Goal: Task Accomplishment & Management: Complete application form

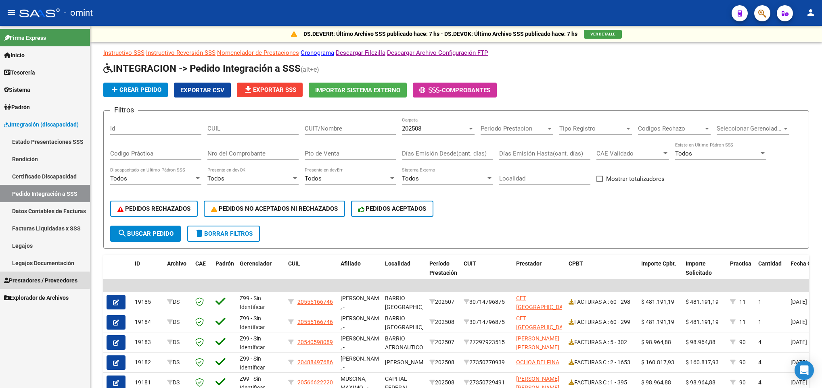
click at [29, 281] on span "Prestadores / Proveedores" at bounding box center [40, 280] width 73 height 9
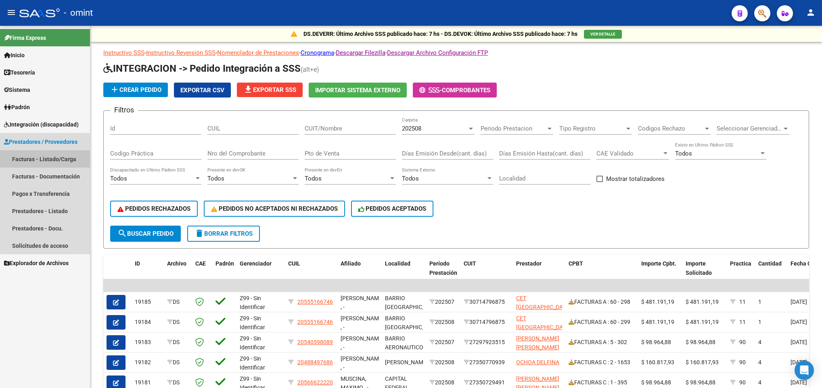
click at [63, 163] on link "Facturas - Listado/Carga" at bounding box center [45, 158] width 90 height 17
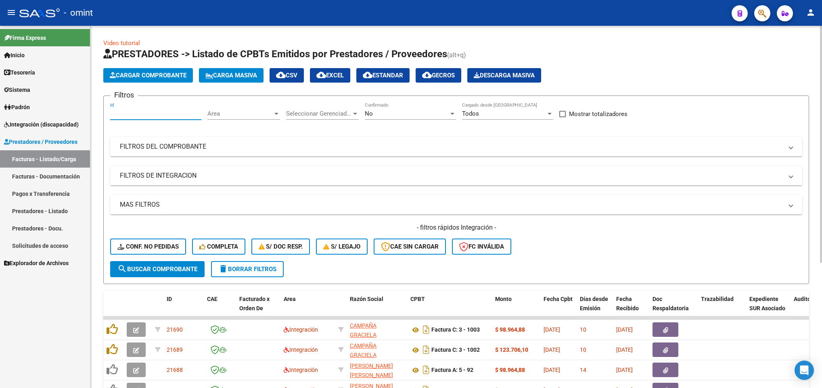
click at [156, 115] on input "Id" at bounding box center [155, 113] width 91 height 7
paste input "21513"
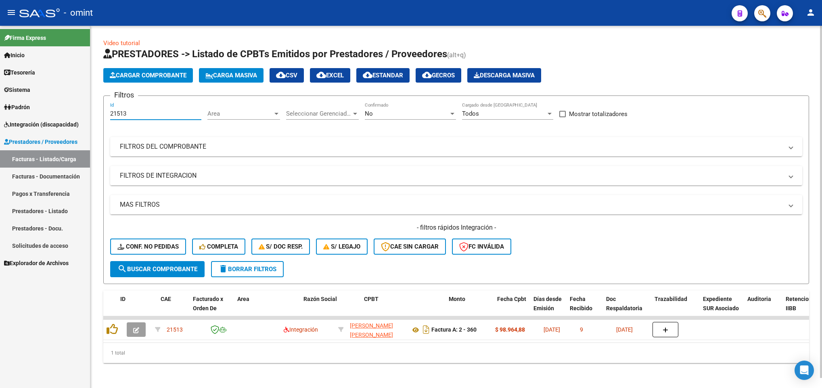
scroll to position [0, 617]
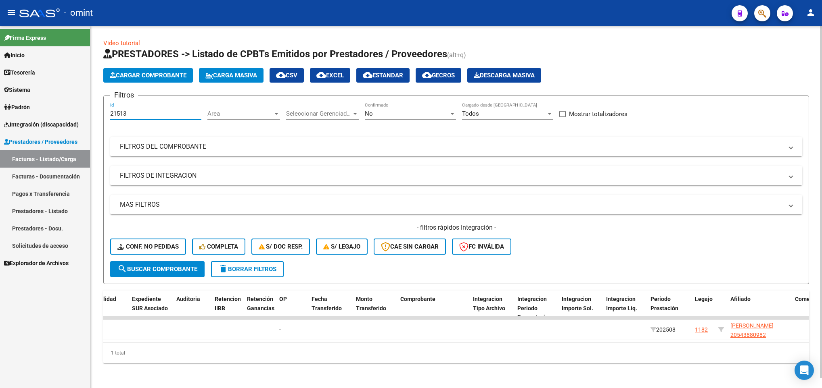
type input "21513"
click at [603, 341] on datatable-body "21513 Integración GIL BALLESTER GISELA CINTIA 27260191352 Factura A: 2 - 360 $ …" at bounding box center [455, 330] width 705 height 26
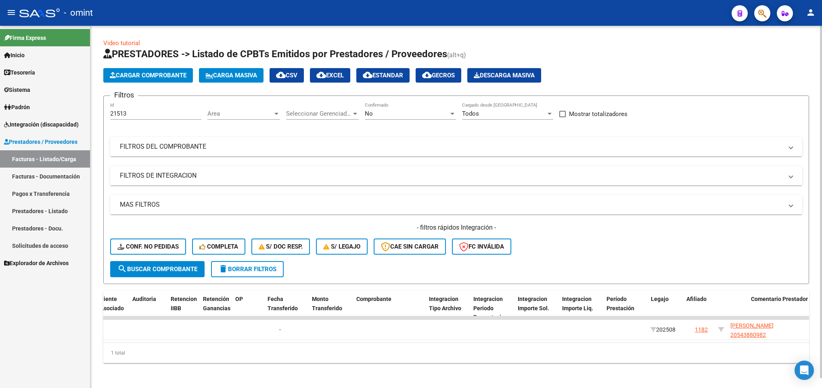
scroll to position [0, 1234]
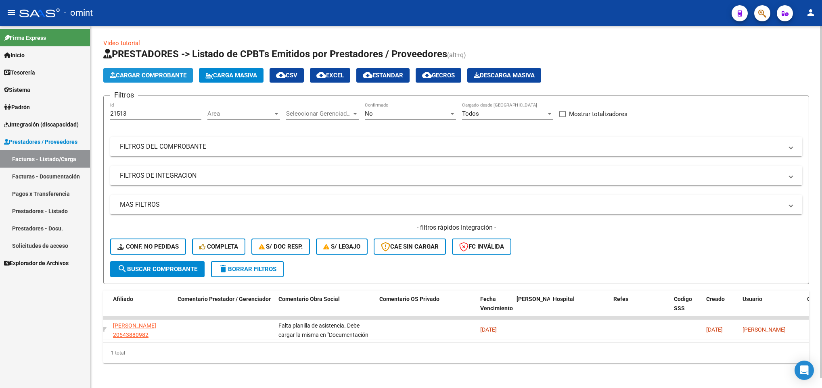
click at [145, 74] on span "Cargar Comprobante" at bounding box center [148, 75] width 77 height 7
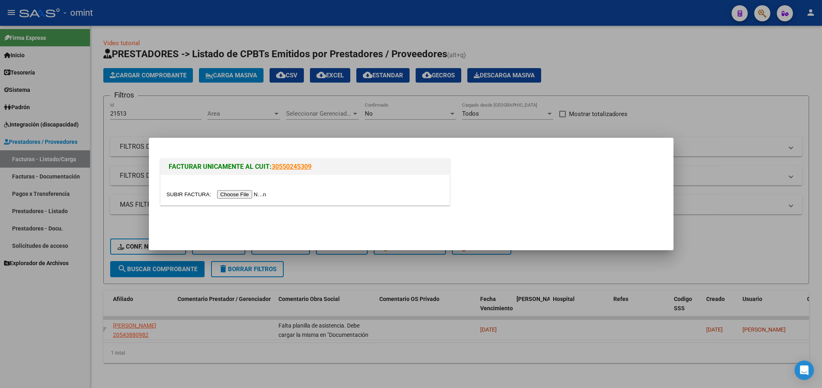
click at [246, 193] on input "file" at bounding box center [218, 194] width 102 height 8
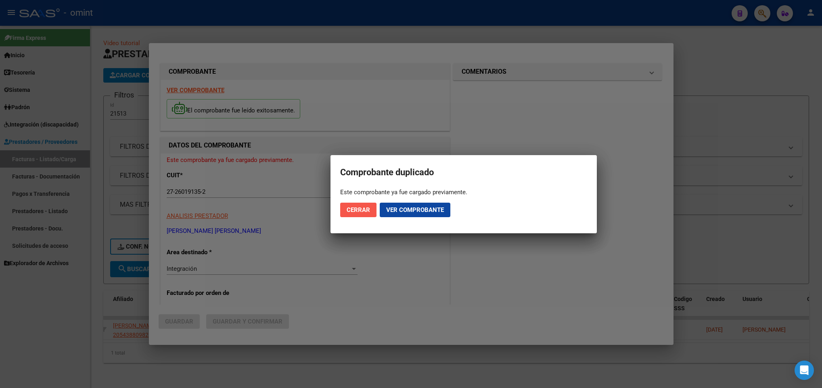
click at [352, 210] on span "Cerrar" at bounding box center [357, 210] width 23 height 7
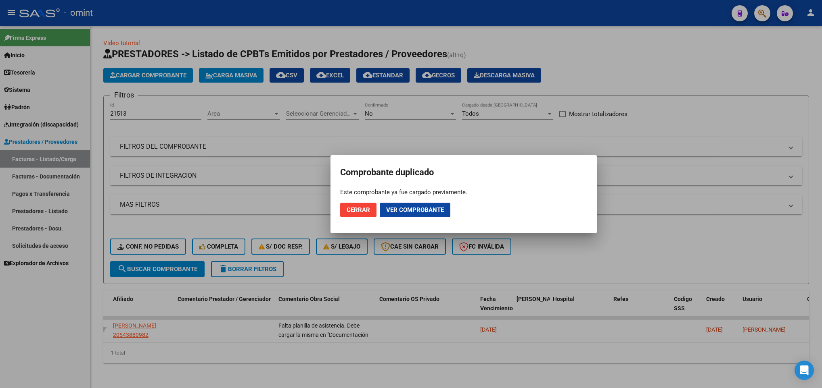
click at [246, 314] on div at bounding box center [411, 194] width 822 height 388
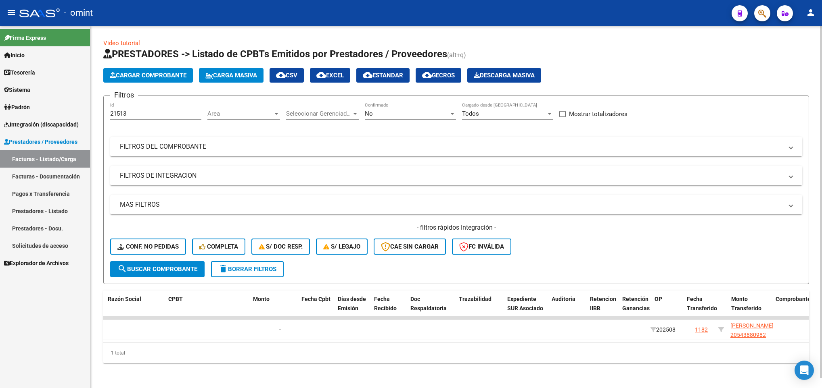
scroll to position [0, 0]
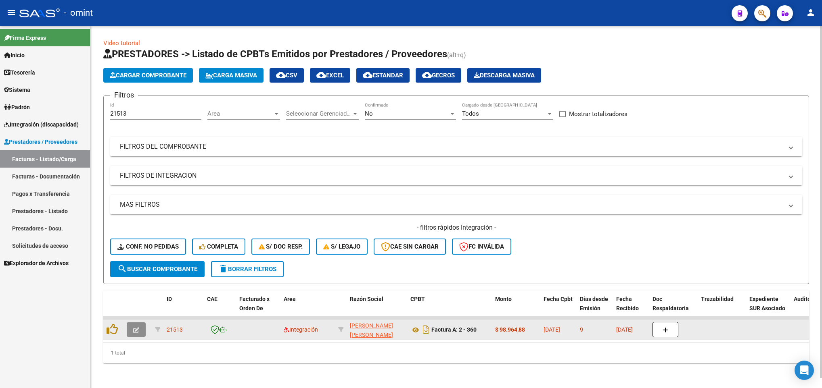
click at [131, 329] on button "button" at bounding box center [136, 330] width 19 height 15
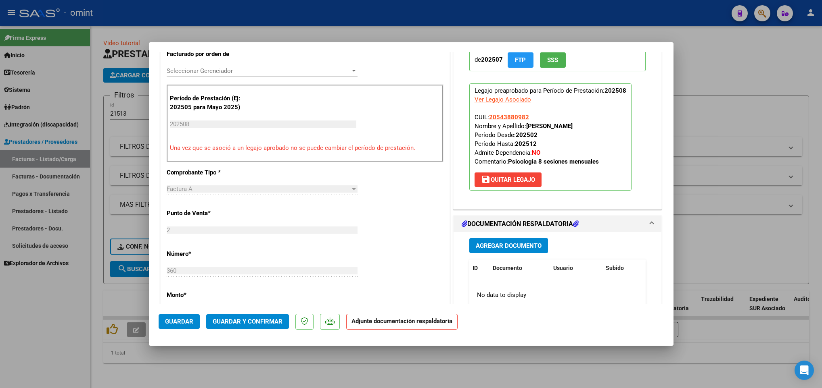
scroll to position [220, 0]
click at [494, 244] on span "Agregar Documento" at bounding box center [509, 245] width 66 height 7
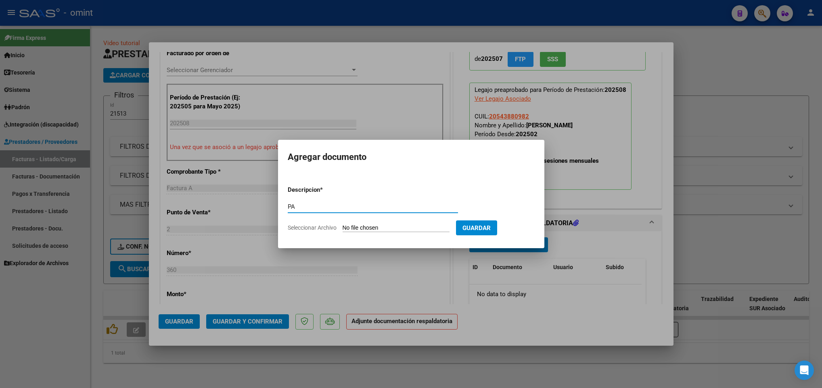
type input "PA"
click at [388, 227] on input "Seleccionar Archivo" at bounding box center [395, 229] width 107 height 8
type input "C:\fakepath\PA_27260191352_1_2_360.pdf"
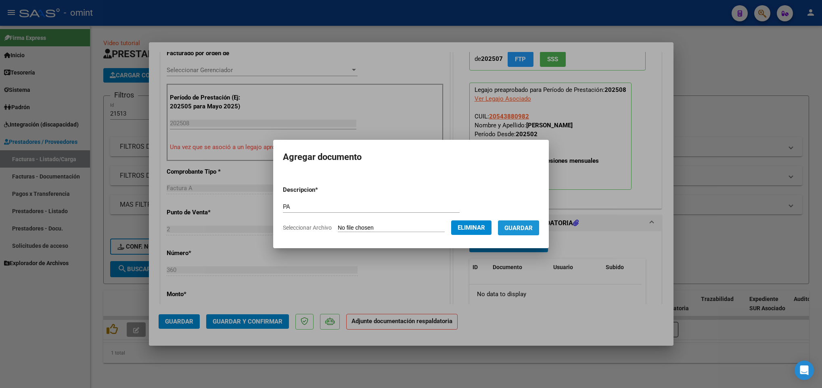
click at [532, 230] on span "Guardar" at bounding box center [518, 228] width 28 height 7
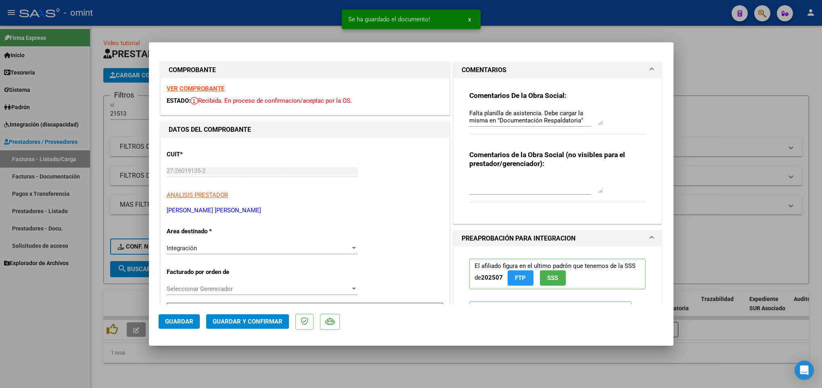
scroll to position [0, 0]
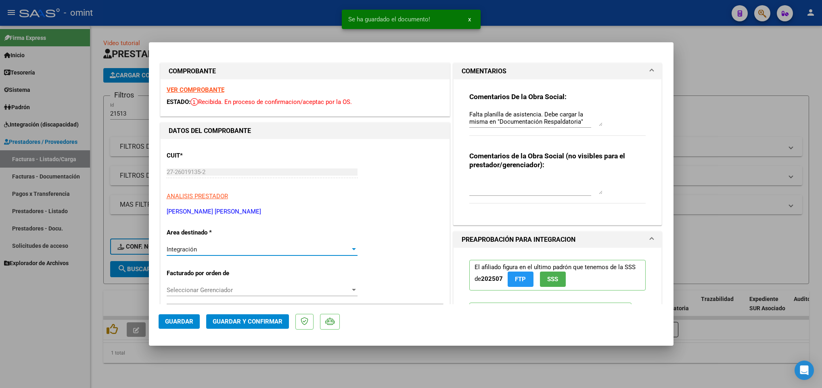
click at [276, 247] on div "Integración" at bounding box center [259, 249] width 184 height 7
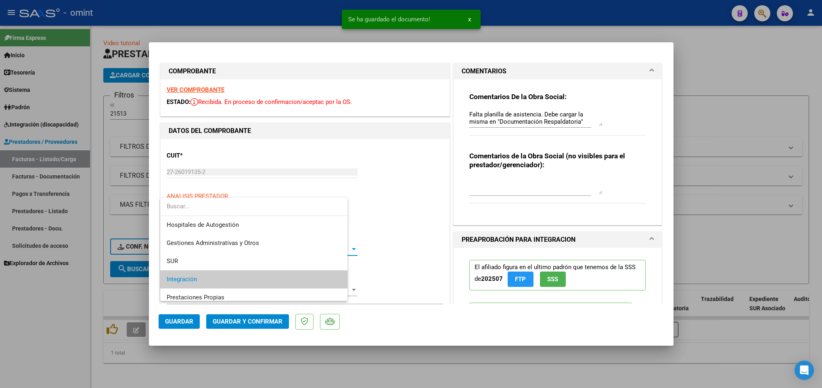
scroll to position [30, 0]
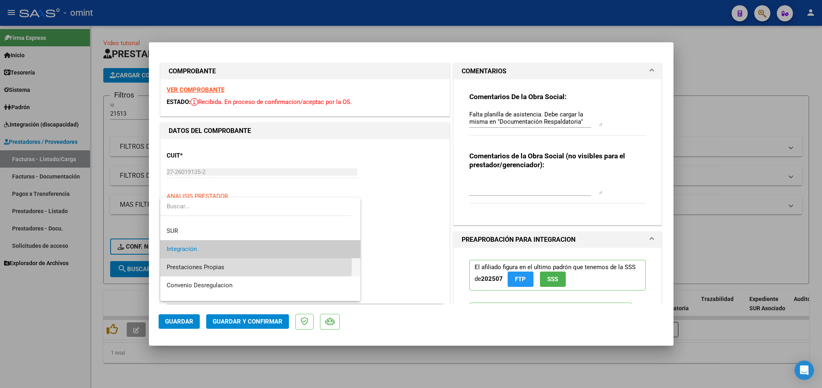
click at [238, 265] on span "Prestaciones Propias" at bounding box center [260, 268] width 187 height 18
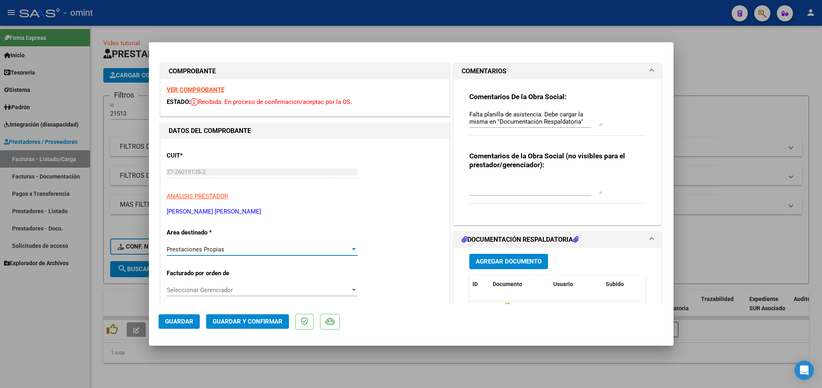
click at [279, 251] on div "Prestaciones Propias" at bounding box center [259, 249] width 184 height 7
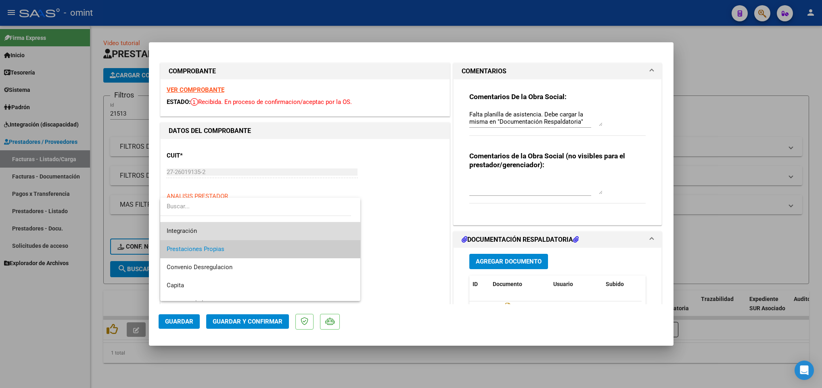
click at [287, 236] on span "Integración" at bounding box center [260, 231] width 187 height 18
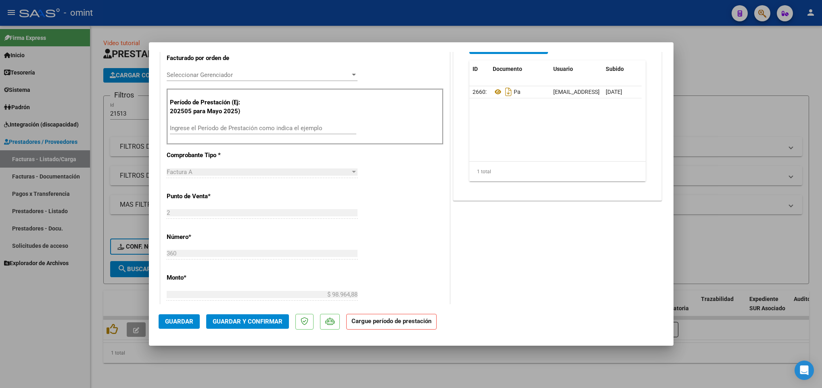
scroll to position [220, 0]
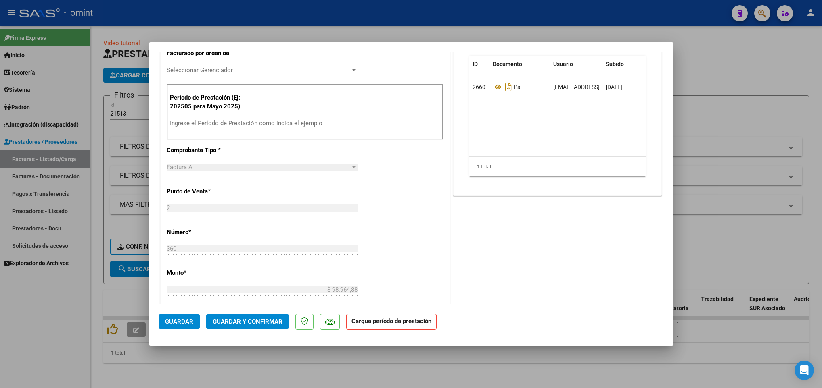
click at [316, 121] on input "Ingrese el Período de Prestación como indica el ejemplo" at bounding box center [263, 123] width 186 height 7
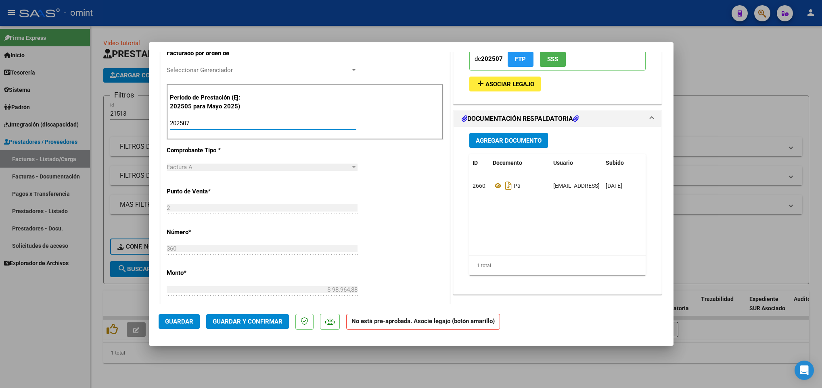
type input "202507"
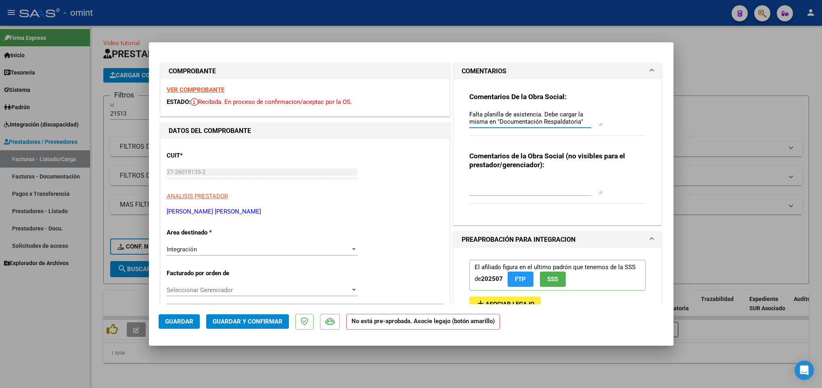
click at [469, 115] on textarea "Falta planilla de asistencia. Debe cargar la misma en "Documentación Respaldato…" at bounding box center [535, 118] width 133 height 16
type textarea """
click at [174, 88] on strong "VER COMPROBANTE" at bounding box center [196, 89] width 58 height 7
click at [246, 322] on span "Guardar y Confirmar" at bounding box center [248, 321] width 70 height 7
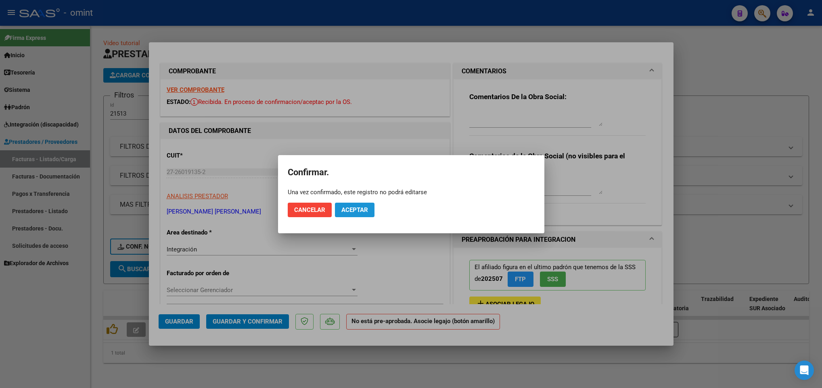
click at [357, 212] on span "Aceptar" at bounding box center [354, 210] width 27 height 7
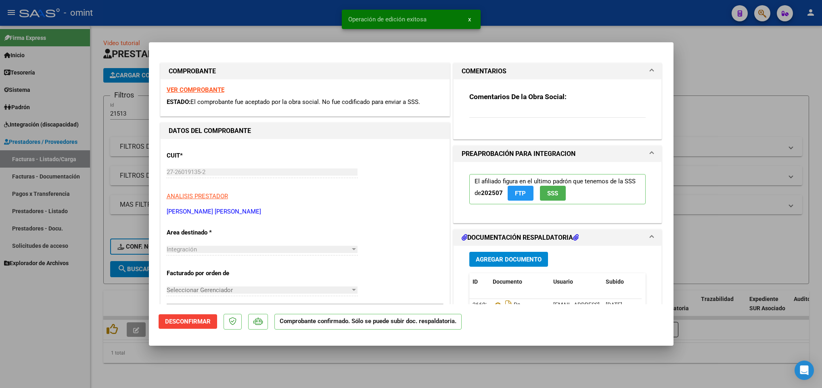
click at [160, 379] on div at bounding box center [411, 194] width 822 height 388
type input "$ 0,00"
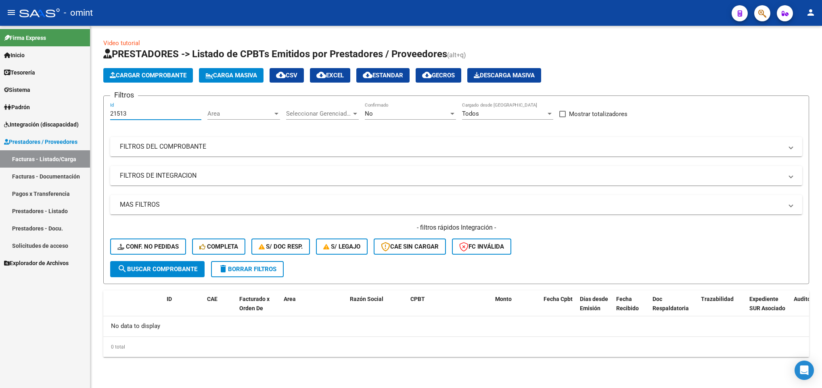
click at [150, 115] on input "21513" at bounding box center [155, 113] width 91 height 7
type input "2"
paste input "20623"
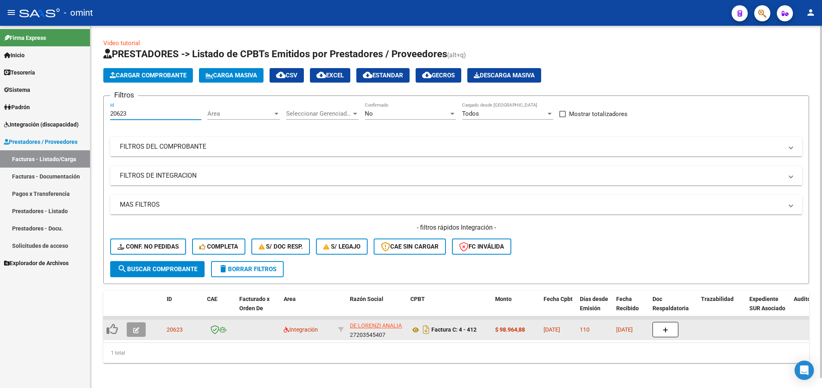
type input "20623"
click at [138, 336] on button "button" at bounding box center [136, 330] width 19 height 15
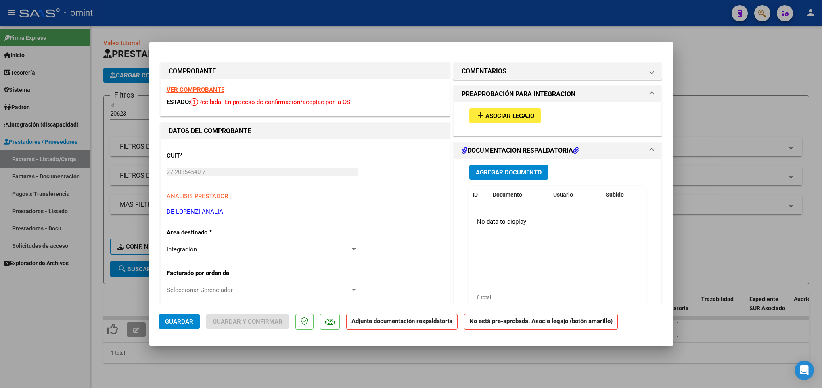
click at [210, 90] on strong "VER COMPROBANTE" at bounding box center [196, 89] width 58 height 7
click at [499, 119] on span "Asociar Legajo" at bounding box center [509, 116] width 49 height 7
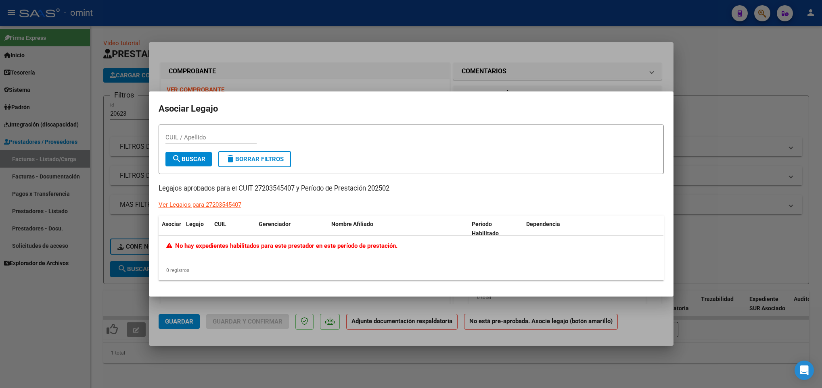
click at [406, 81] on div at bounding box center [411, 194] width 822 height 388
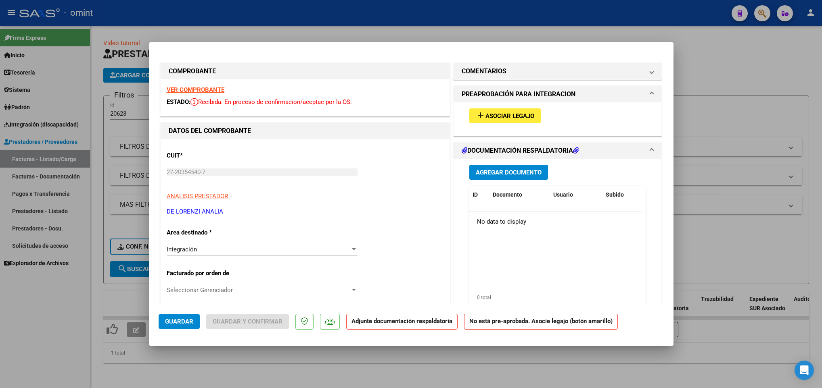
click at [741, 161] on div at bounding box center [411, 194] width 822 height 388
type input "$ 0,00"
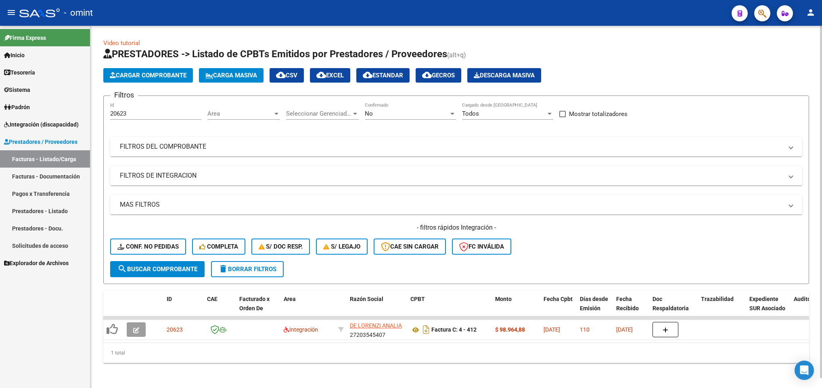
click at [144, 108] on div "20623 Id" at bounding box center [155, 110] width 91 height 17
type input "2"
paste input "19545"
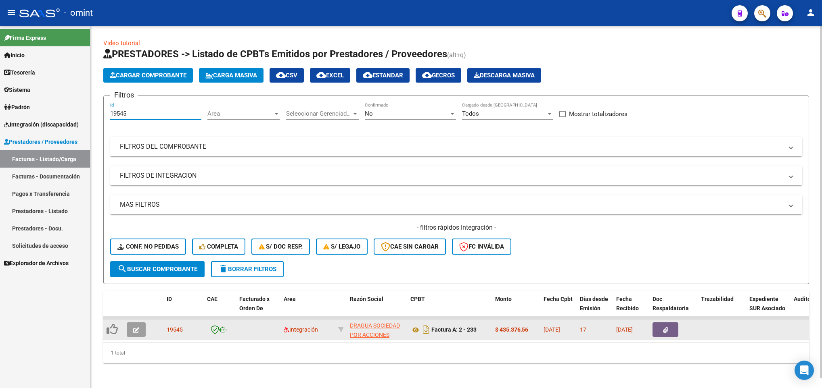
type input "19545"
click at [127, 332] on button "button" at bounding box center [136, 330] width 19 height 15
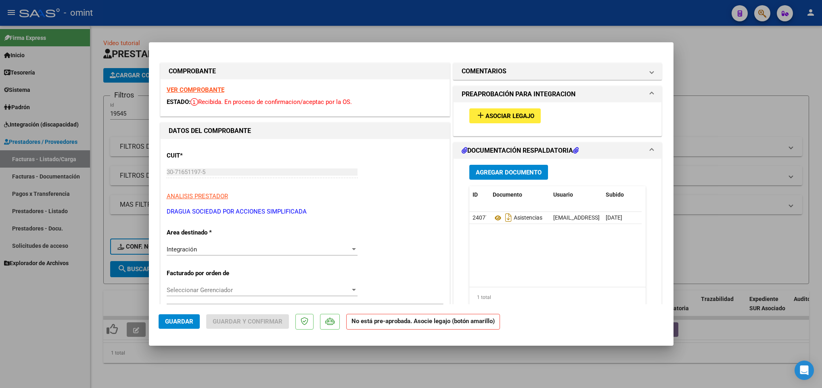
click at [201, 90] on strong "VER COMPROBANTE" at bounding box center [196, 89] width 58 height 7
click at [522, 74] on mat-panel-title "COMENTARIOS" at bounding box center [552, 72] width 182 height 10
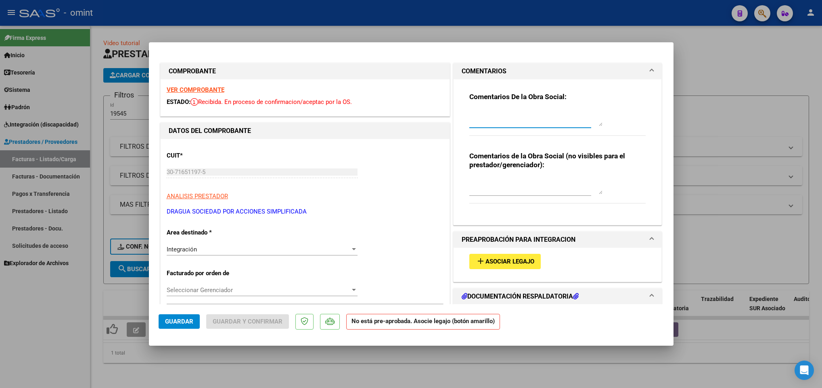
click at [492, 115] on textarea at bounding box center [535, 118] width 133 height 16
paste textarea "Estimado/a el socio se encuentra empadronado en la OS VW, debe enviar la factur…"
type textarea "Estimado/a el socio AGUIRRE MARIA PAZ se encuentra empadronado en la OS VW, deb…"
click at [251, 255] on div "Integración Seleccionar Area" at bounding box center [262, 250] width 191 height 12
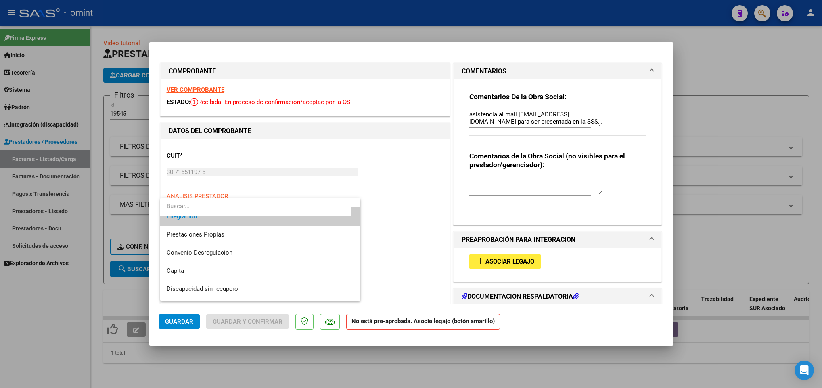
scroll to position [78, 0]
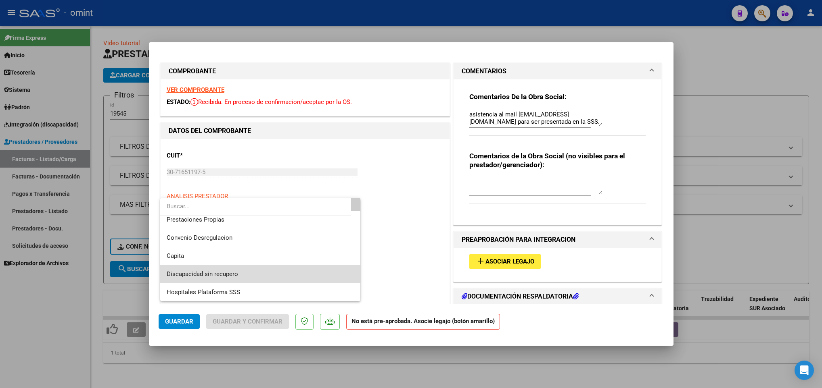
click at [307, 275] on span "Discapacidad sin recupero" at bounding box center [260, 274] width 187 height 18
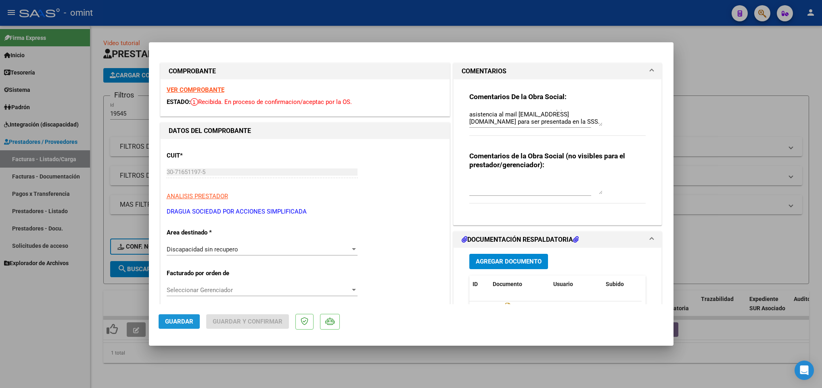
click at [172, 322] on span "Guardar" at bounding box center [179, 321] width 28 height 7
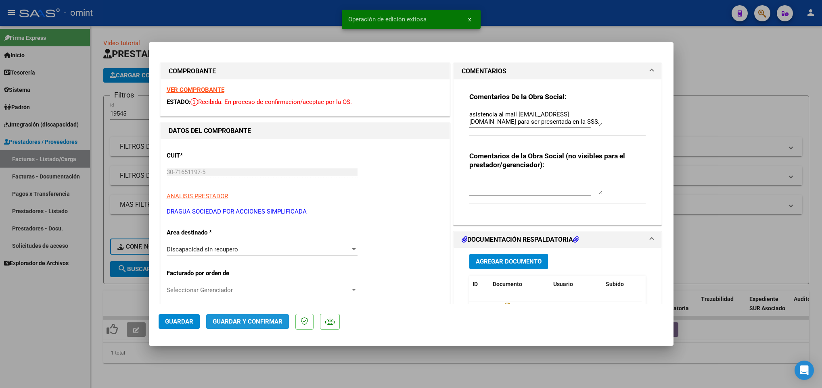
click at [261, 321] on span "Guardar y Confirmar" at bounding box center [248, 321] width 70 height 7
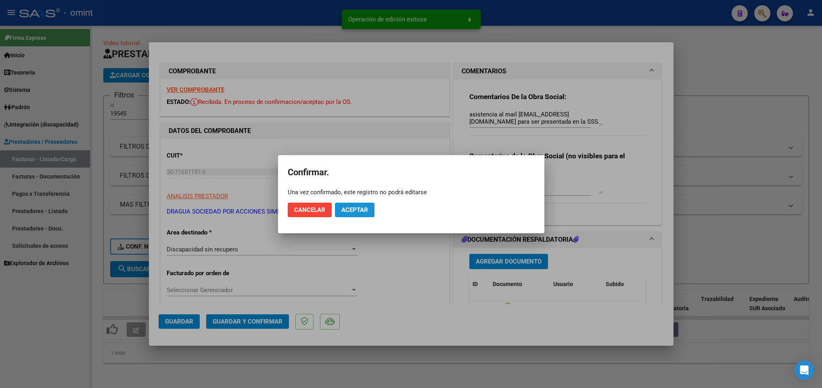
click at [355, 214] on button "Aceptar" at bounding box center [355, 210] width 40 height 15
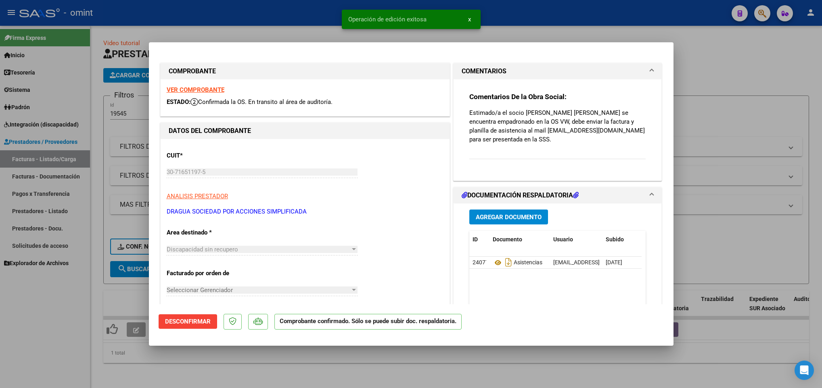
click at [273, 365] on div at bounding box center [411, 194] width 822 height 388
type input "$ 0,00"
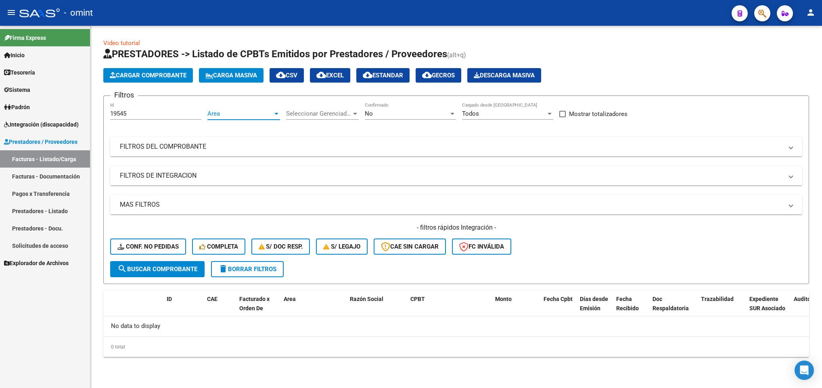
click at [264, 115] on span "Area" at bounding box center [239, 113] width 65 height 7
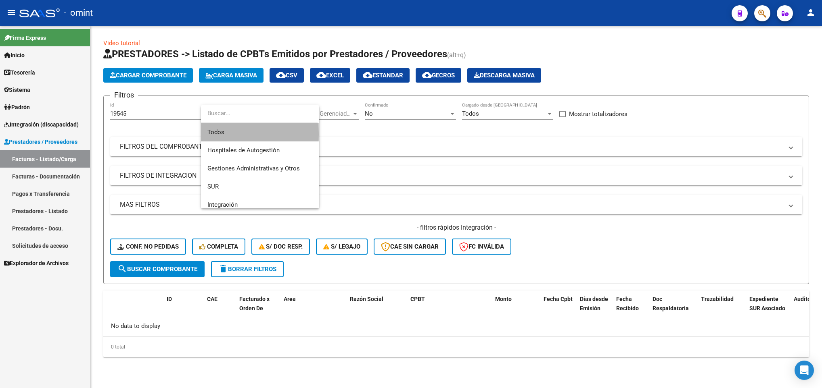
click at [255, 134] on span "Todos" at bounding box center [259, 132] width 105 height 18
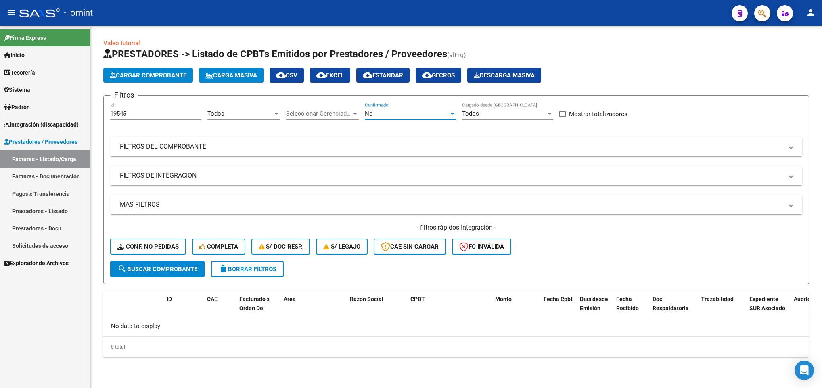
click at [369, 114] on span "No" at bounding box center [369, 113] width 8 height 7
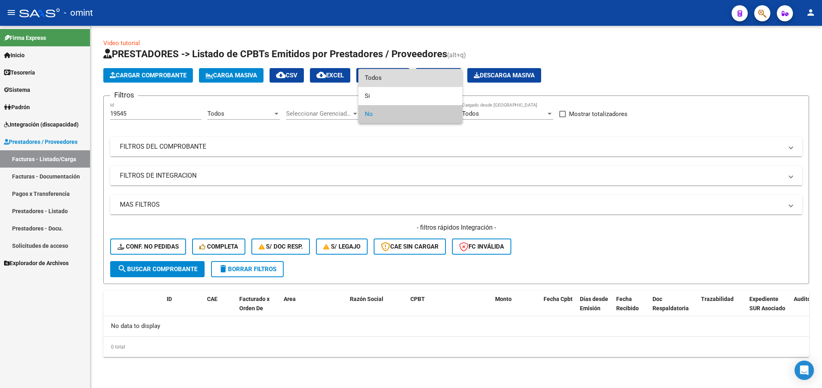
click at [370, 75] on span "Todos" at bounding box center [410, 78] width 91 height 18
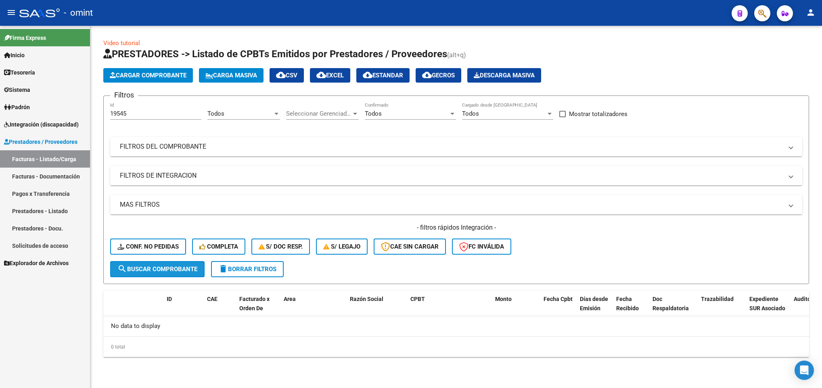
click at [165, 270] on span "search Buscar Comprobante" at bounding box center [157, 269] width 80 height 7
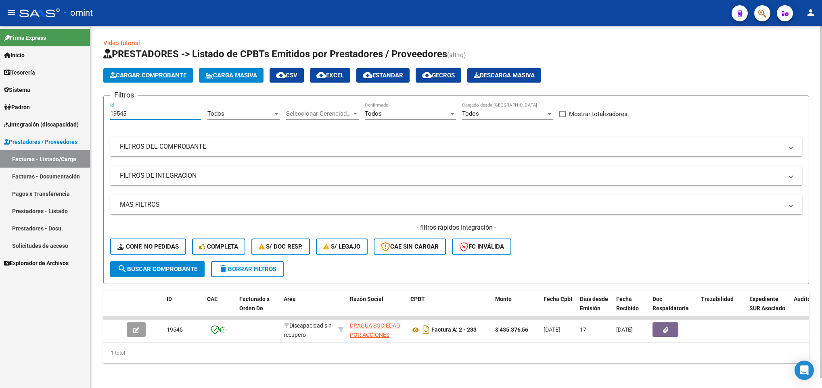
click at [181, 113] on input "19545" at bounding box center [155, 113] width 91 height 7
type input "1"
paste input "21446"
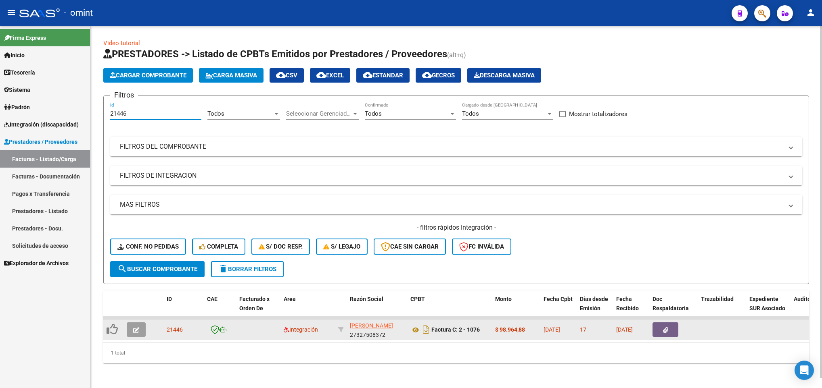
type input "21446"
click at [135, 330] on icon "button" at bounding box center [136, 331] width 6 height 6
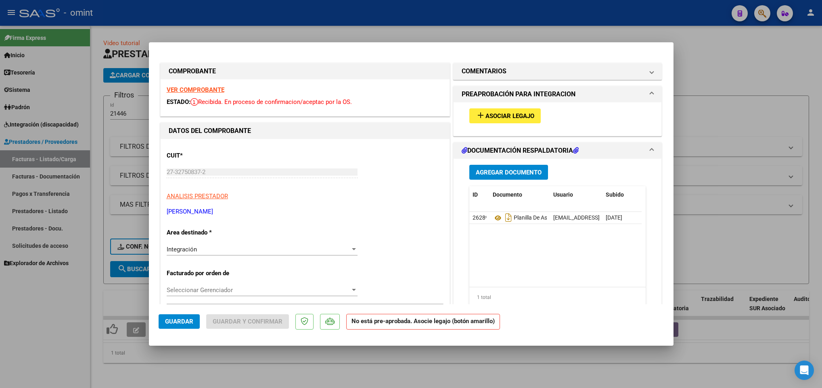
click at [201, 88] on strong "VER COMPROBANTE" at bounding box center [196, 89] width 58 height 7
click at [524, 113] on span "Asociar Legajo" at bounding box center [509, 116] width 49 height 7
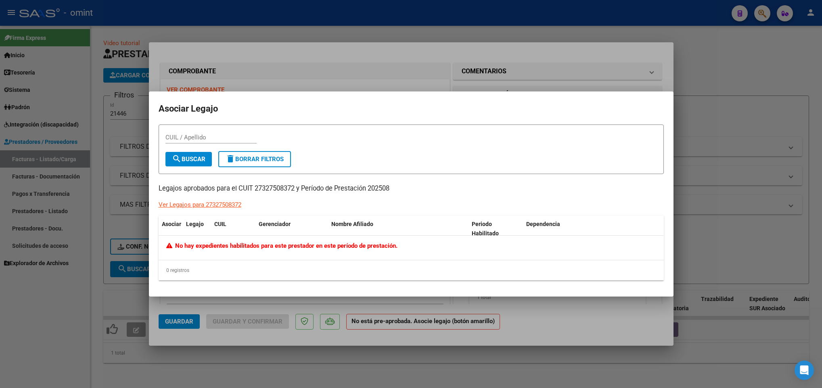
click at [402, 92] on mat-dialog-container "Asociar Legajo CUIL / Apellido search Buscar delete Borrar Filtros Legajos apro…" at bounding box center [411, 195] width 524 height 206
click at [363, 65] on div at bounding box center [411, 194] width 822 height 388
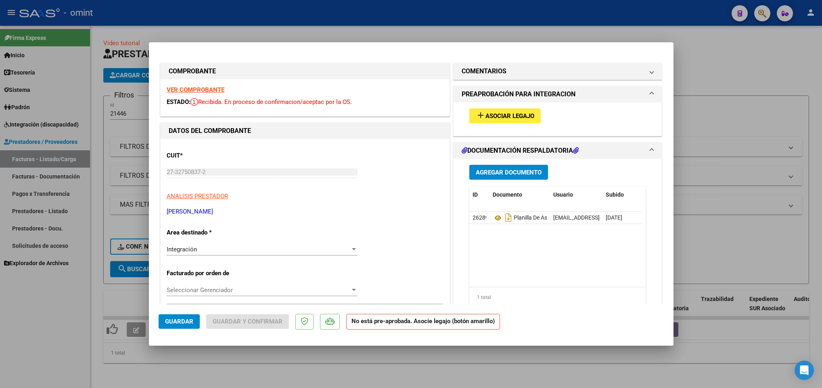
click at [136, 146] on div at bounding box center [411, 194] width 822 height 388
type input "$ 0,00"
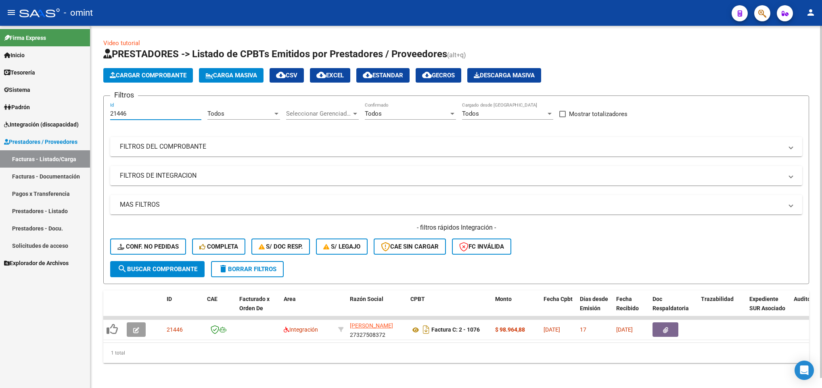
click at [146, 116] on input "21446" at bounding box center [155, 113] width 91 height 7
type input "2"
paste input "16748"
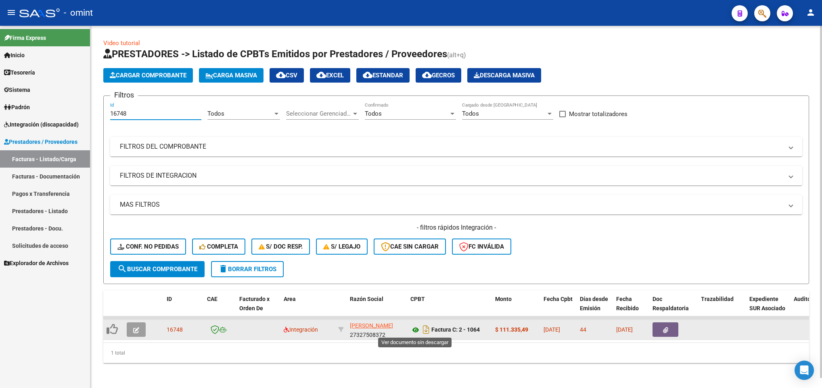
type input "16748"
click at [415, 329] on icon at bounding box center [415, 330] width 10 height 10
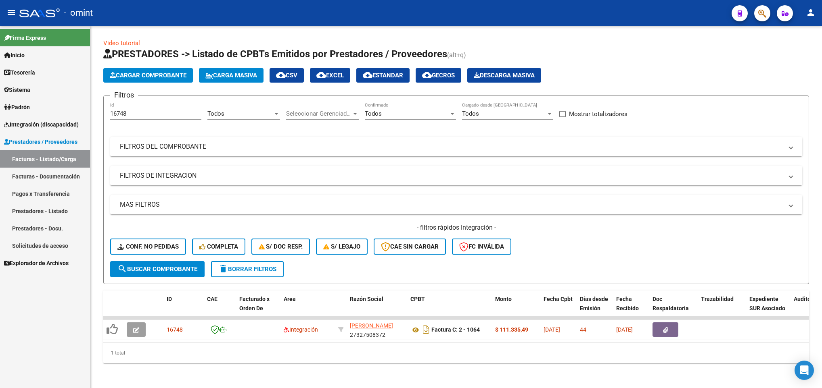
click at [43, 115] on link "Padrón" at bounding box center [45, 106] width 90 height 17
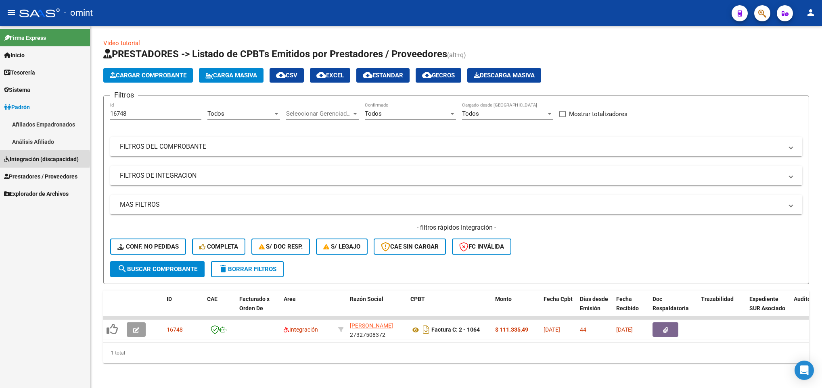
click at [37, 159] on span "Integración (discapacidad)" at bounding box center [41, 159] width 75 height 9
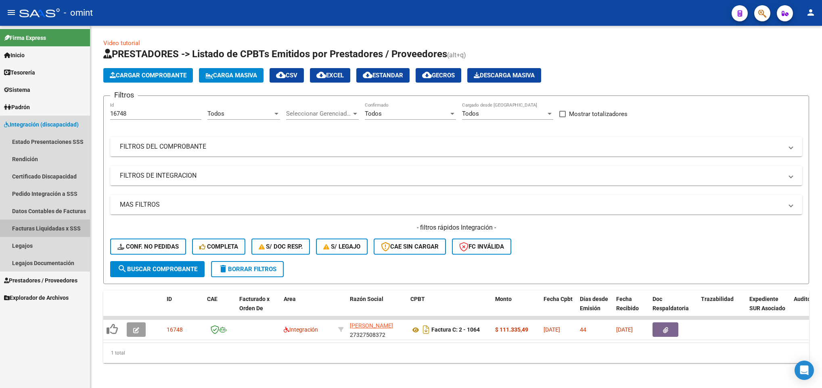
click at [49, 223] on link "Facturas Liquidadas x SSS" at bounding box center [45, 228] width 90 height 17
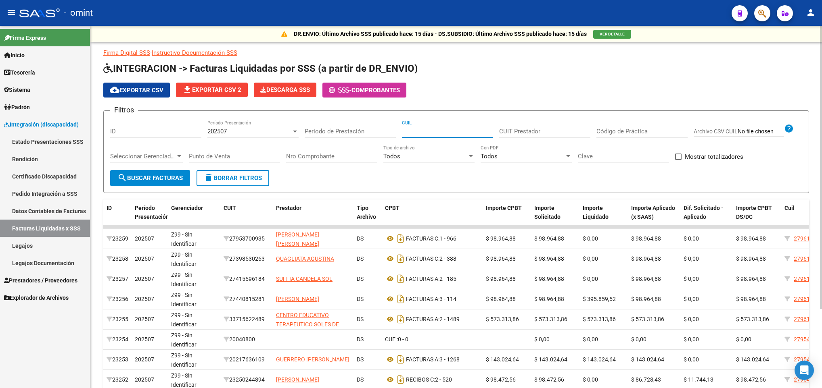
click at [428, 128] on input "CUIL" at bounding box center [447, 131] width 91 height 7
paste input "-19003284"
paste input "52681105"
type input "20-52681105-5"
click at [261, 132] on div "202507" at bounding box center [249, 131] width 84 height 7
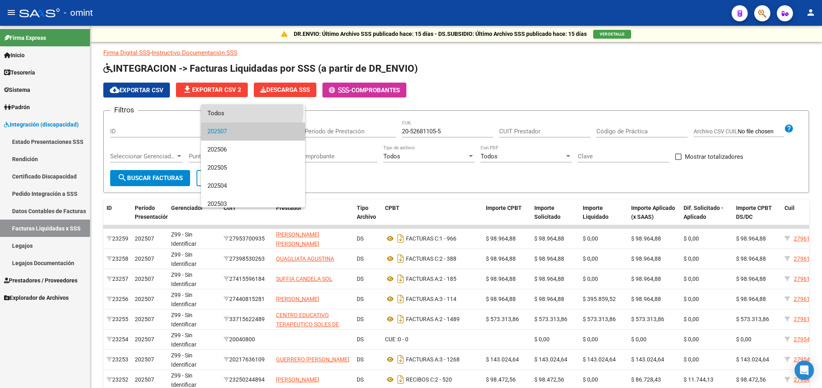
click at [252, 112] on span "Todos" at bounding box center [252, 113] width 91 height 18
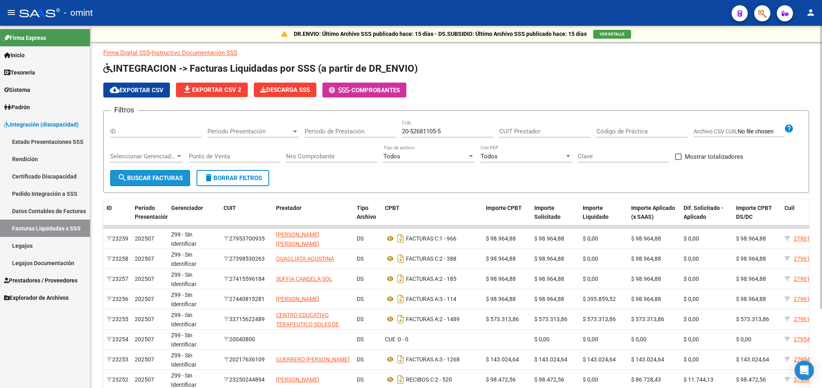
click at [136, 175] on span "search Buscar Facturas" at bounding box center [149, 178] width 65 height 7
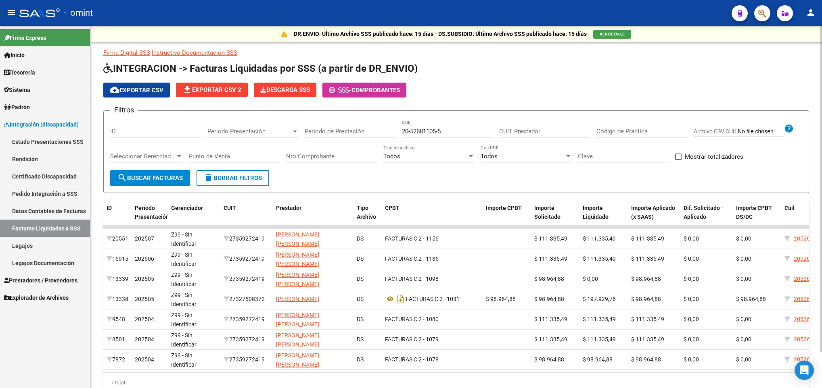
scroll to position [40, 0]
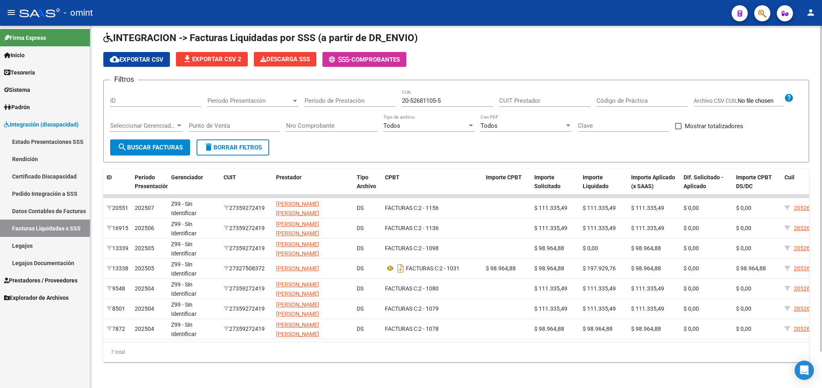
click at [820, 366] on div at bounding box center [821, 207] width 2 height 363
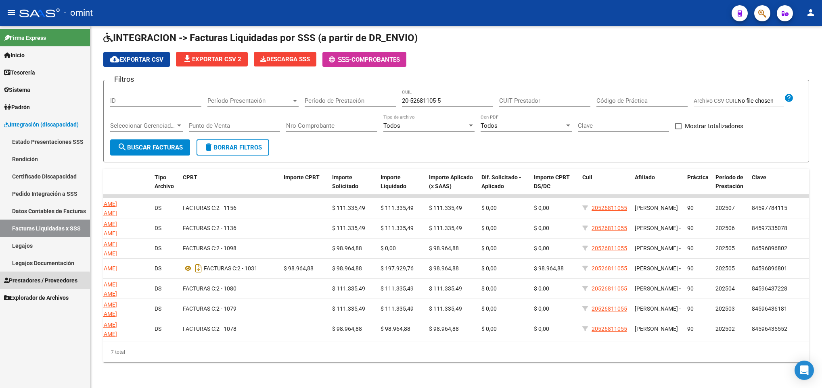
click at [39, 284] on span "Prestadores / Proveedores" at bounding box center [40, 280] width 73 height 9
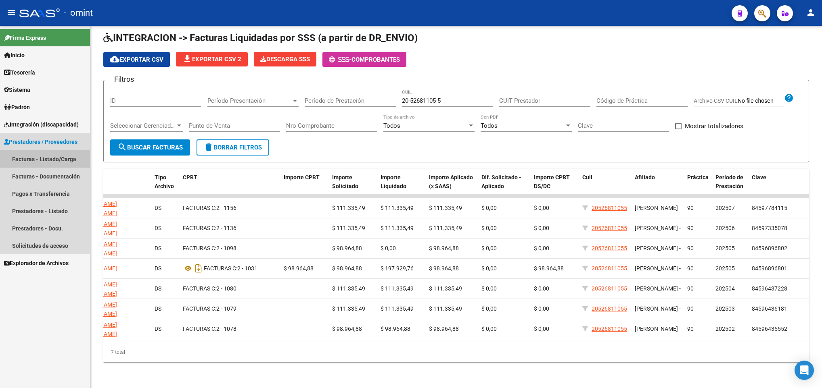
click at [65, 156] on link "Facturas - Listado/Carga" at bounding box center [45, 158] width 90 height 17
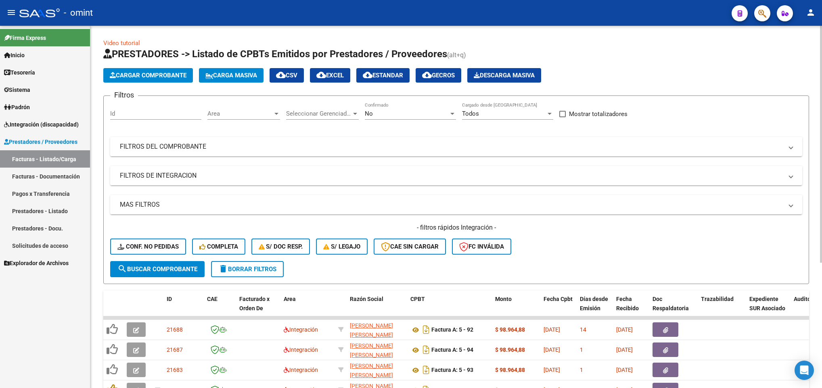
click at [152, 238] on div "- filtros rápidos Integración - Conf. no pedidas Completa S/ Doc Resp. S/ legaj…" at bounding box center [456, 242] width 692 height 38
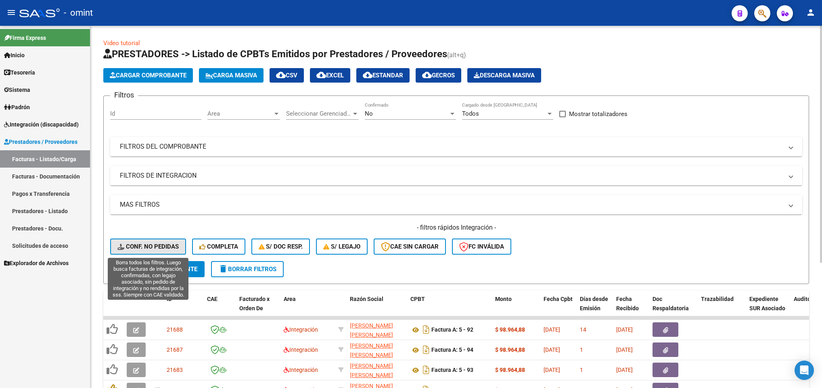
click at [148, 243] on span "Conf. no pedidas" at bounding box center [147, 246] width 61 height 7
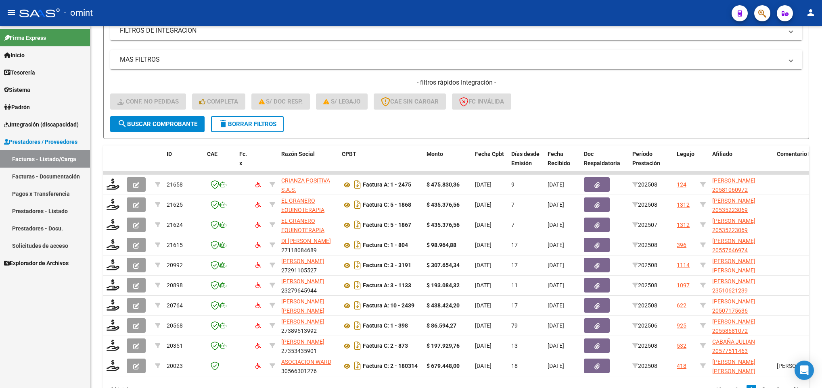
scroll to position [169, 0]
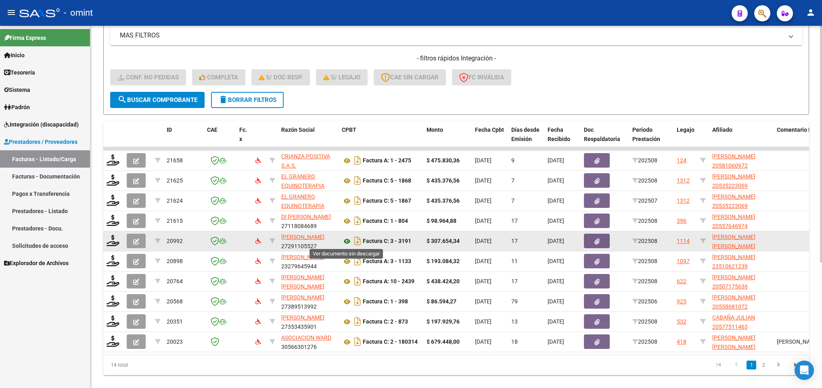
click at [348, 240] on icon at bounding box center [347, 242] width 10 height 10
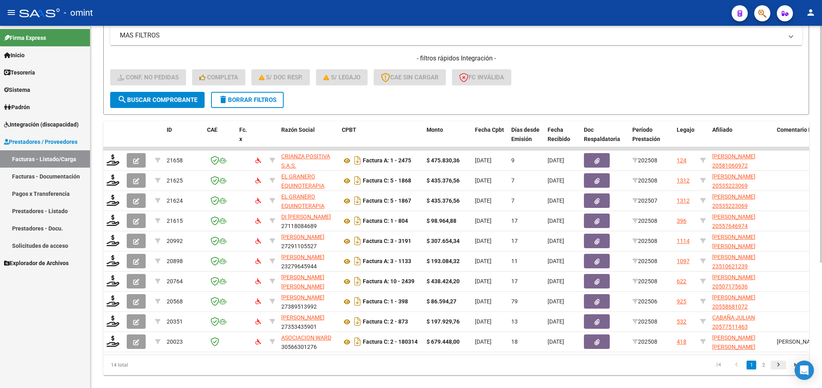
click at [782, 371] on icon "go to next page" at bounding box center [778, 366] width 10 height 10
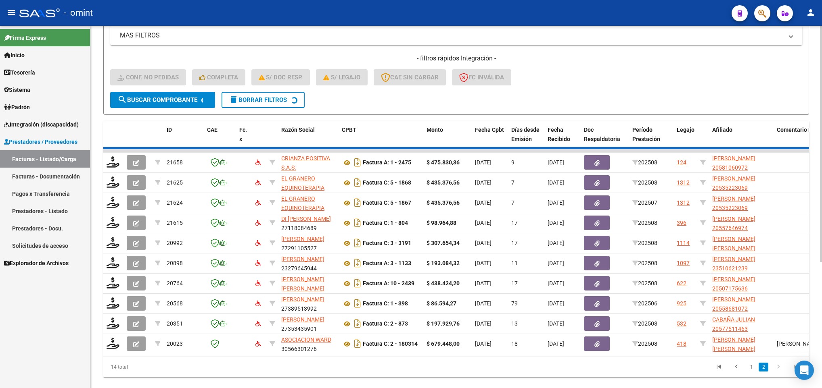
scroll to position [71, 0]
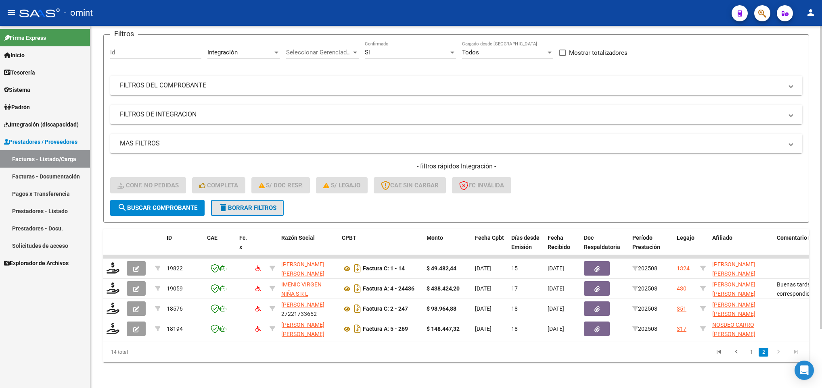
click at [267, 204] on span "delete Borrar Filtros" at bounding box center [247, 207] width 58 height 7
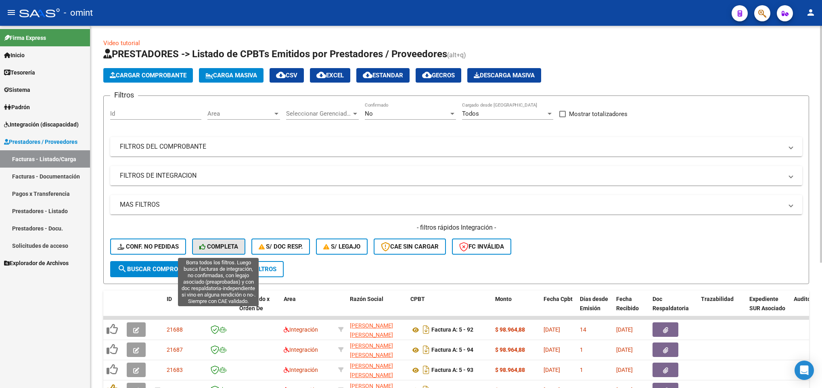
click at [204, 247] on icon at bounding box center [203, 247] width 8 height 6
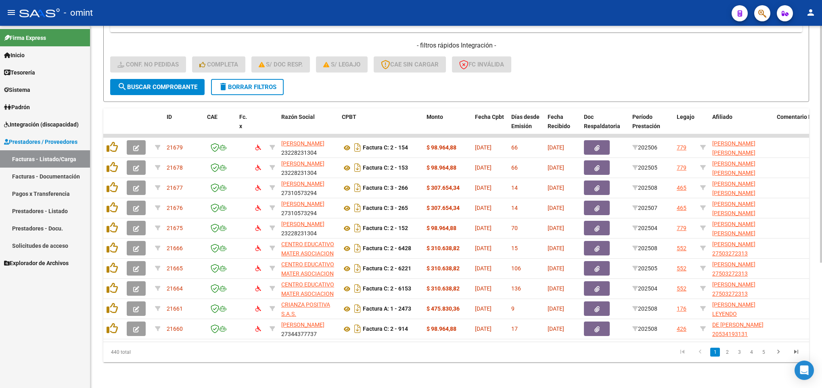
scroll to position [192, 0]
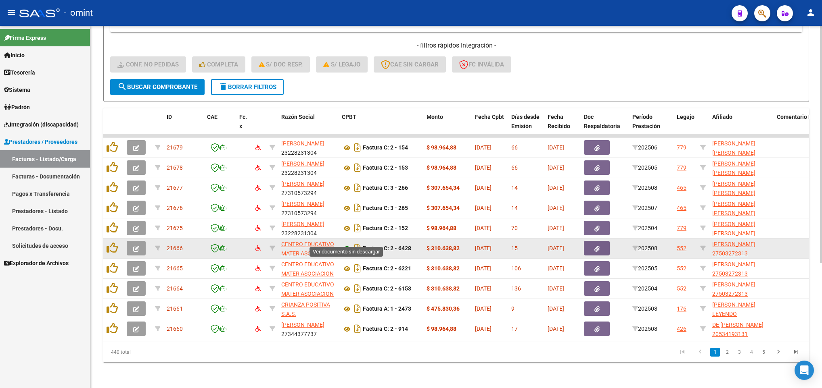
click at [345, 244] on icon at bounding box center [347, 249] width 10 height 10
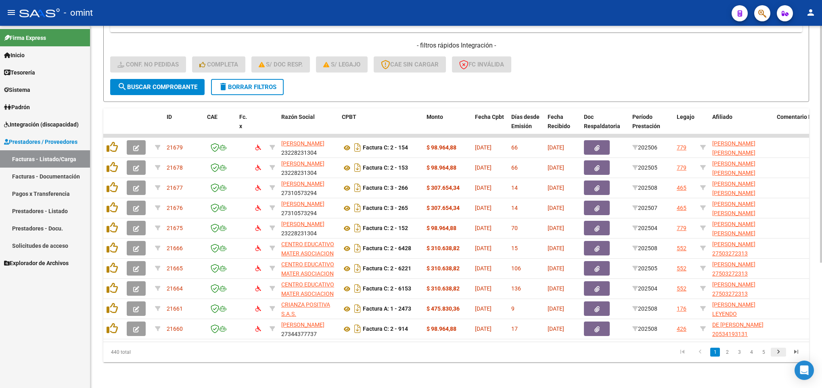
click at [777, 354] on icon "go to next page" at bounding box center [778, 353] width 10 height 10
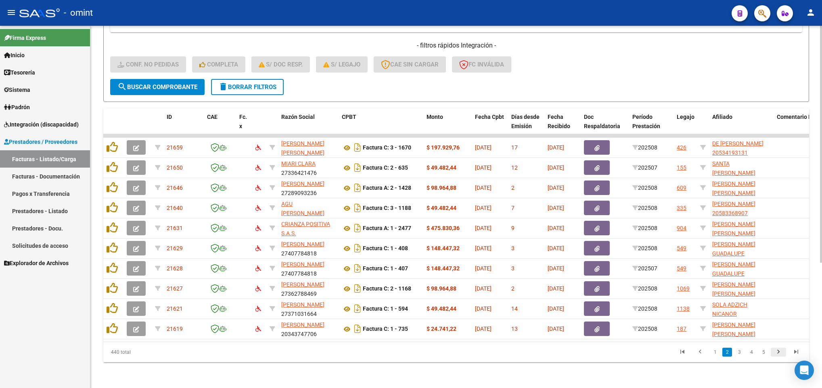
click at [777, 354] on icon "go to next page" at bounding box center [778, 353] width 10 height 10
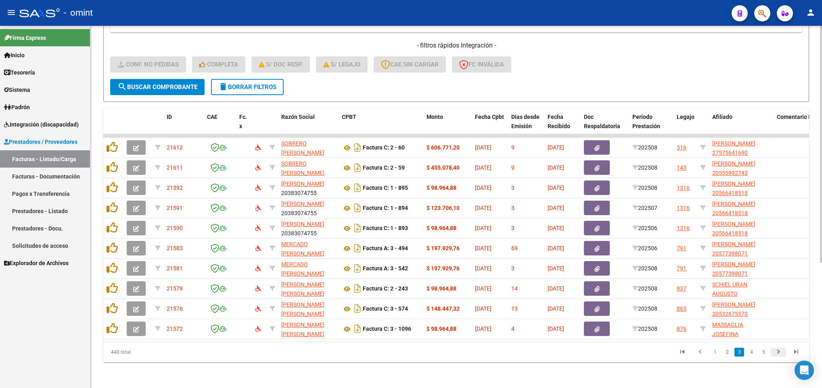
click at [777, 354] on icon "go to next page" at bounding box center [778, 353] width 10 height 10
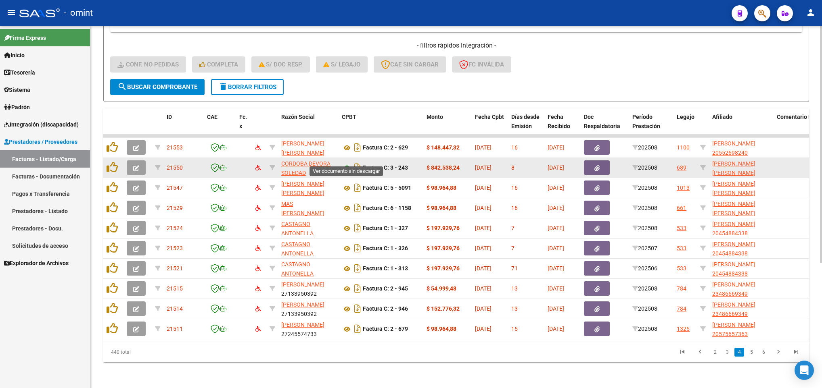
click at [346, 163] on icon at bounding box center [347, 168] width 10 height 10
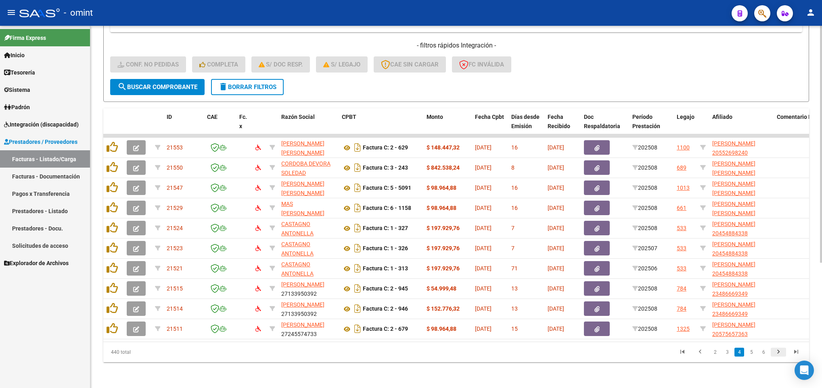
click at [777, 352] on icon "go to next page" at bounding box center [778, 353] width 10 height 10
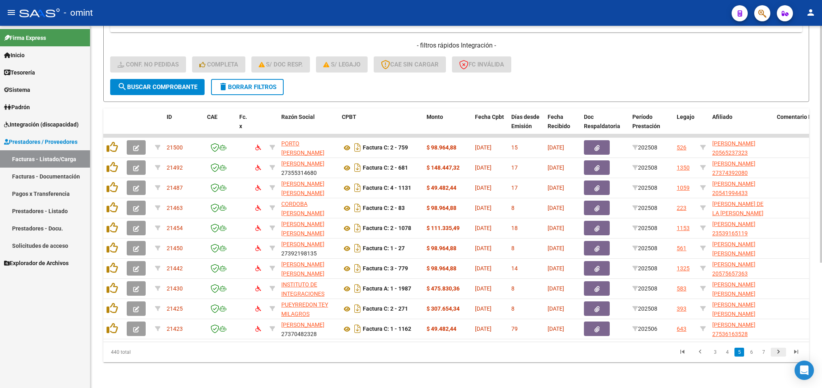
click at [777, 352] on icon "go to next page" at bounding box center [778, 353] width 10 height 10
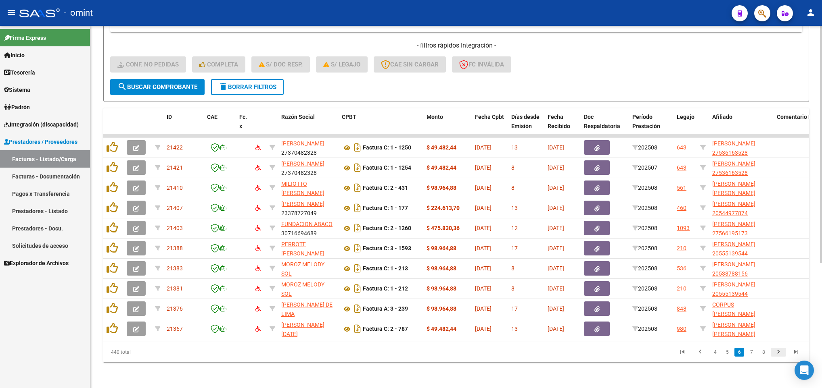
click at [777, 352] on icon "go to next page" at bounding box center [778, 353] width 10 height 10
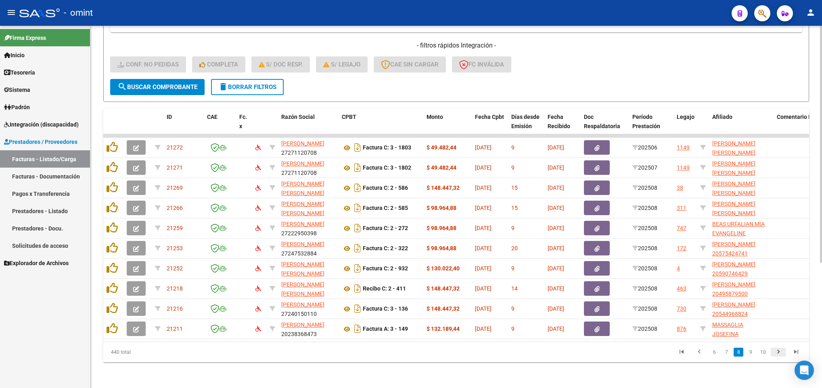
click at [777, 352] on icon "go to next page" at bounding box center [778, 353] width 10 height 10
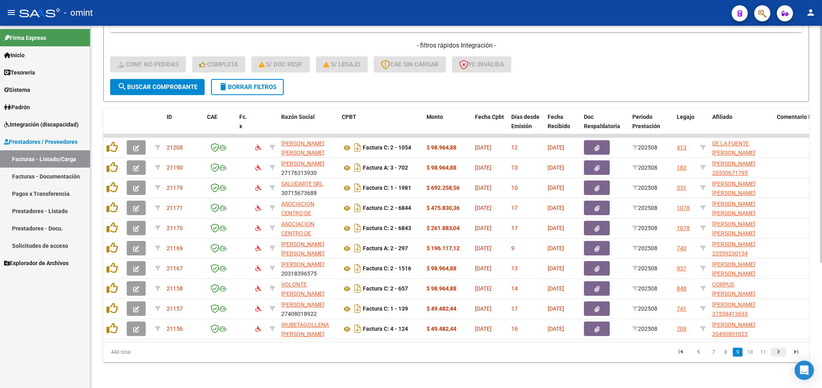
click at [777, 352] on icon "go to next page" at bounding box center [778, 353] width 10 height 10
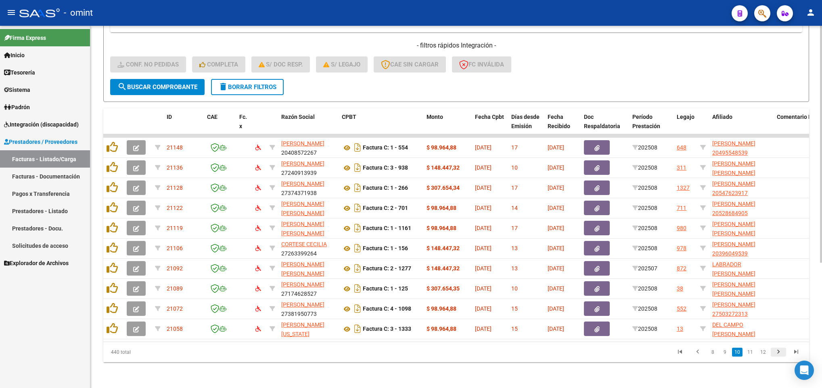
click at [777, 352] on icon "go to next page" at bounding box center [778, 353] width 10 height 10
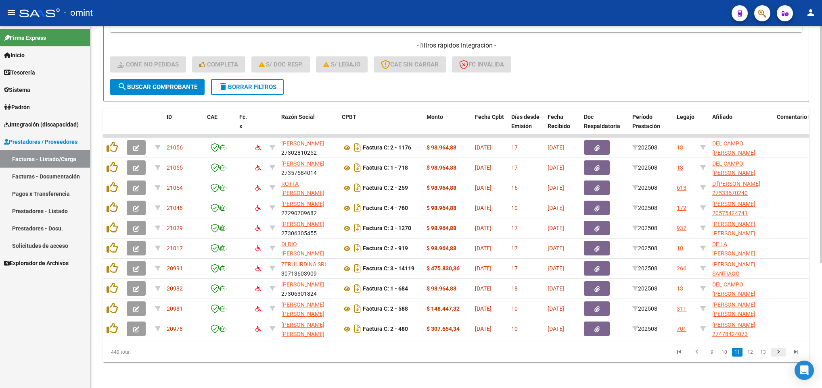
click at [777, 352] on icon "go to next page" at bounding box center [778, 353] width 10 height 10
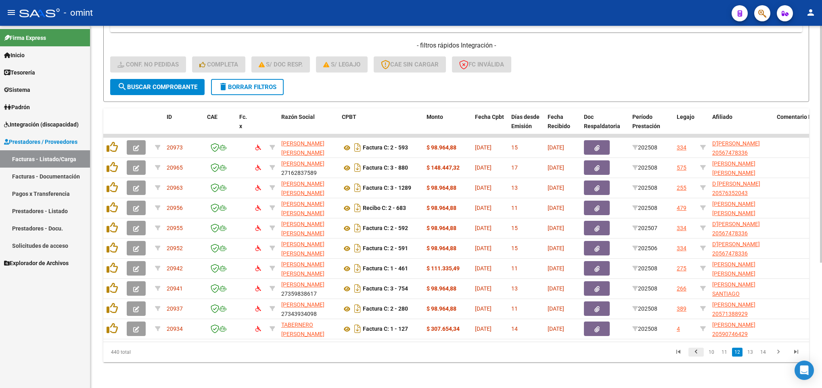
click at [702, 353] on link "go to previous page" at bounding box center [695, 352] width 15 height 9
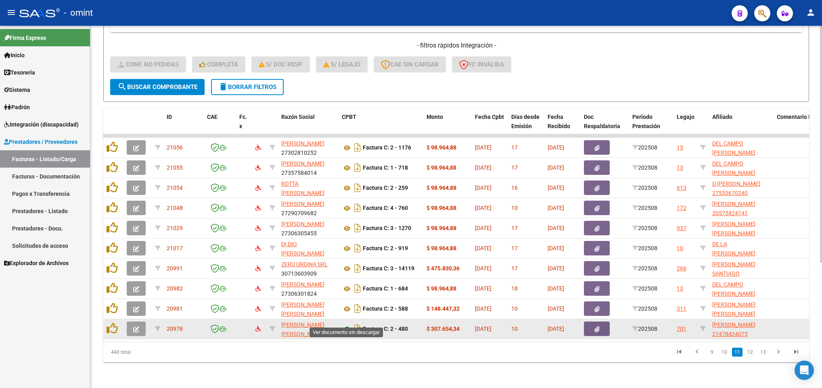
click at [350, 325] on icon at bounding box center [347, 330] width 10 height 10
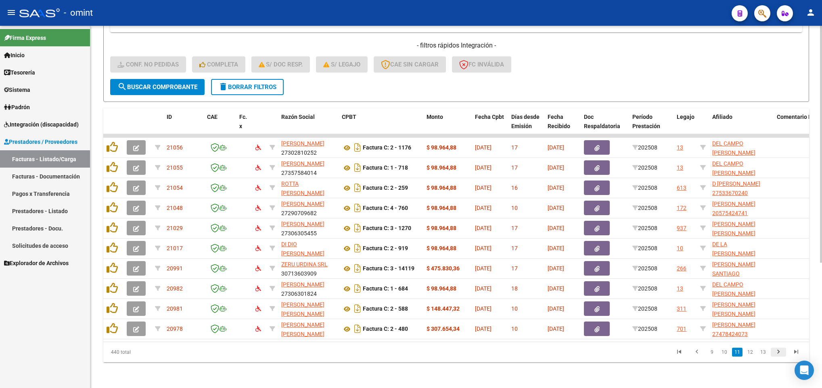
click at [778, 353] on icon "go to next page" at bounding box center [778, 353] width 10 height 10
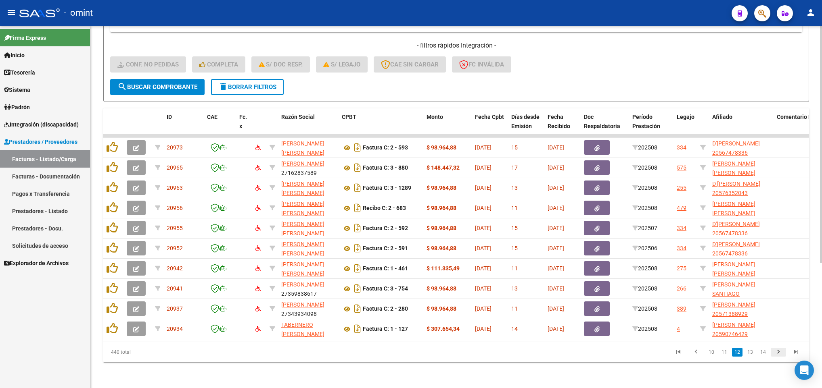
click at [778, 353] on icon "go to next page" at bounding box center [778, 353] width 10 height 10
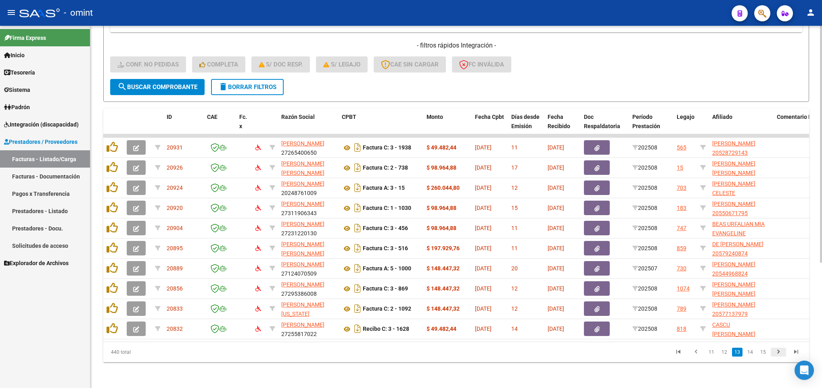
click at [778, 353] on icon "go to next page" at bounding box center [778, 353] width 10 height 10
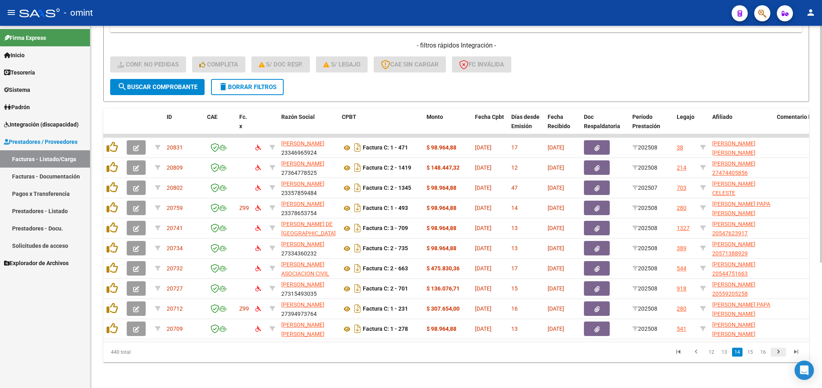
click at [778, 353] on icon "go to next page" at bounding box center [778, 353] width 10 height 10
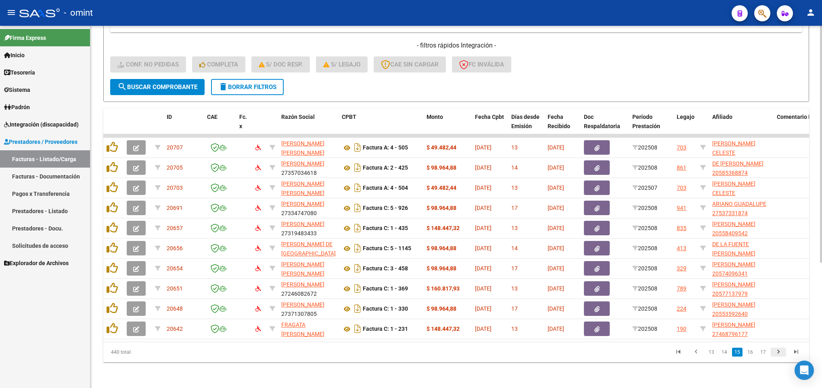
click at [778, 353] on icon "go to next page" at bounding box center [778, 353] width 10 height 10
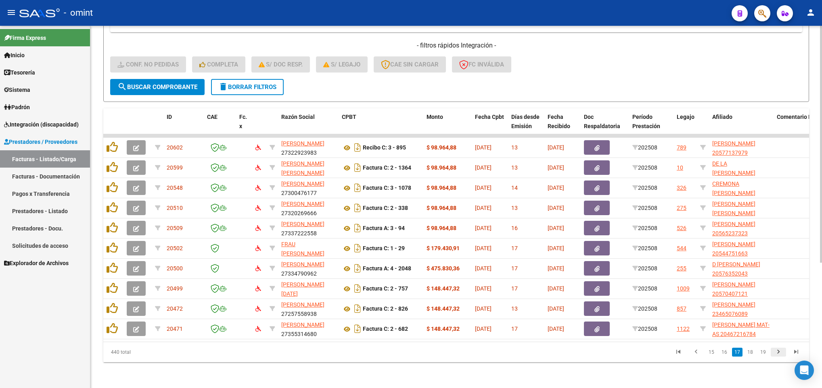
click at [778, 353] on icon "go to next page" at bounding box center [778, 353] width 10 height 10
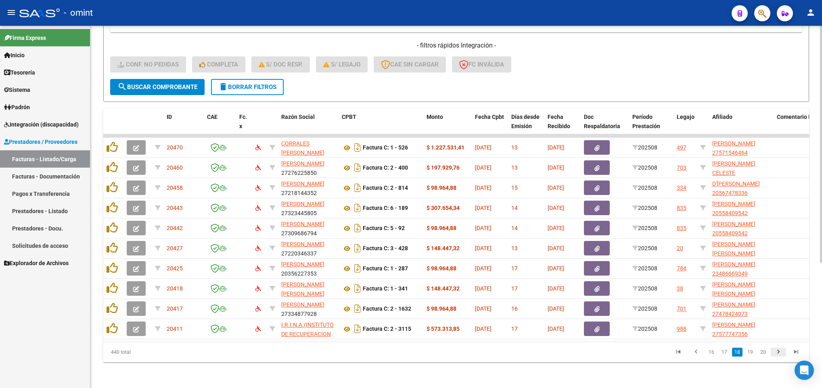
click at [778, 353] on icon "go to next page" at bounding box center [778, 353] width 10 height 10
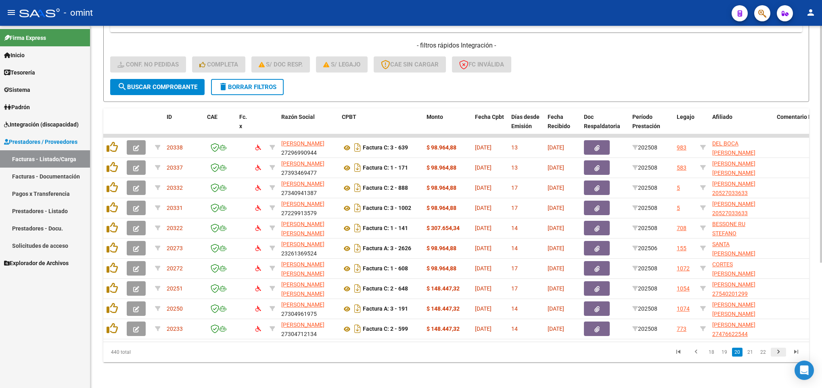
click at [778, 353] on icon "go to next page" at bounding box center [778, 353] width 10 height 10
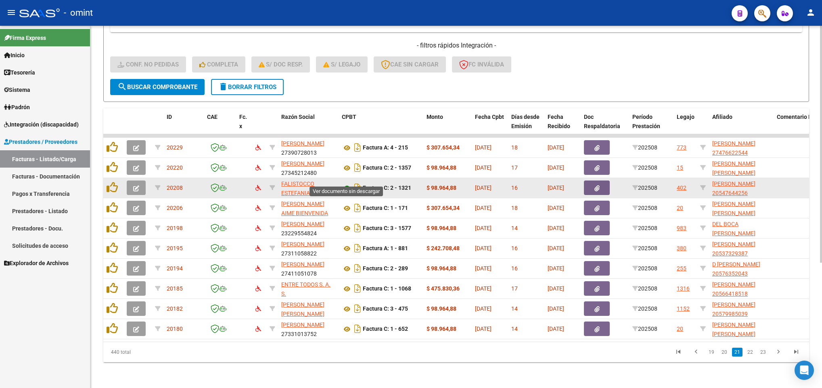
click at [346, 184] on icon at bounding box center [347, 189] width 10 height 10
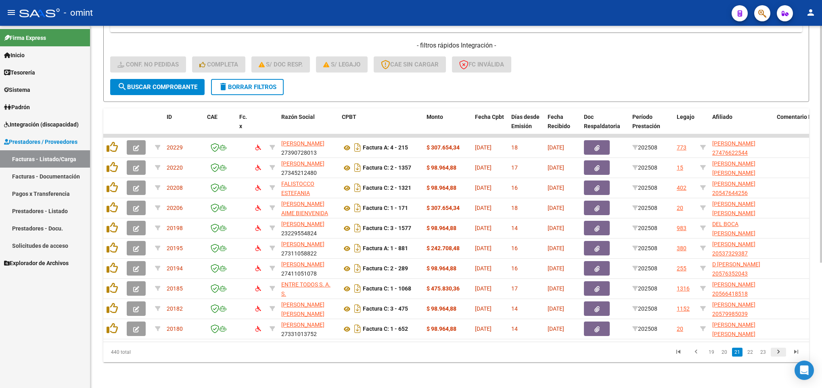
click at [778, 352] on icon "go to next page" at bounding box center [778, 353] width 10 height 10
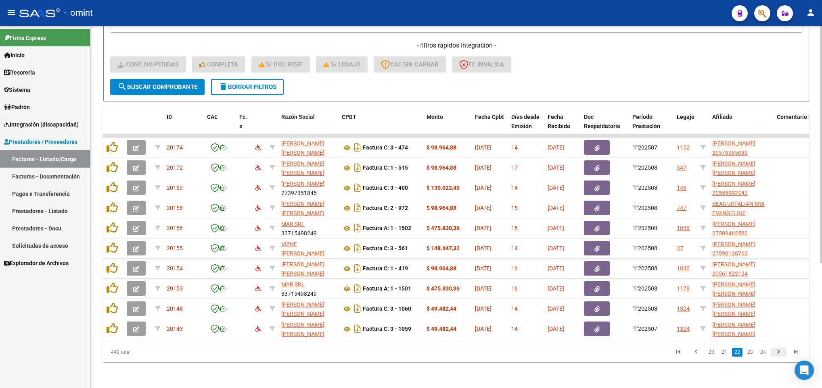
click at [778, 352] on icon "go to next page" at bounding box center [778, 353] width 10 height 10
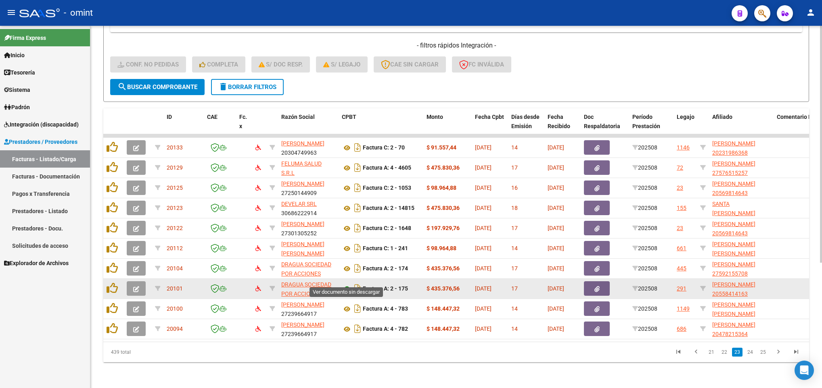
click at [346, 284] on icon at bounding box center [347, 289] width 10 height 10
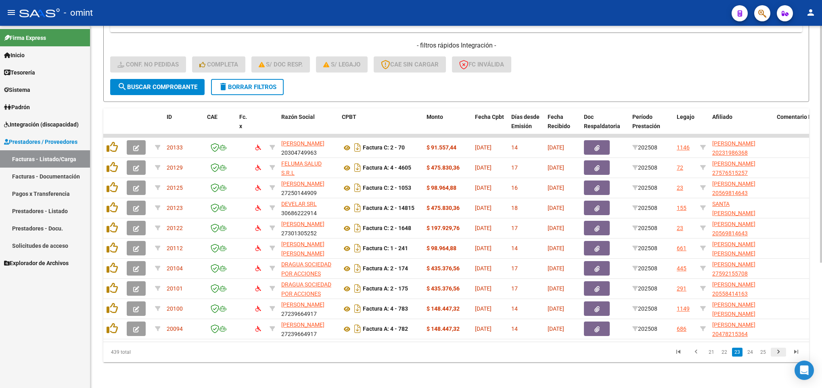
click at [776, 352] on icon "go to next page" at bounding box center [778, 353] width 10 height 10
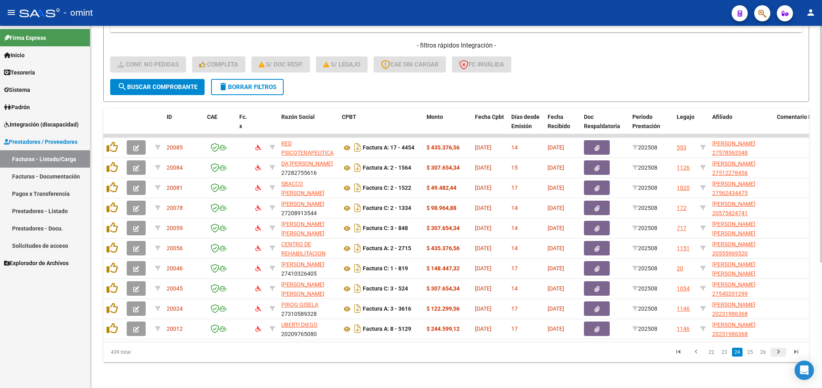
click at [776, 352] on icon "go to next page" at bounding box center [778, 353] width 10 height 10
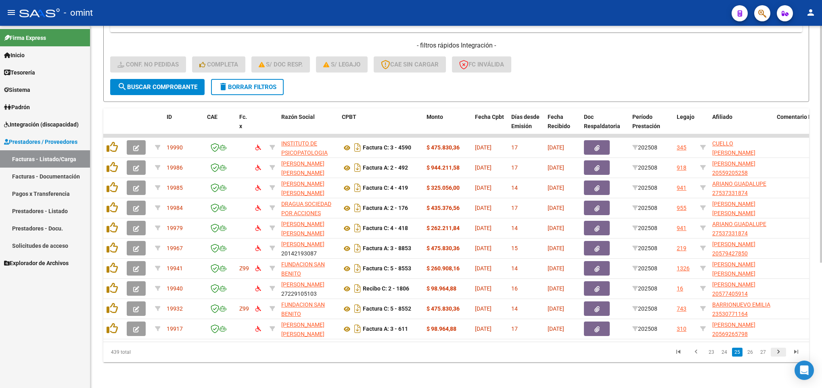
click at [776, 352] on icon "go to next page" at bounding box center [778, 353] width 10 height 10
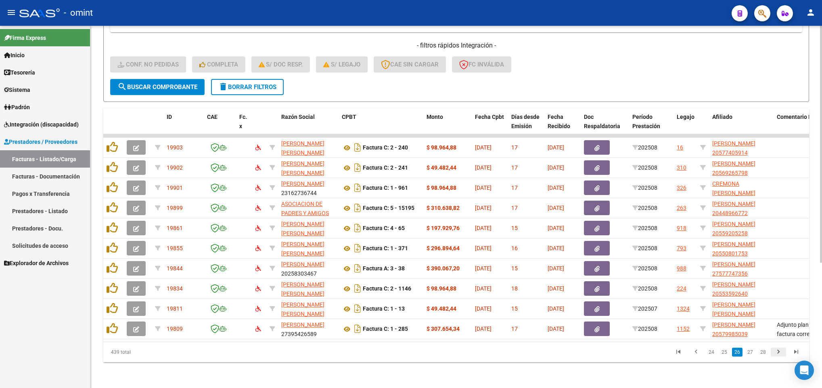
click at [776, 352] on icon "go to next page" at bounding box center [778, 353] width 10 height 10
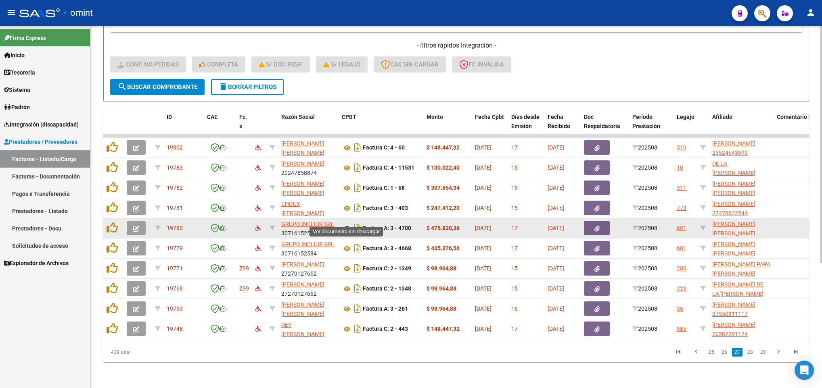
click at [344, 224] on icon at bounding box center [347, 229] width 10 height 10
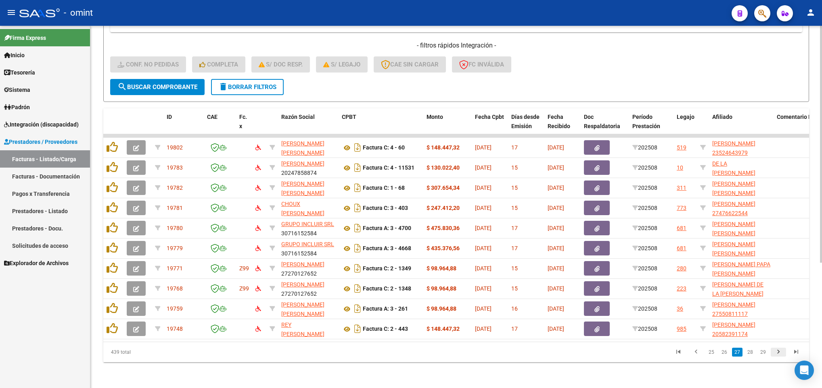
click at [779, 354] on icon "go to next page" at bounding box center [778, 353] width 10 height 10
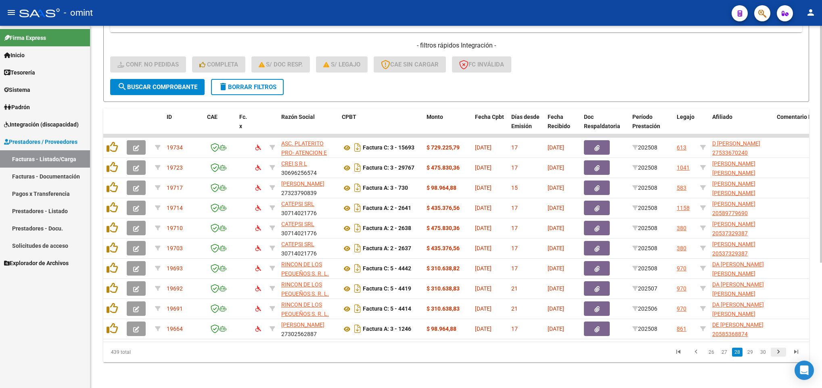
click at [779, 354] on icon "go to next page" at bounding box center [778, 353] width 10 height 10
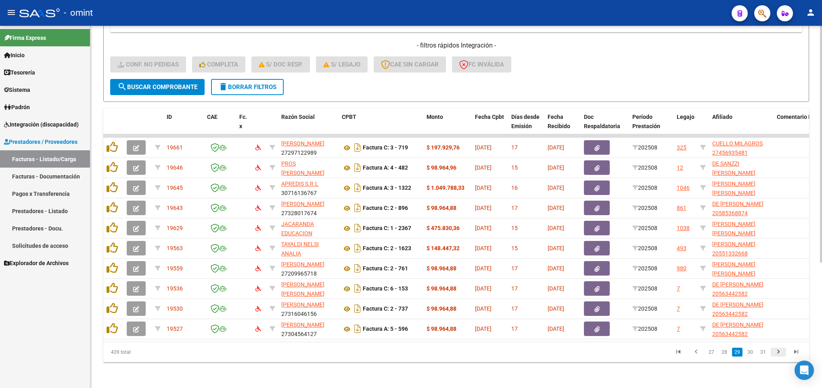
click at [779, 354] on icon "go to next page" at bounding box center [778, 353] width 10 height 10
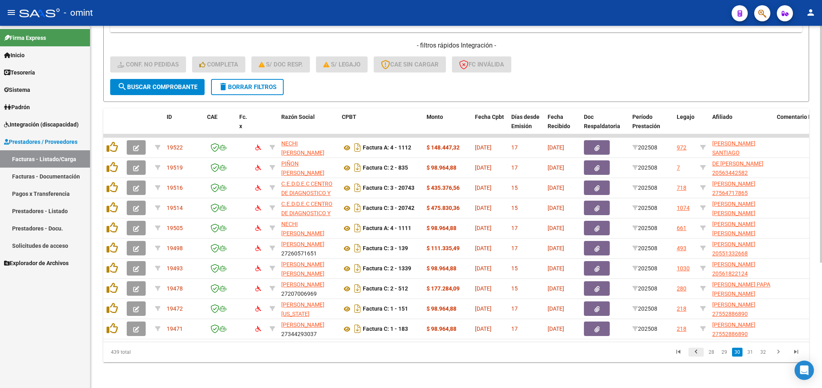
click at [696, 351] on icon "go to previous page" at bounding box center [696, 353] width 10 height 10
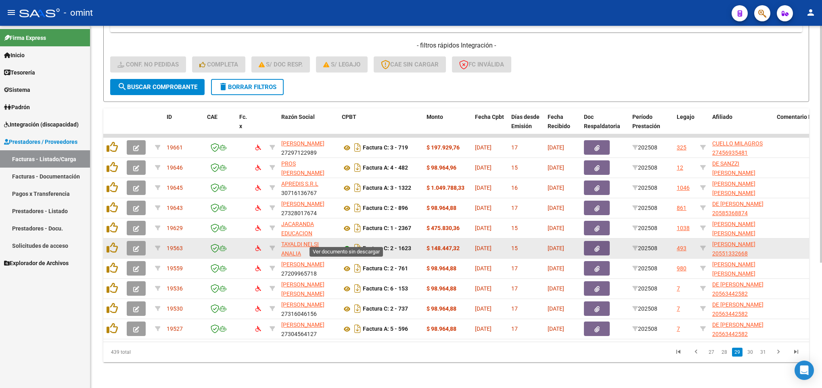
click at [345, 244] on icon at bounding box center [347, 249] width 10 height 10
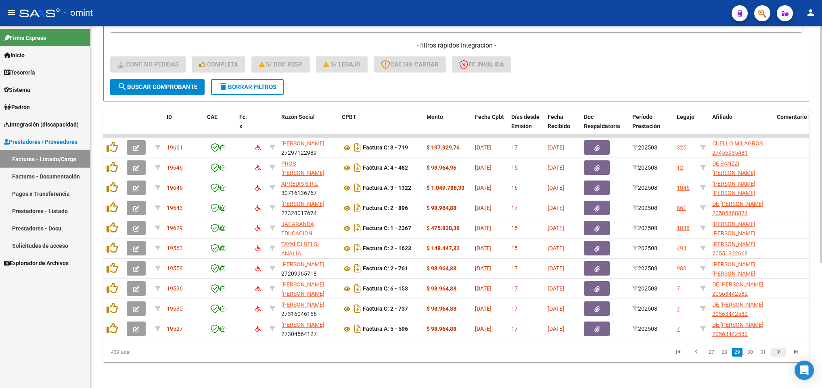
click at [774, 350] on icon "go to next page" at bounding box center [778, 353] width 10 height 10
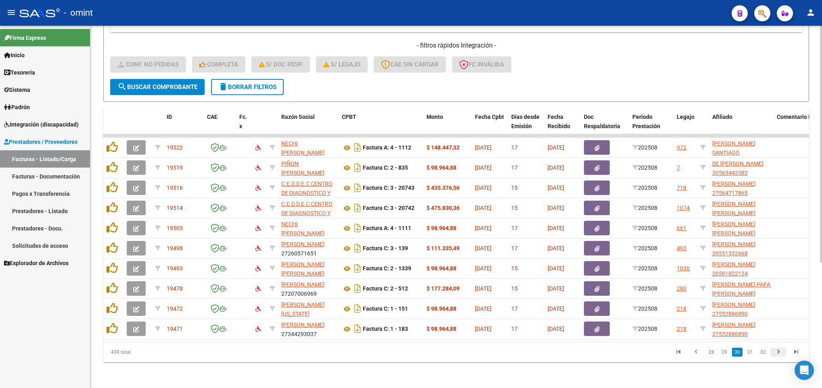
click at [774, 350] on icon "go to next page" at bounding box center [778, 353] width 10 height 10
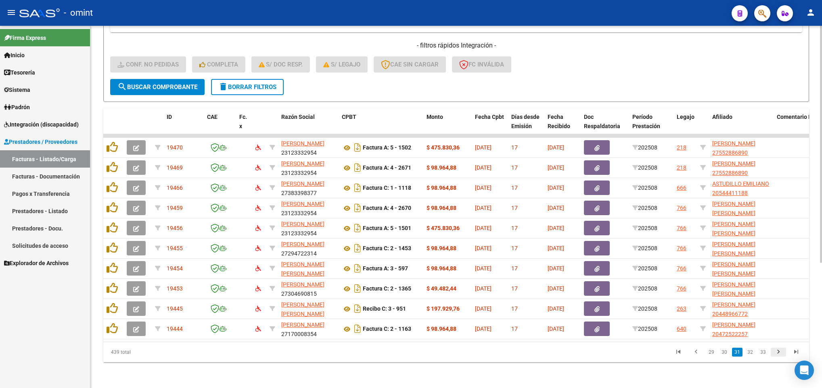
click at [774, 350] on icon "go to next page" at bounding box center [778, 353] width 10 height 10
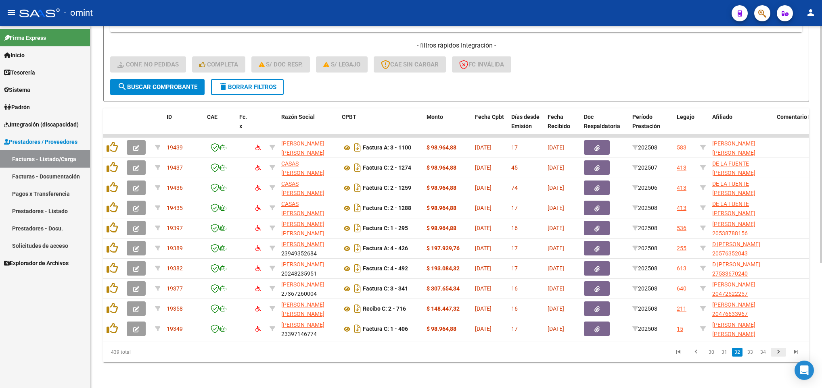
click at [774, 350] on icon "go to next page" at bounding box center [778, 353] width 10 height 10
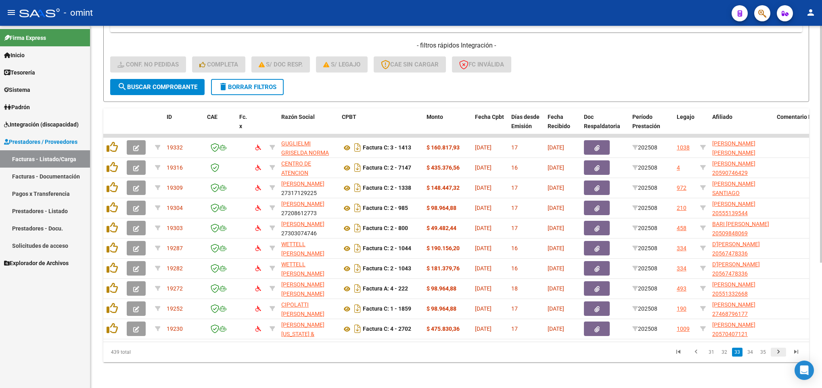
click at [774, 350] on icon "go to next page" at bounding box center [778, 353] width 10 height 10
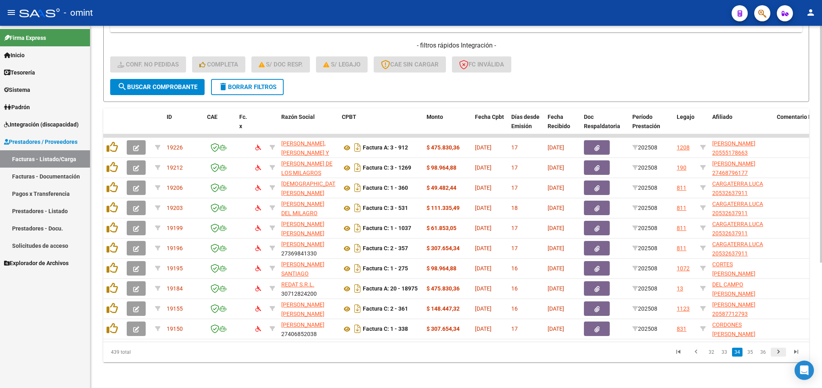
click at [780, 353] on icon "go to next page" at bounding box center [778, 353] width 10 height 10
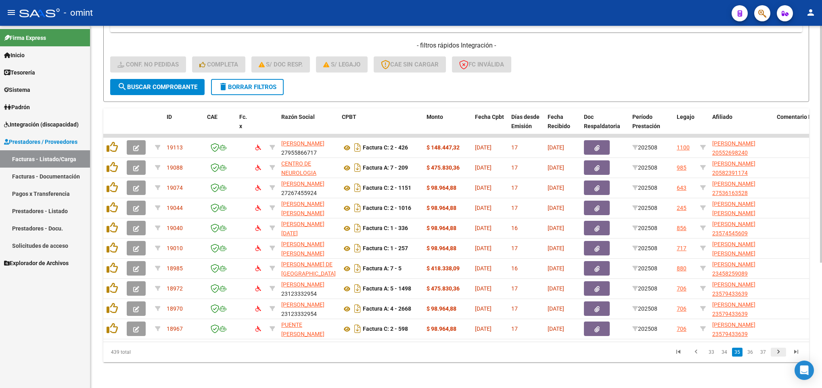
click at [780, 353] on icon "go to next page" at bounding box center [778, 353] width 10 height 10
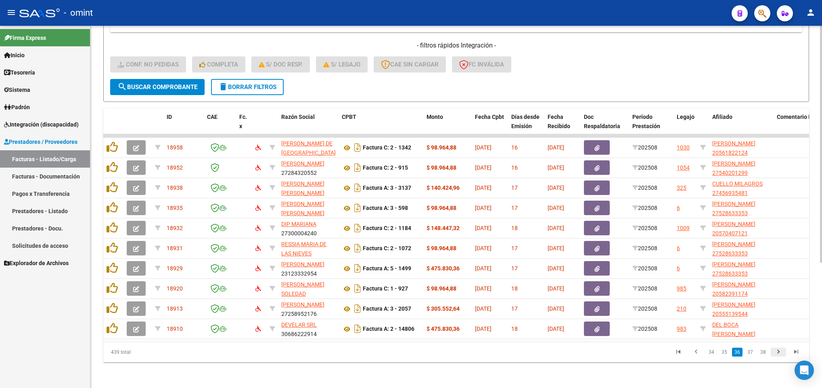
click at [780, 353] on icon "go to next page" at bounding box center [778, 353] width 10 height 10
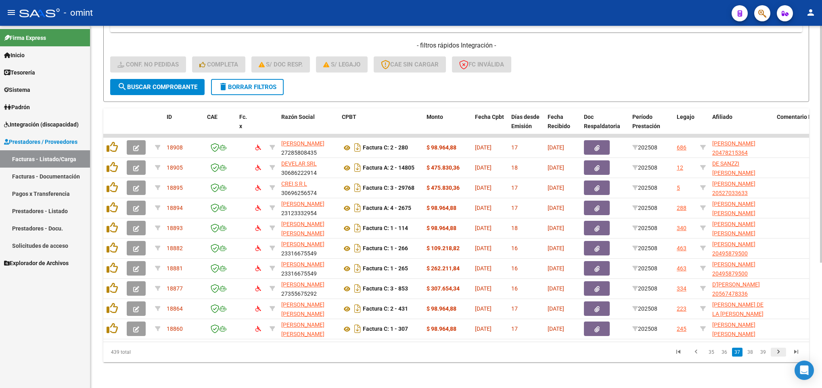
click at [780, 353] on icon "go to next page" at bounding box center [778, 353] width 10 height 10
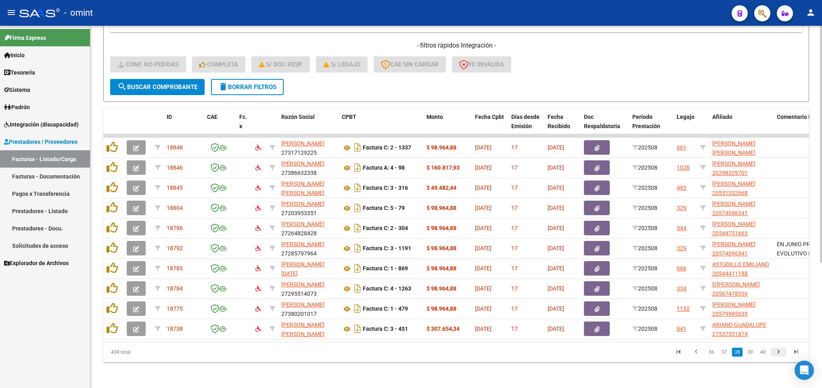
click at [780, 353] on icon "go to next page" at bounding box center [778, 353] width 10 height 10
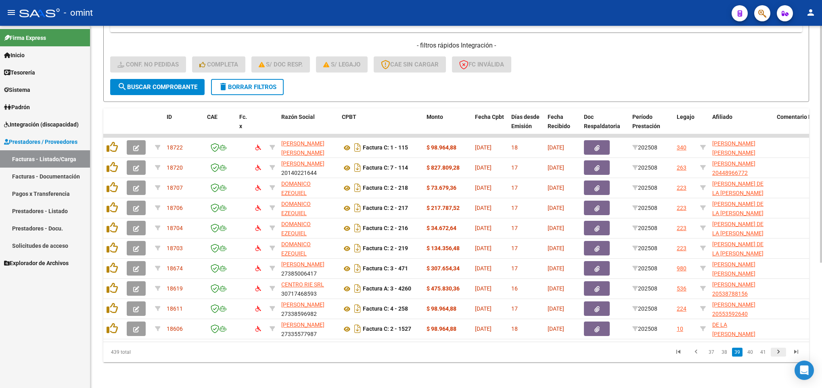
click at [780, 353] on icon "go to next page" at bounding box center [778, 353] width 10 height 10
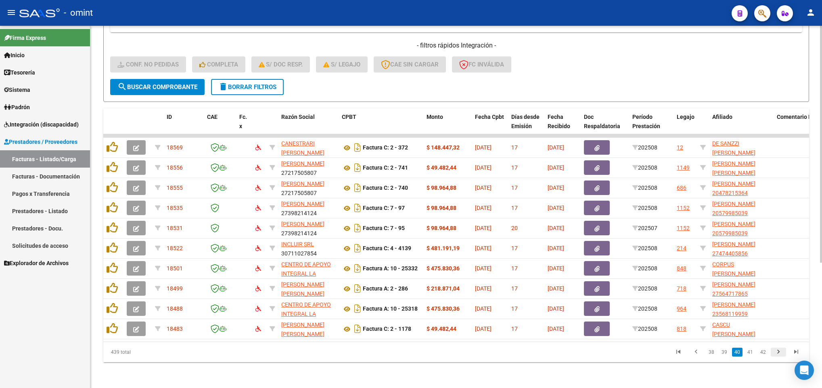
click at [780, 353] on icon "go to next page" at bounding box center [778, 353] width 10 height 10
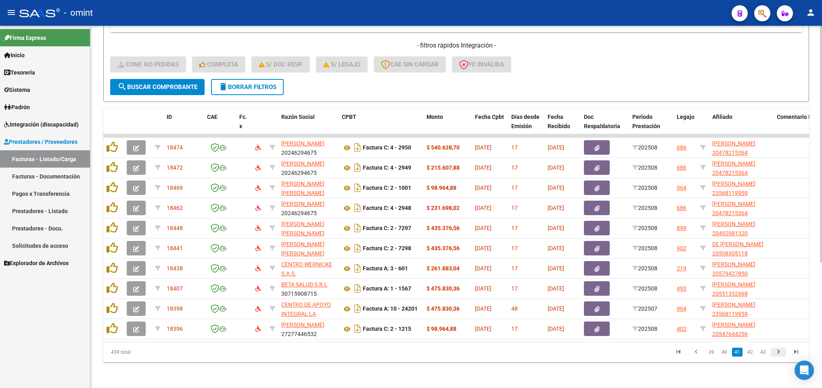
click at [780, 353] on icon "go to next page" at bounding box center [778, 353] width 10 height 10
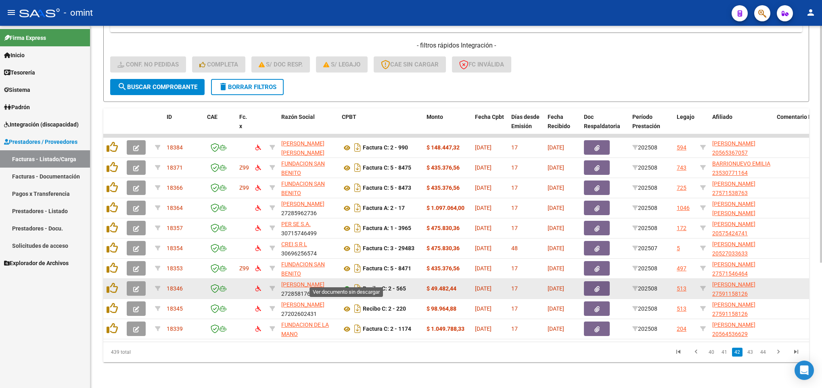
click at [345, 284] on icon at bounding box center [347, 289] width 10 height 10
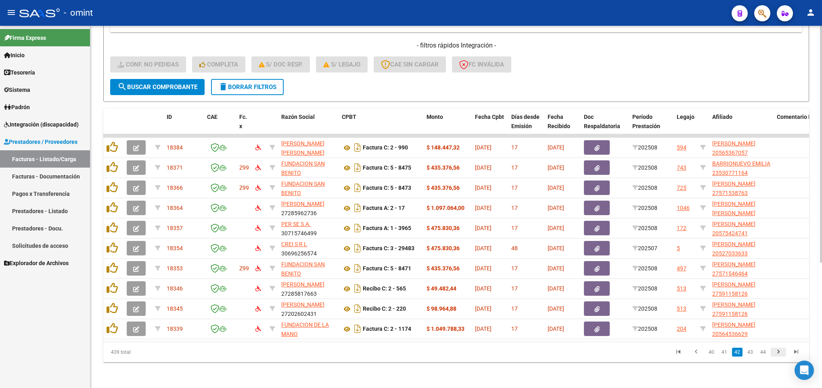
click at [775, 350] on icon "go to next page" at bounding box center [778, 353] width 10 height 10
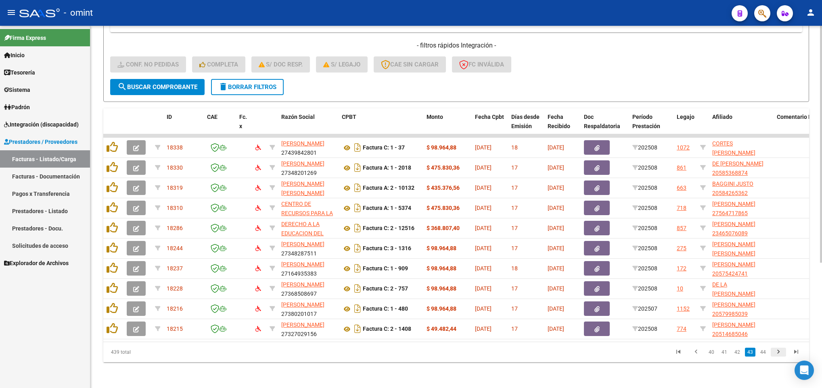
click at [775, 350] on icon "go to next page" at bounding box center [778, 353] width 10 height 10
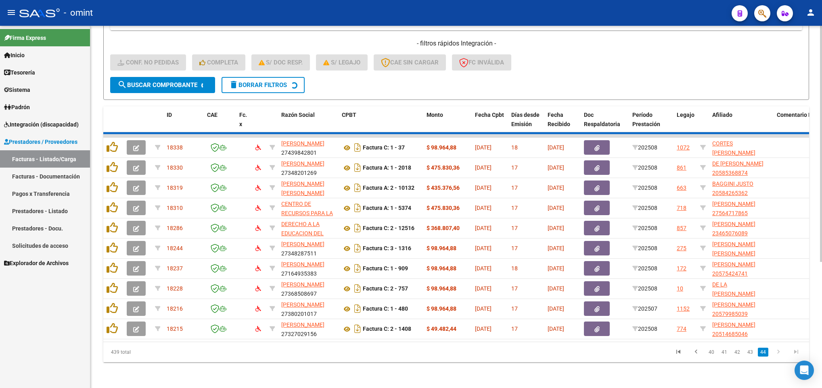
scroll to position [172, 0]
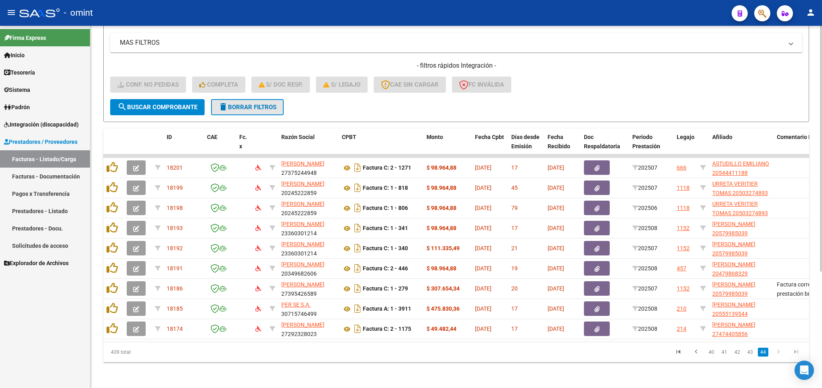
click at [229, 104] on span "delete Borrar Filtros" at bounding box center [247, 107] width 58 height 7
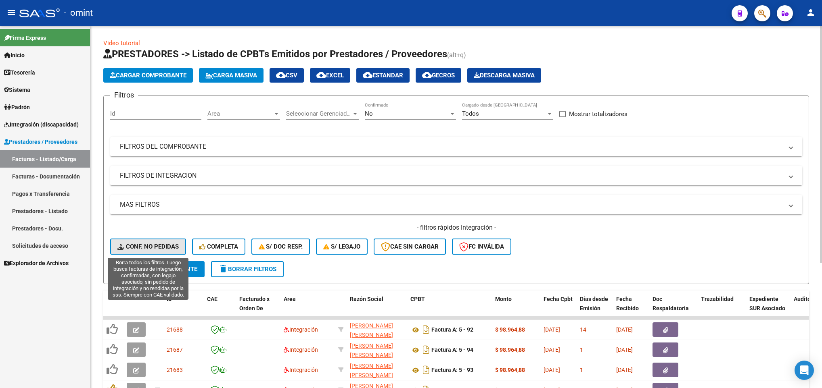
click at [160, 250] on span "Conf. no pedidas" at bounding box center [147, 246] width 61 height 7
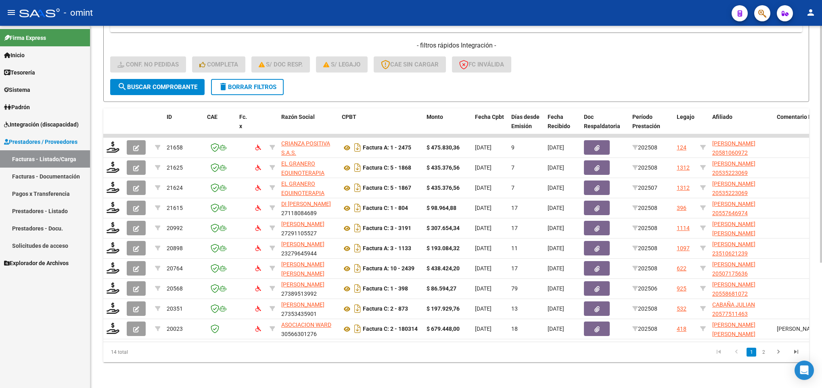
scroll to position [192, 0]
click at [781, 351] on icon "go to next page" at bounding box center [778, 353] width 10 height 10
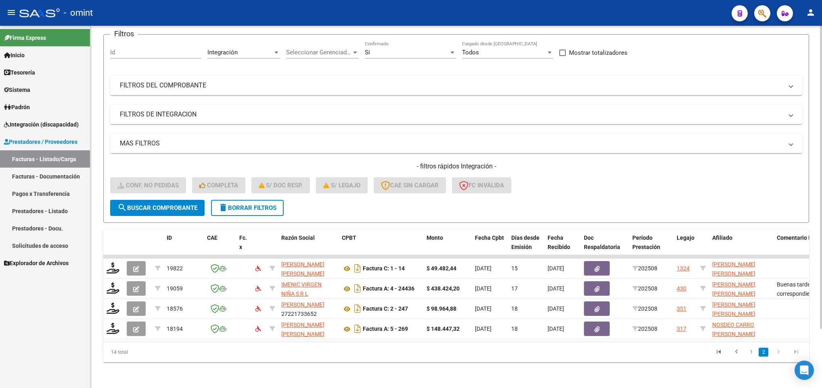
scroll to position [0, 0]
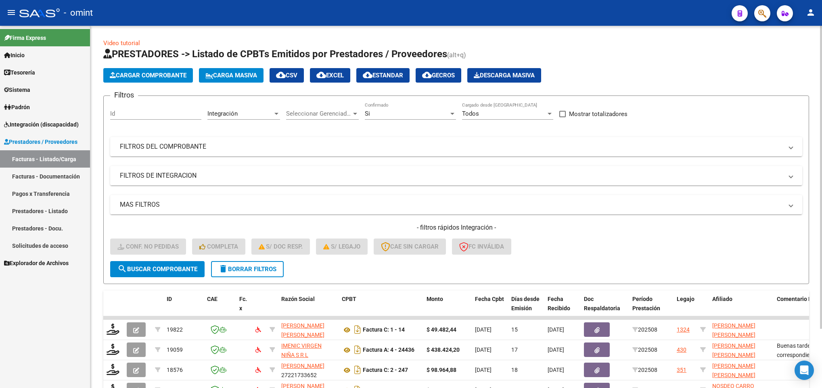
click at [820, 69] on div at bounding box center [821, 207] width 2 height 363
click at [256, 269] on span "delete Borrar Filtros" at bounding box center [247, 269] width 58 height 7
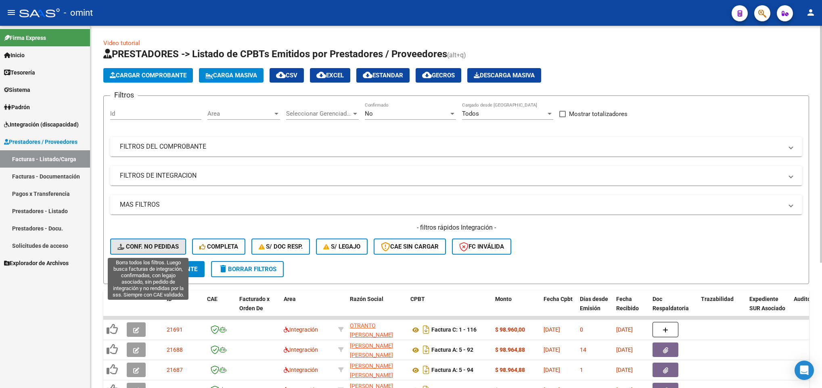
click at [160, 246] on span "Conf. no pedidas" at bounding box center [147, 246] width 61 height 7
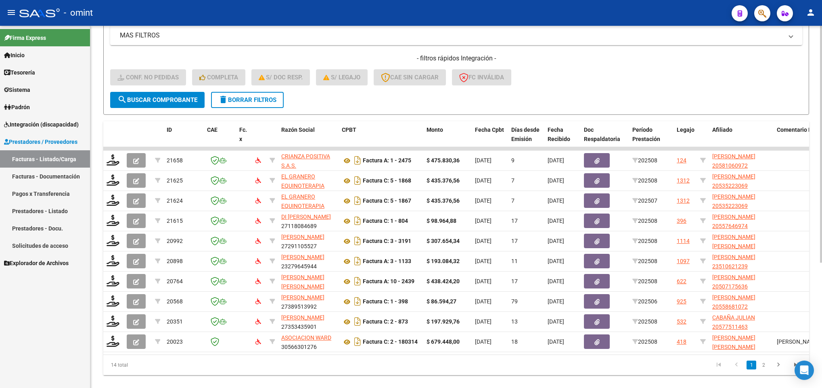
scroll to position [192, 0]
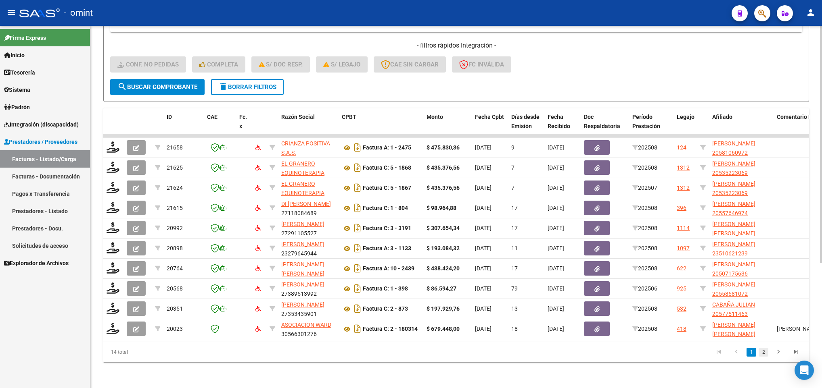
click at [764, 354] on link "2" at bounding box center [763, 352] width 10 height 9
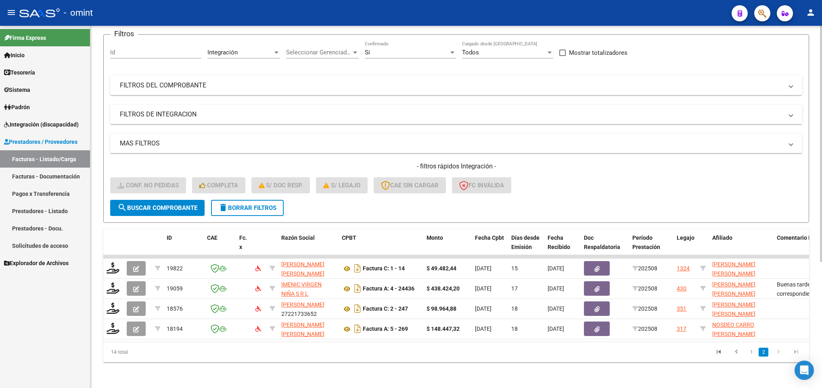
scroll to position [71, 0]
click at [250, 208] on form "Filtros Id Integración Area Seleccionar Gerenciador Seleccionar Gerenciador Si …" at bounding box center [455, 128] width 705 height 189
click at [232, 204] on span "delete Borrar Filtros" at bounding box center [247, 207] width 58 height 7
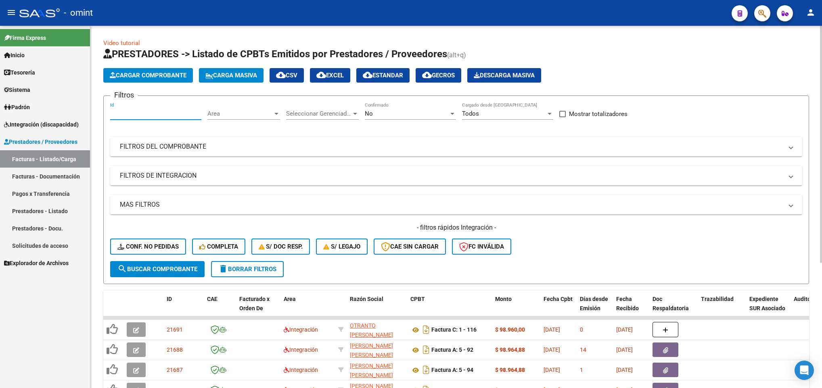
click at [155, 112] on input "Id" at bounding box center [155, 113] width 91 height 7
paste input "21513"
type input "21513"
click at [258, 108] on div "Area Area" at bounding box center [243, 110] width 73 height 17
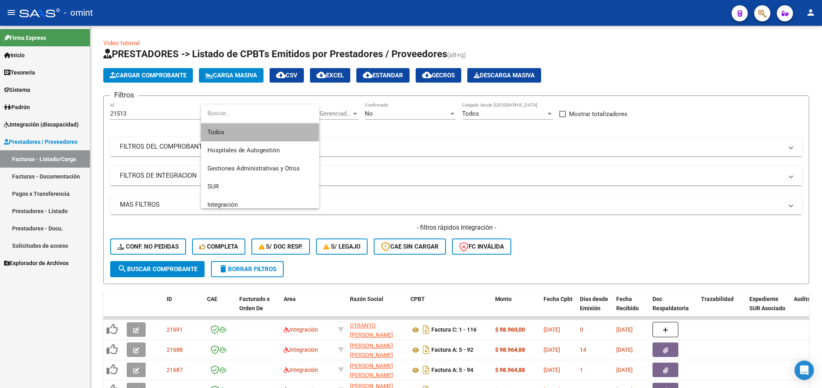
click at [248, 131] on span "Todos" at bounding box center [259, 132] width 105 height 18
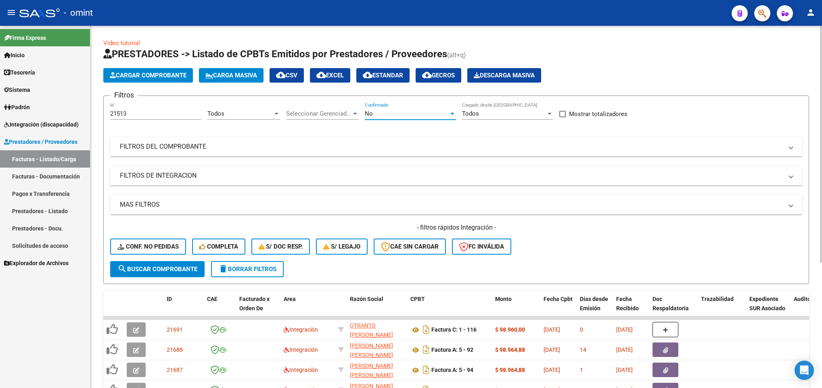
click at [374, 113] on div "No" at bounding box center [407, 113] width 84 height 7
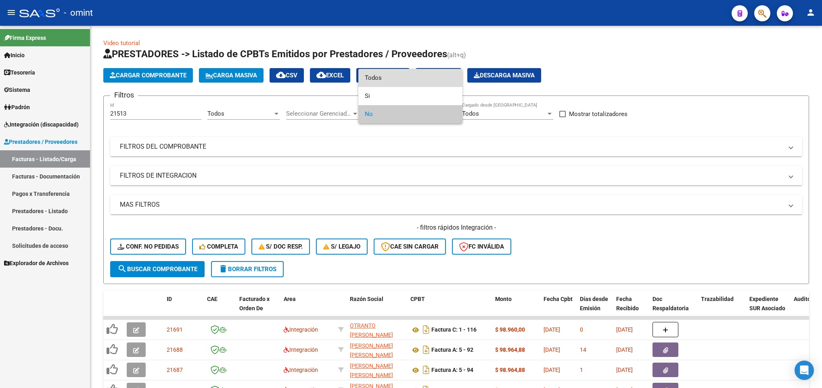
click at [388, 76] on span "Todos" at bounding box center [410, 78] width 91 height 18
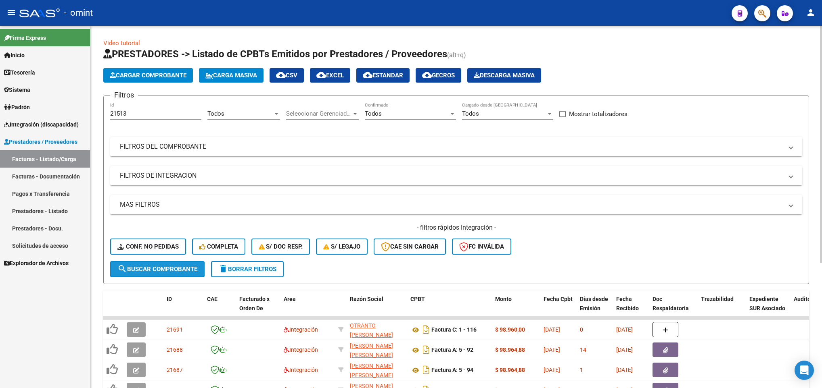
click at [146, 263] on button "search Buscar Comprobante" at bounding box center [157, 269] width 94 height 16
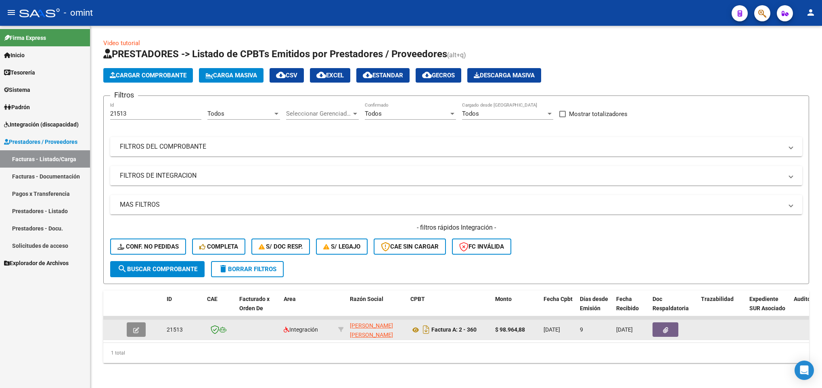
click at [133, 331] on icon "button" at bounding box center [136, 331] width 6 height 6
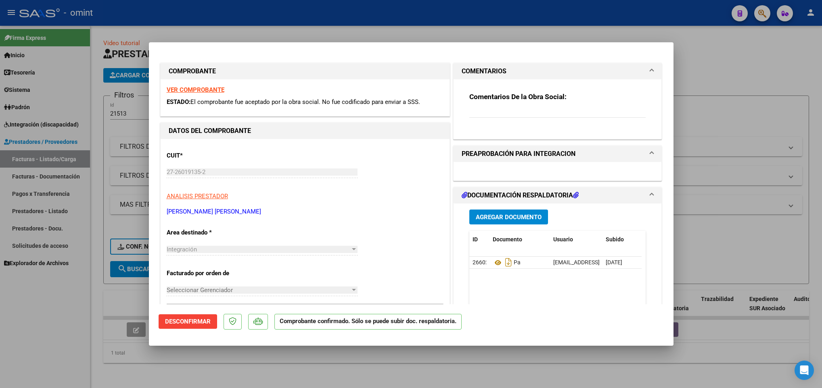
click at [618, 159] on mat-panel-title "PREAPROBACIÓN PARA INTEGRACION" at bounding box center [552, 154] width 182 height 10
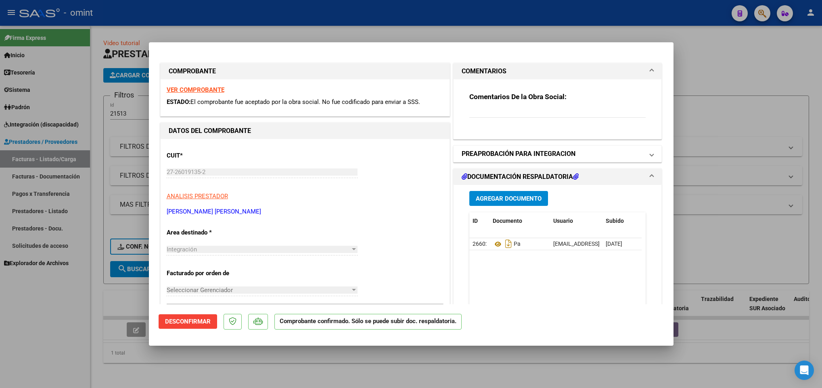
click at [618, 159] on mat-panel-title "PREAPROBACIÓN PARA INTEGRACION" at bounding box center [552, 154] width 182 height 10
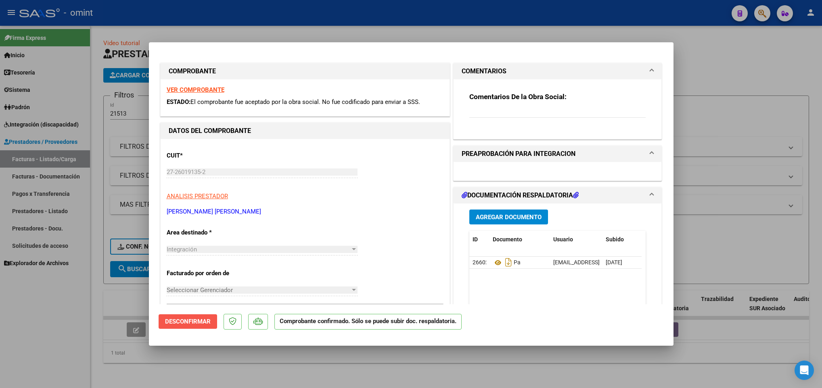
click at [166, 319] on span "Desconfirmar" at bounding box center [188, 321] width 46 height 7
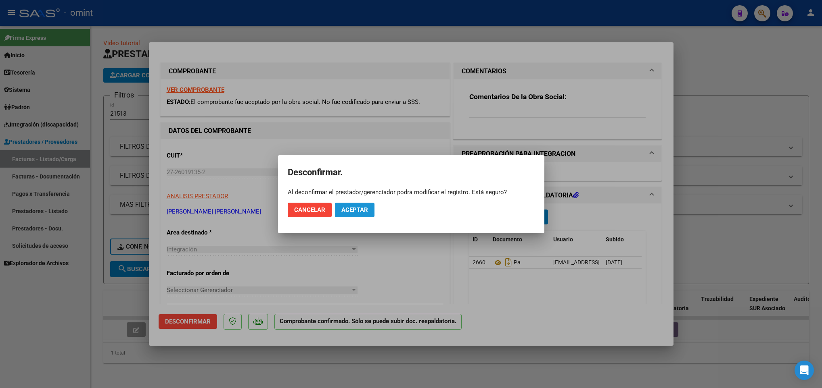
click at [355, 209] on span "Aceptar" at bounding box center [354, 210] width 27 height 7
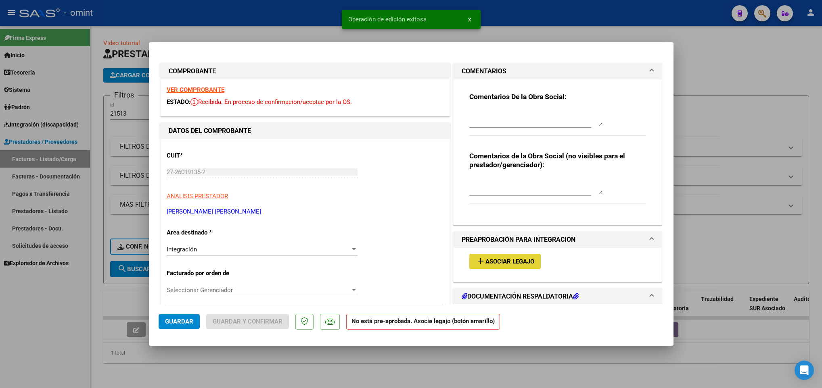
click at [492, 262] on span "Asociar Legajo" at bounding box center [509, 262] width 49 height 7
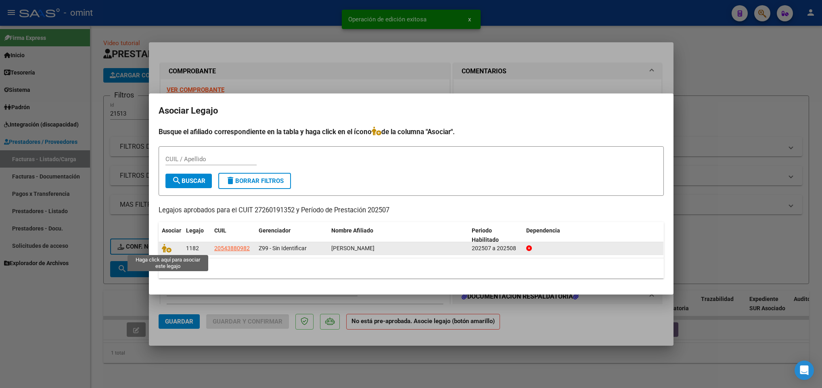
click at [171, 248] on span at bounding box center [168, 249] width 12 height 6
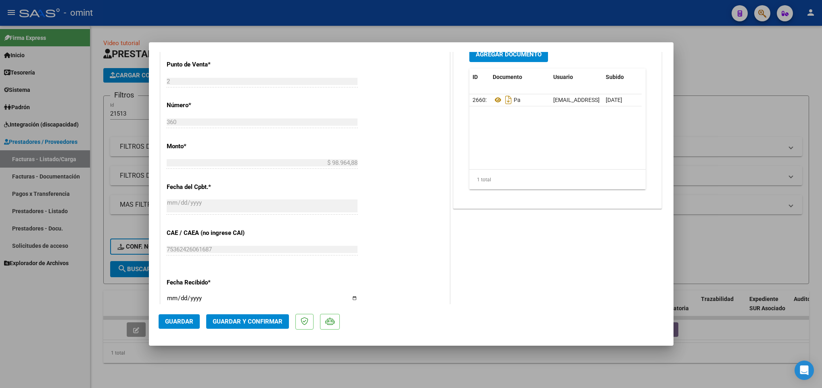
scroll to position [381, 0]
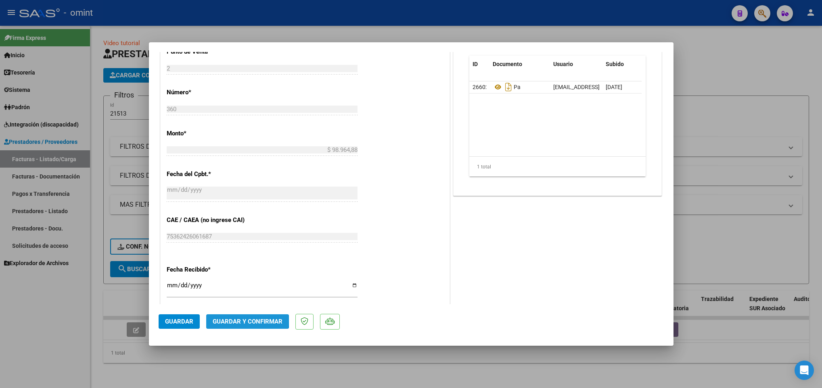
click at [224, 319] on span "Guardar y Confirmar" at bounding box center [248, 321] width 70 height 7
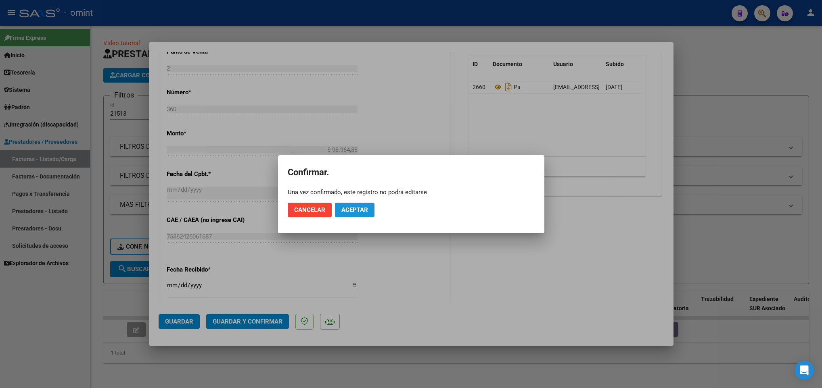
click at [351, 211] on span "Aceptar" at bounding box center [354, 210] width 27 height 7
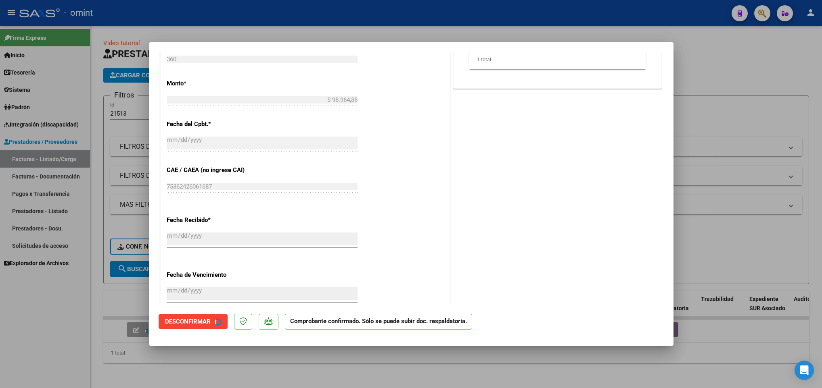
scroll to position [331, 0]
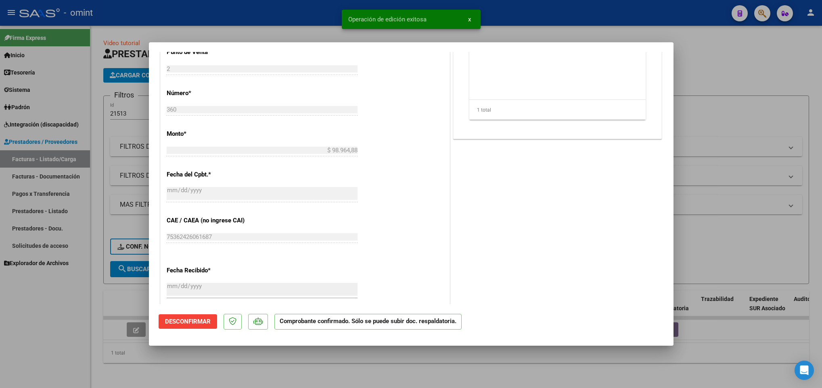
click at [259, 370] on div at bounding box center [411, 194] width 822 height 388
type input "$ 0,00"
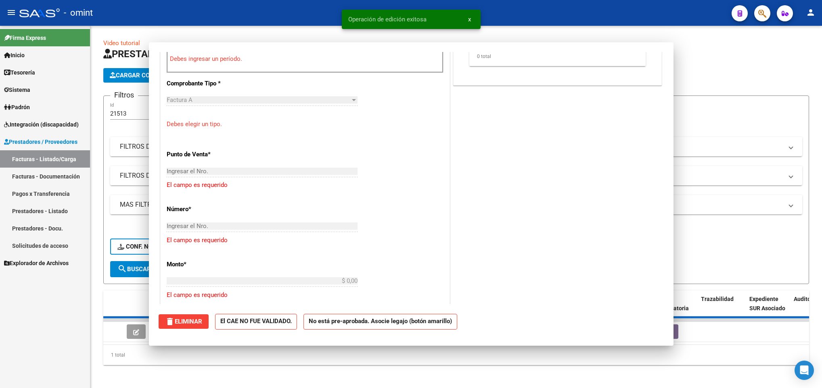
scroll to position [481, 0]
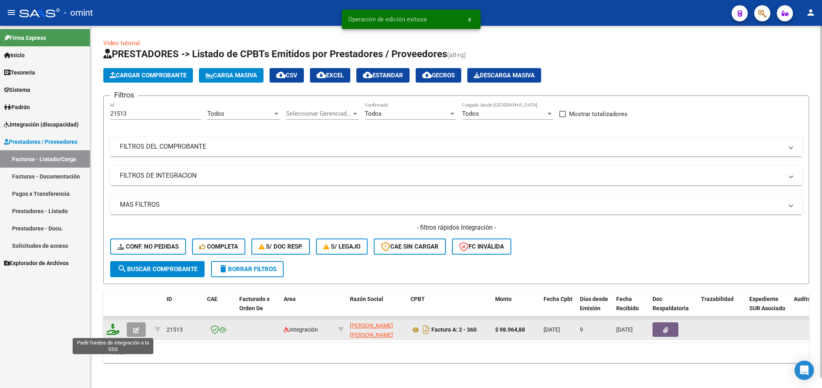
click at [109, 326] on icon at bounding box center [112, 329] width 13 height 11
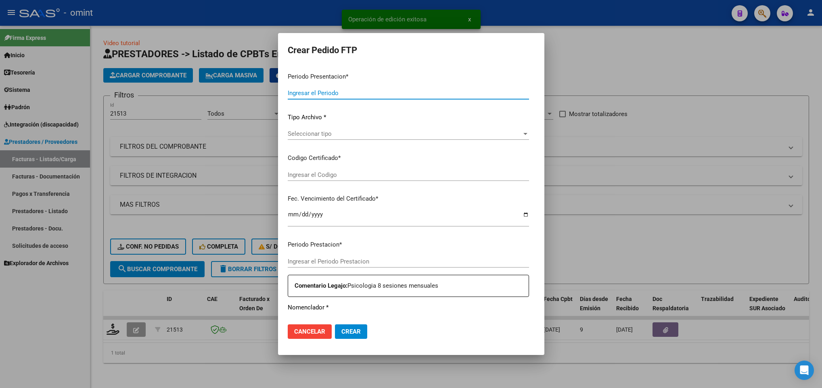
type input "202508"
type input "202507"
type input "$ 98.964,88"
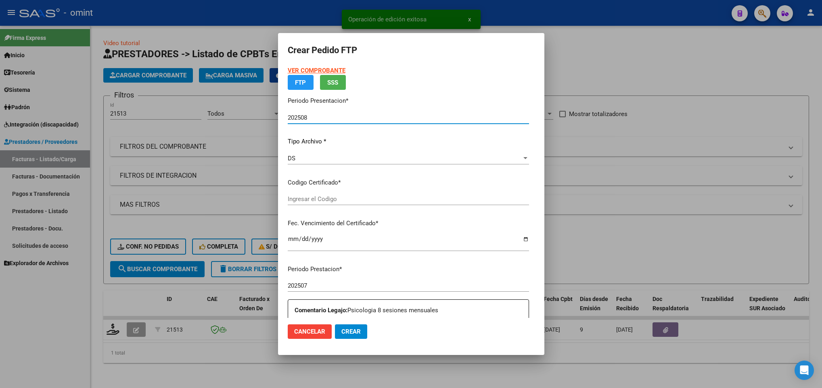
type input "8601801273"
type input "2025-09-19"
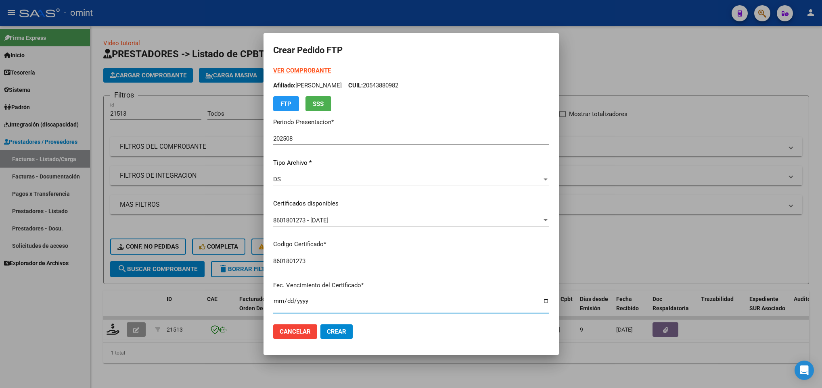
scroll to position [165, 0]
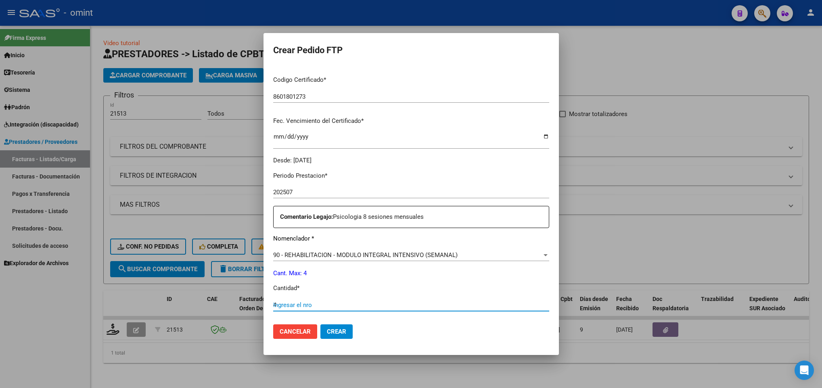
type input "4"
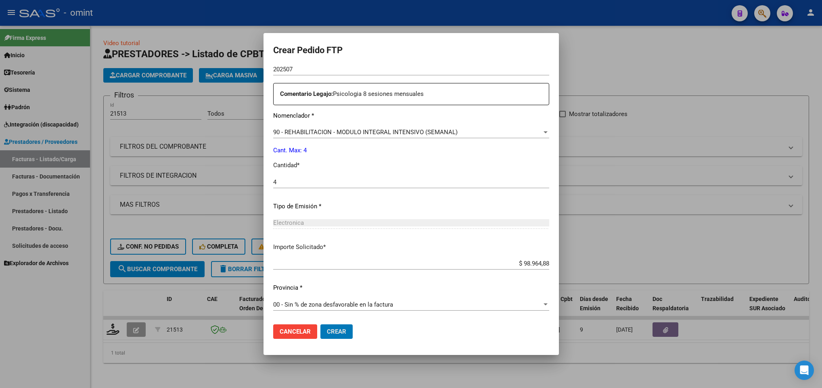
click at [320, 325] on button "Crear" at bounding box center [336, 332] width 32 height 15
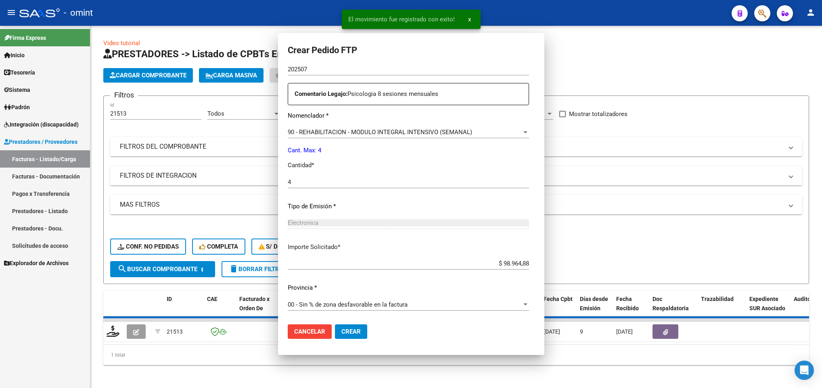
scroll to position [242, 0]
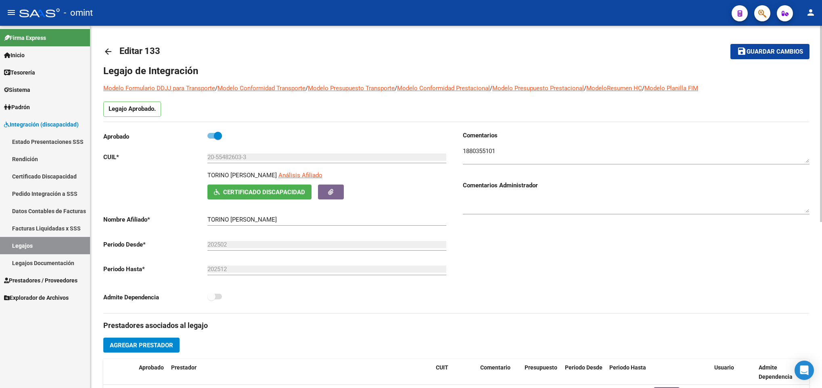
click at [821, 34] on html "menu - omint person Firma Express Inicio Calendario SSS Instructivos Contacto O…" at bounding box center [411, 194] width 822 height 388
click at [102, 47] on div "arrow_back Editar 133 save Guardar cambios Legajo de Integración Modelo Formula…" at bounding box center [455, 360] width 731 height 668
click at [106, 50] on mat-icon "arrow_back" at bounding box center [108, 52] width 10 height 10
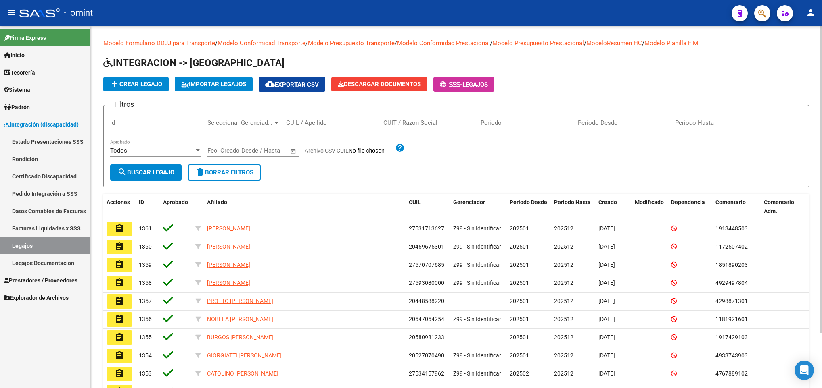
click at [305, 119] on div "CUIL / Apellido" at bounding box center [331, 120] width 91 height 17
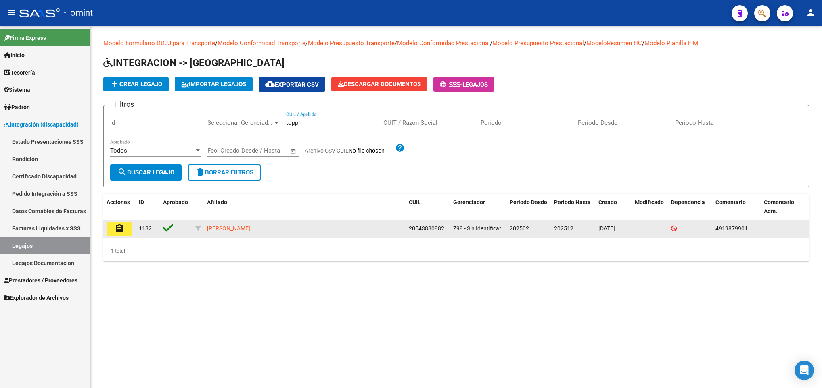
type input "topp"
click at [120, 225] on mat-icon "assignment" at bounding box center [120, 229] width 10 height 10
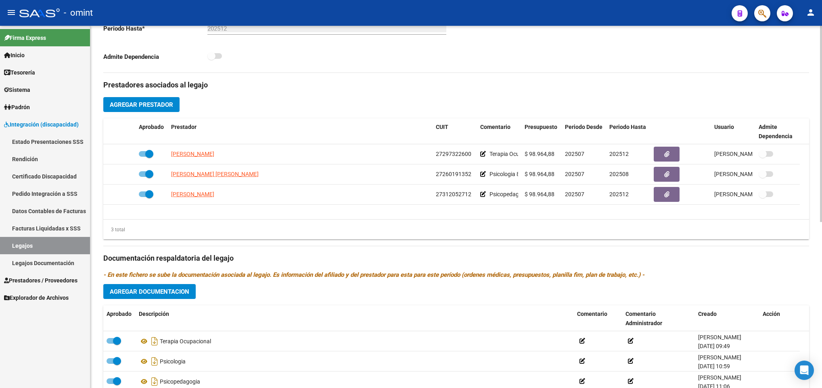
scroll to position [242, 0]
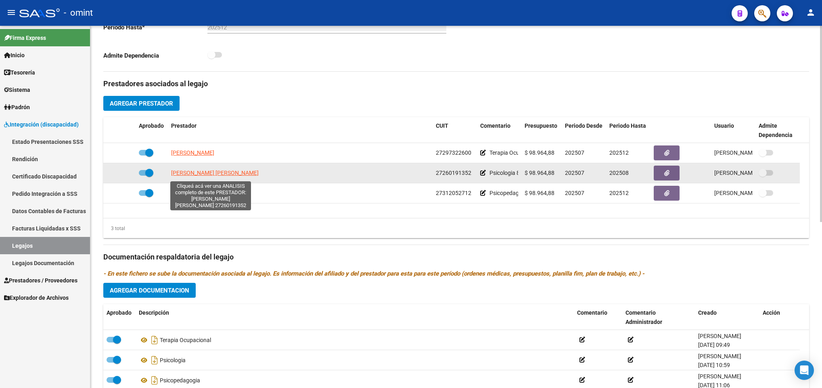
click at [230, 173] on span "[PERSON_NAME] [PERSON_NAME]" at bounding box center [215, 173] width 88 height 6
type textarea "27260191352"
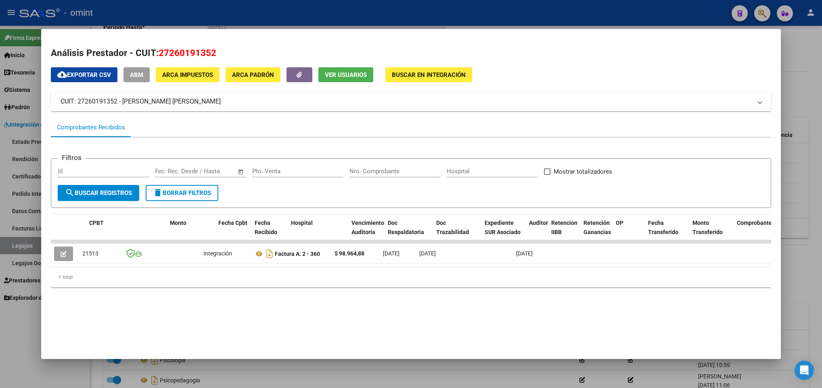
scroll to position [0, 630]
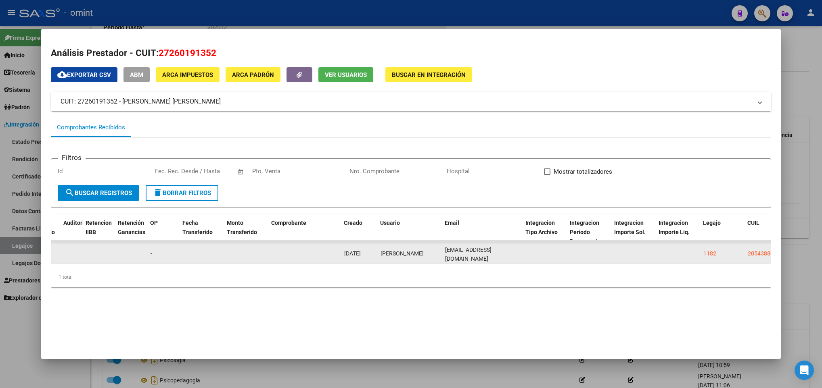
click at [669, 259] on datatable-body-cell at bounding box center [677, 254] width 44 height 20
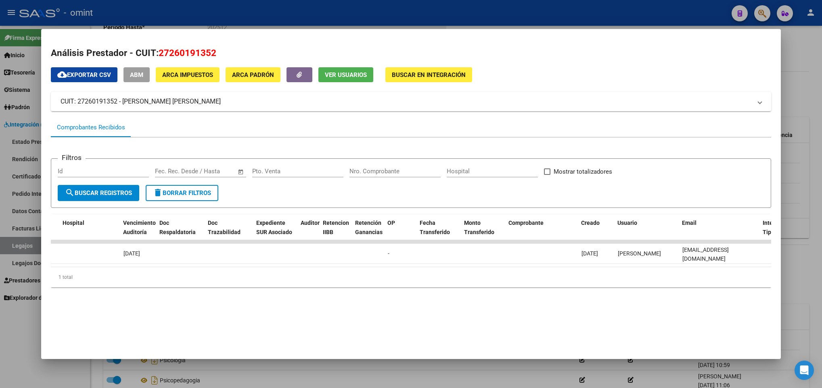
scroll to position [0, 0]
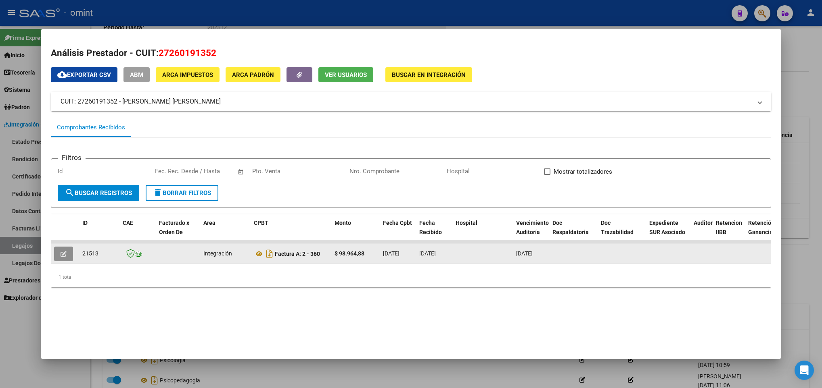
click at [57, 252] on button "button" at bounding box center [63, 254] width 19 height 15
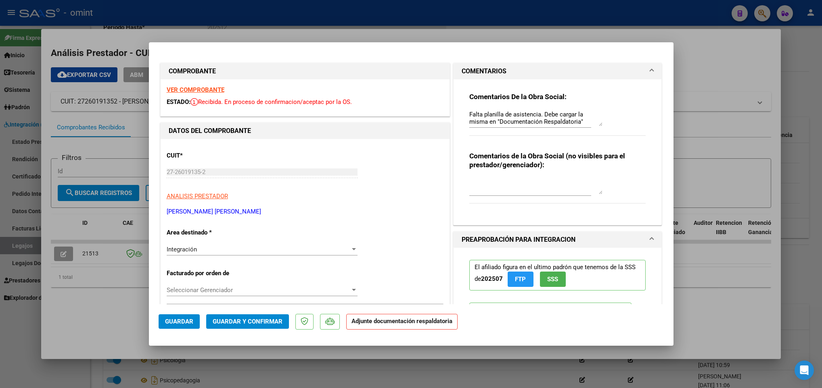
scroll to position [220, 0]
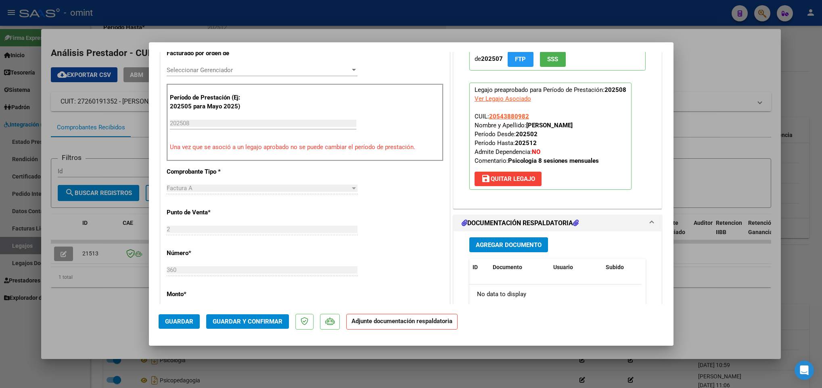
click at [749, 175] on div at bounding box center [411, 194] width 822 height 388
type input "$ 0,00"
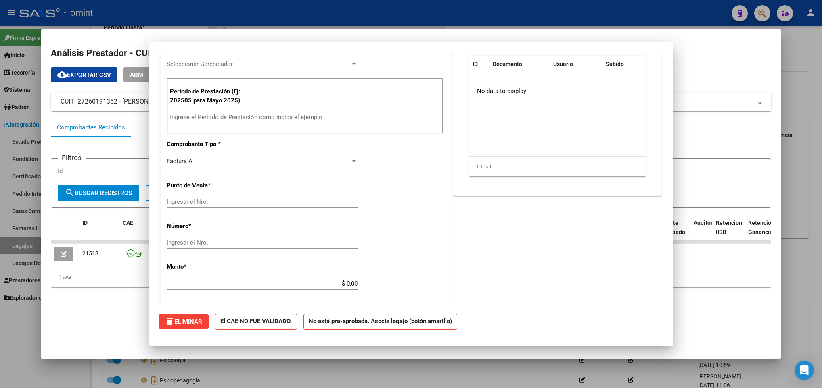
scroll to position [0, 0]
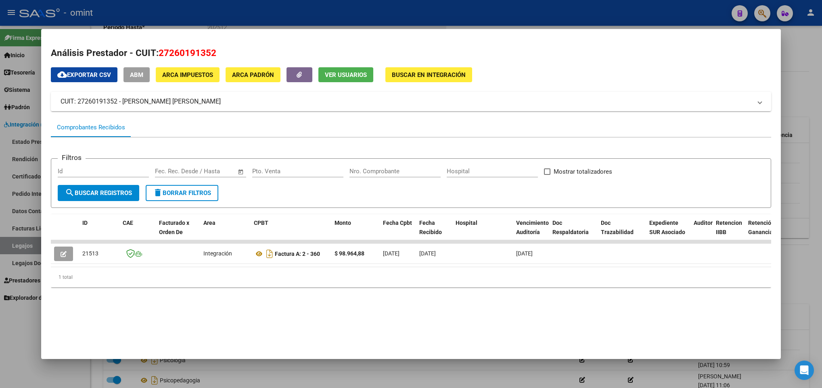
click at [793, 170] on div at bounding box center [411, 194] width 822 height 388
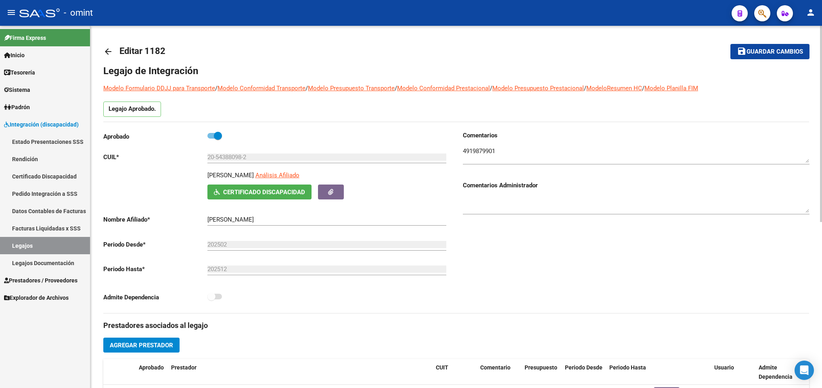
click at [821, 38] on html "menu - omint person Firma Express Inicio Calendario SSS Instructivos Contacto O…" at bounding box center [411, 194] width 822 height 388
click at [111, 52] on mat-icon "arrow_back" at bounding box center [108, 52] width 10 height 10
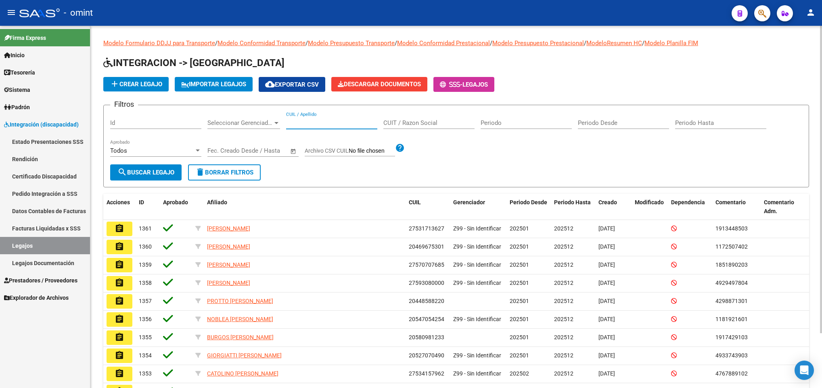
click at [304, 123] on input "CUIL / Apellido" at bounding box center [331, 122] width 91 height 7
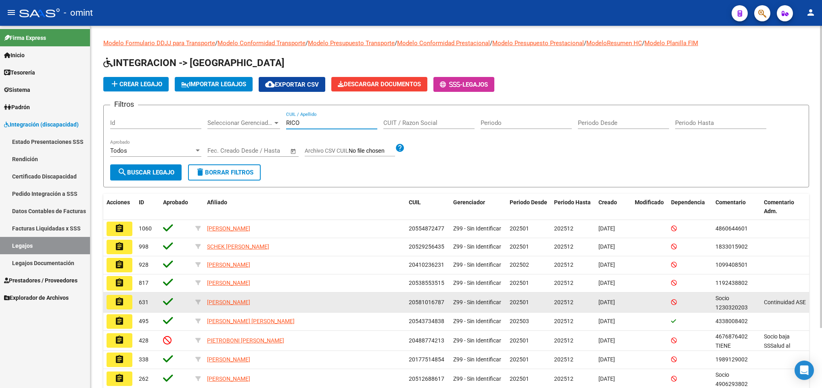
type input "RICO"
click at [127, 303] on button "assignment" at bounding box center [119, 302] width 26 height 15
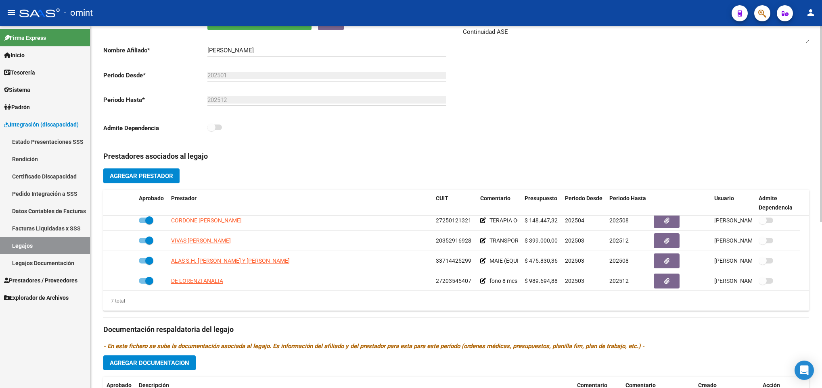
scroll to position [66, 0]
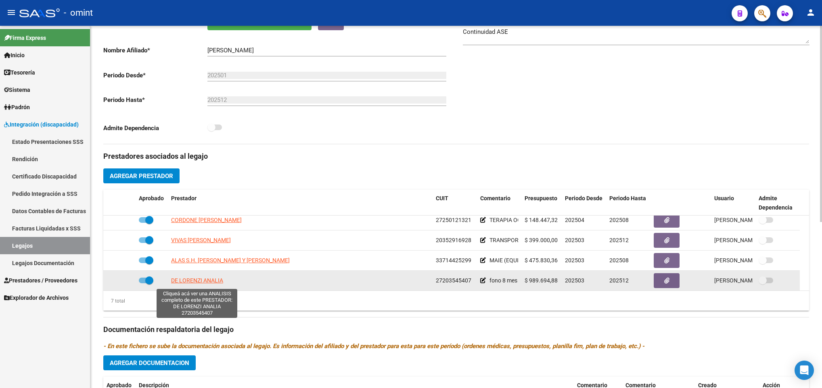
click at [200, 284] on span "DE LORENZI ANALIA" at bounding box center [197, 280] width 52 height 6
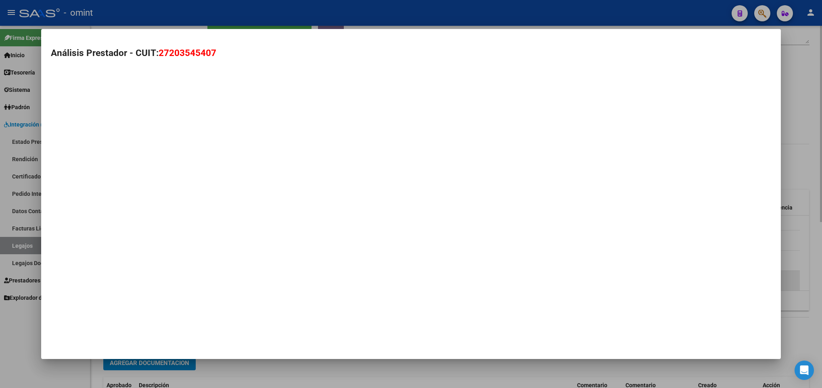
type textarea "27203545407"
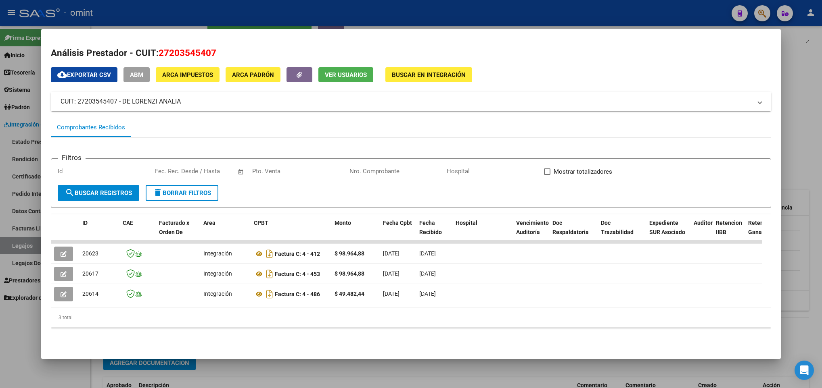
click at [318, 378] on div at bounding box center [411, 194] width 822 height 388
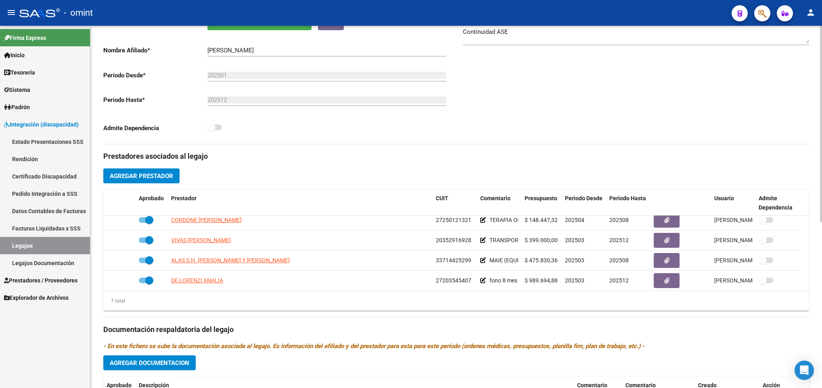
scroll to position [0, 0]
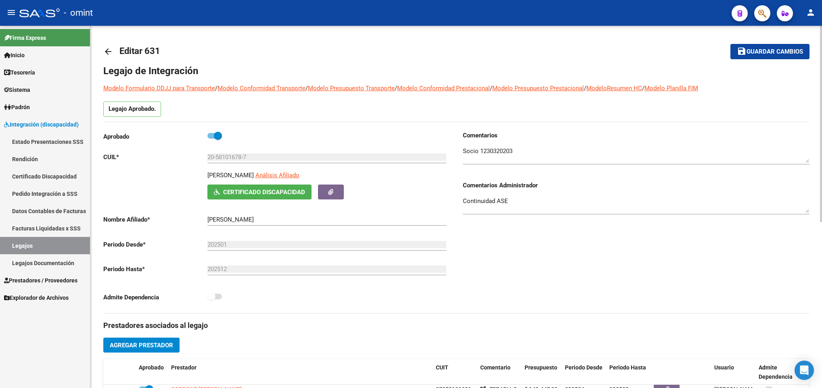
click at [821, 44] on html "menu - omint person Firma Express Inicio Calendario SSS Instructivos Contacto O…" at bounding box center [411, 194] width 822 height 388
click at [113, 62] on mat-toolbar-row "arrow_back Editar 631" at bounding box center [378, 52] width 550 height 26
click at [111, 48] on mat-icon "arrow_back" at bounding box center [108, 52] width 10 height 10
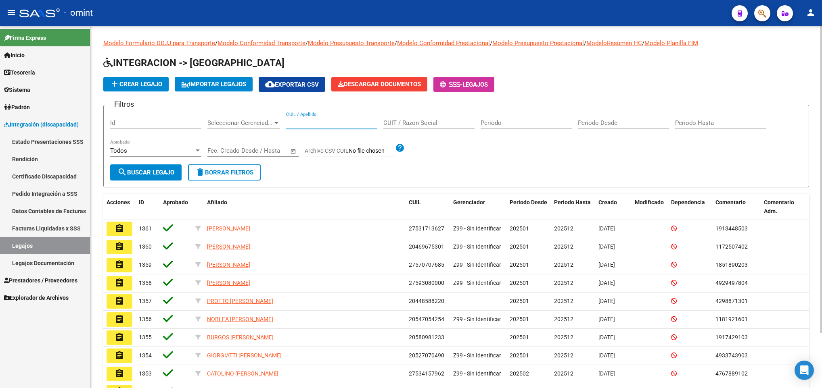
click at [314, 122] on input "CUIL / Apellido" at bounding box center [331, 122] width 91 height 7
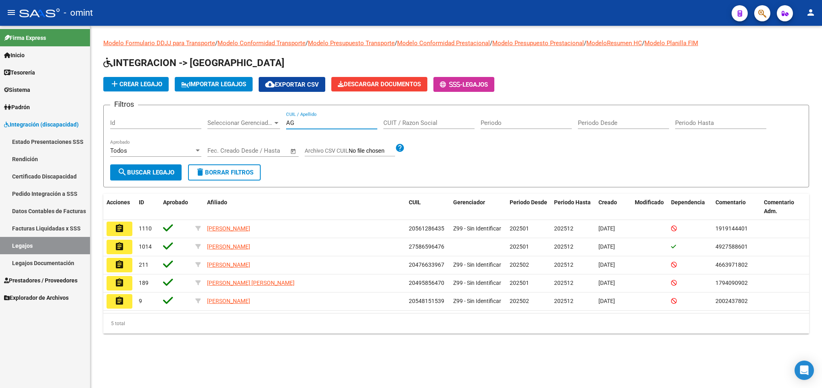
type input "A"
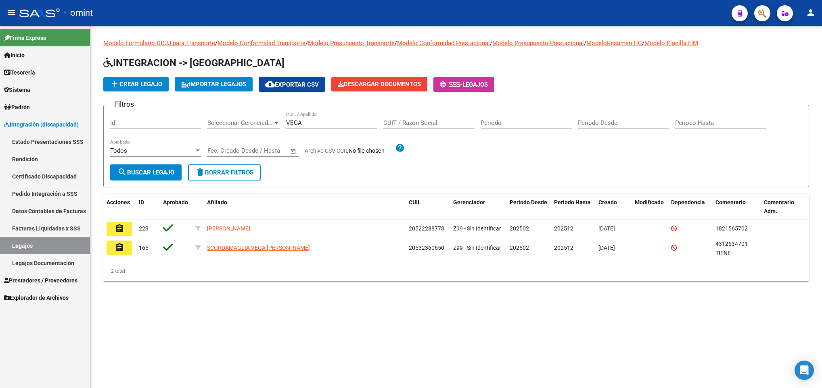
click at [312, 127] on div "VEGA CUIL / Apellido" at bounding box center [331, 120] width 91 height 17
type input "V"
paste input "52681105"
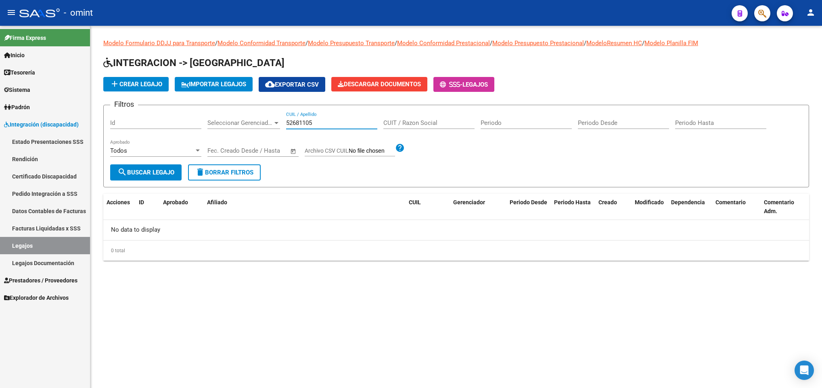
type input "52681105"
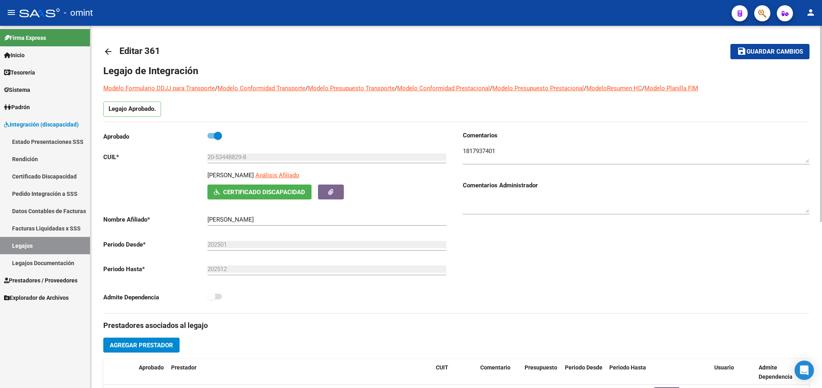
click at [110, 48] on mat-icon "arrow_back" at bounding box center [108, 52] width 10 height 10
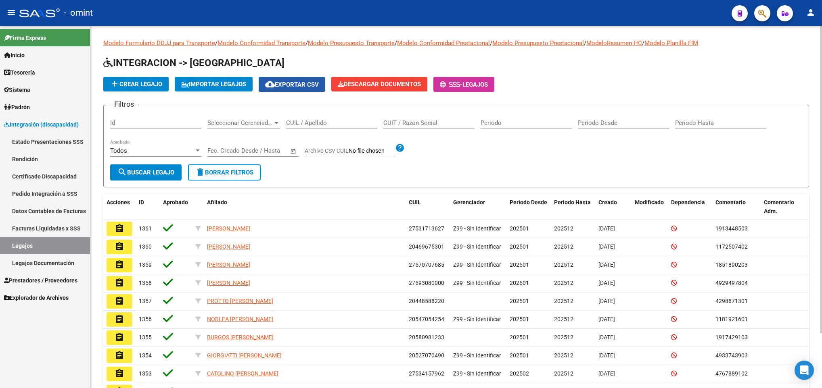
click at [282, 85] on span "cloud_download Exportar CSV" at bounding box center [292, 84] width 54 height 7
click at [766, 148] on div "Filtros Id Seleccionar Gerenciador Seleccionar Gerenciador CUIL / Apellido CUIT…" at bounding box center [456, 138] width 692 height 53
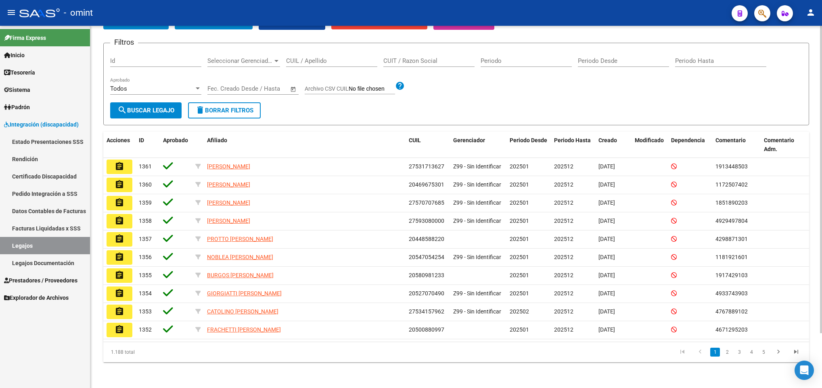
click at [821, 340] on html "menu - omint person Firma Express Inicio Calendario SSS Instructivos Contacto O…" at bounding box center [411, 194] width 822 height 388
click at [796, 355] on icon "go to last page" at bounding box center [796, 353] width 10 height 10
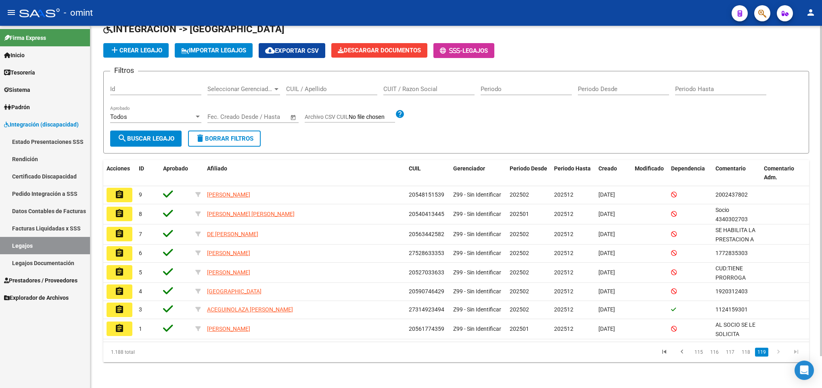
scroll to position [35, 0]
click at [663, 352] on icon "go to first page" at bounding box center [664, 353] width 10 height 10
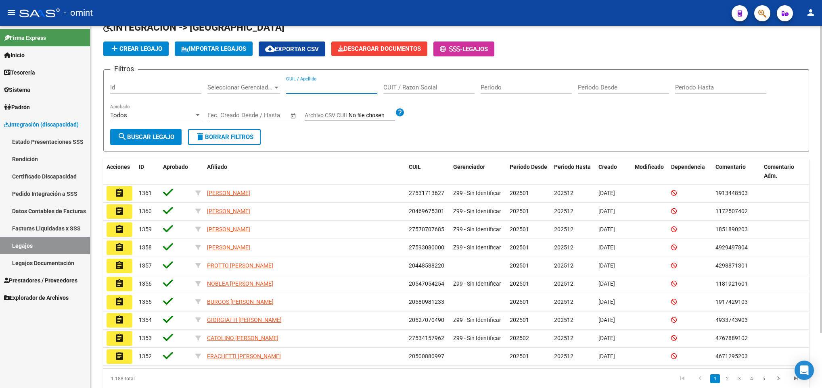
click at [308, 90] on input "CUIL / Apellido" at bounding box center [331, 87] width 91 height 7
type input "T"
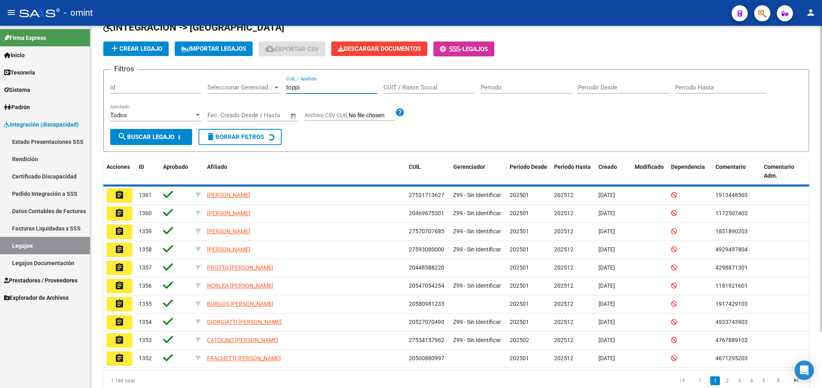
scroll to position [0, 0]
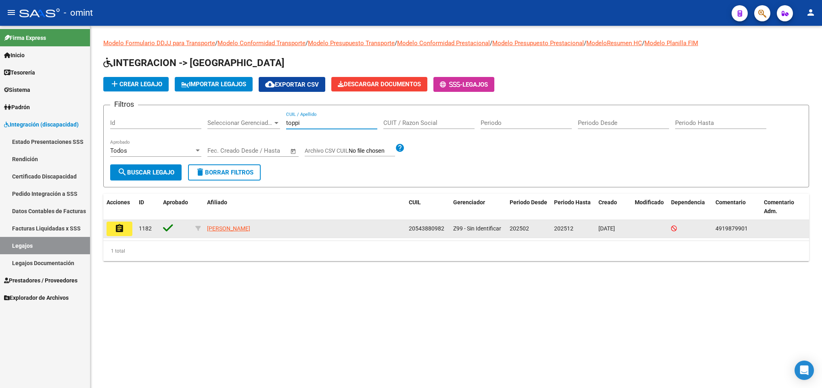
type input "toppi"
click at [119, 228] on mat-icon "assignment" at bounding box center [120, 229] width 10 height 10
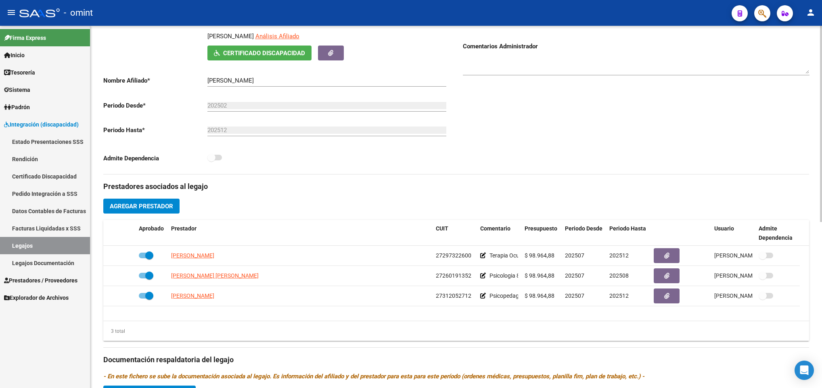
scroll to position [242, 0]
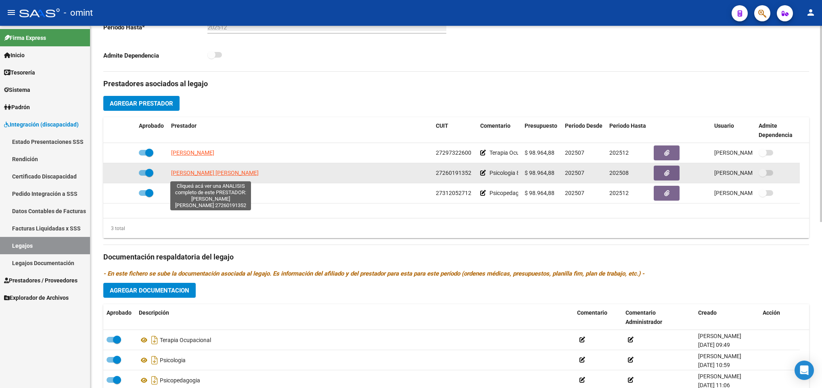
click at [220, 176] on span "GIL BALLESTER GISELA CINTIA" at bounding box center [215, 173] width 88 height 6
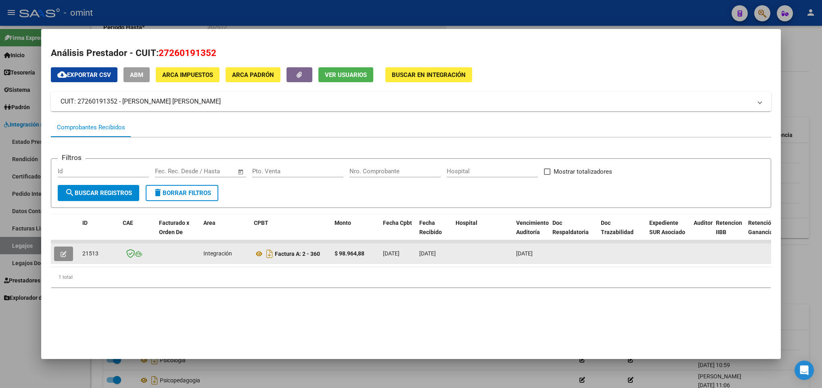
click at [63, 253] on icon "button" at bounding box center [64, 254] width 6 height 6
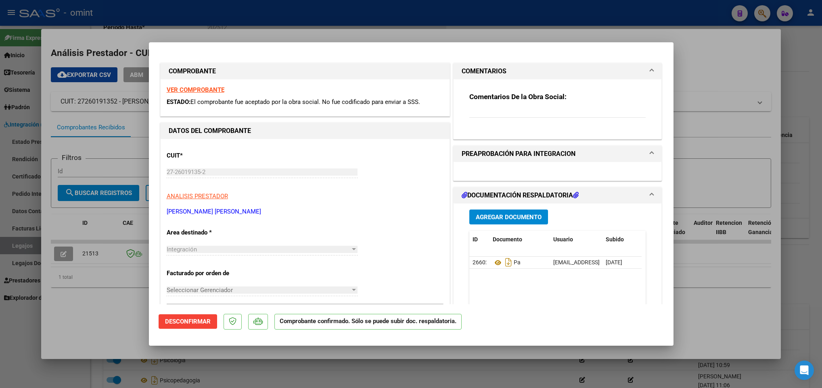
click at [703, 184] on div at bounding box center [411, 194] width 822 height 388
type input "$ 0,00"
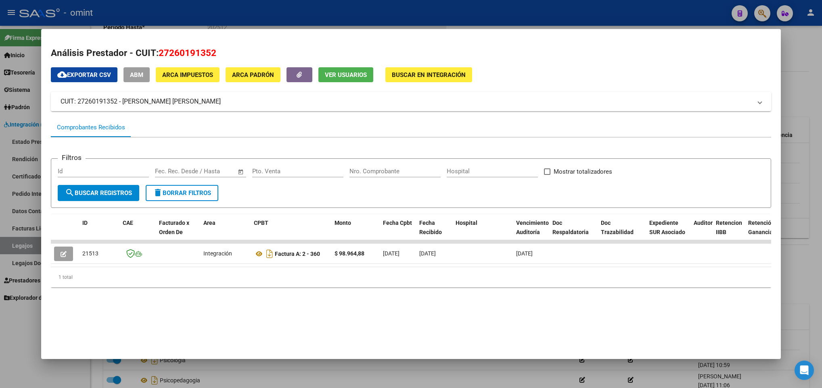
drag, startPoint x: 799, startPoint y: 182, endPoint x: 64, endPoint y: -42, distance: 767.8
click at [64, 0] on html "menu - omint person Firma Express Inicio Calendario SSS Instructivos Contacto O…" at bounding box center [411, 194] width 822 height 388
click at [497, 368] on div at bounding box center [411, 194] width 822 height 388
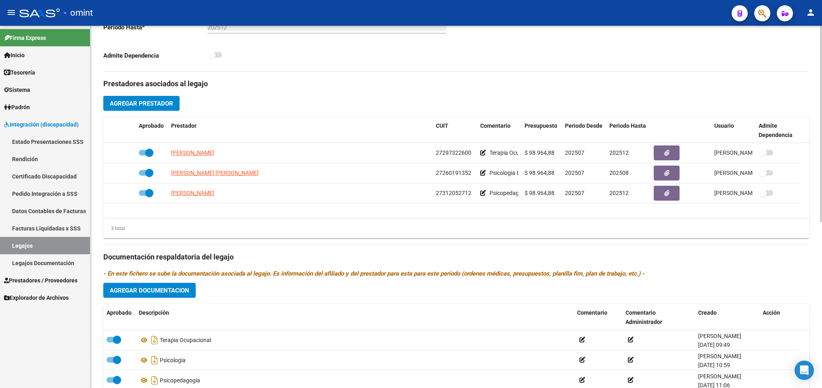
scroll to position [0, 0]
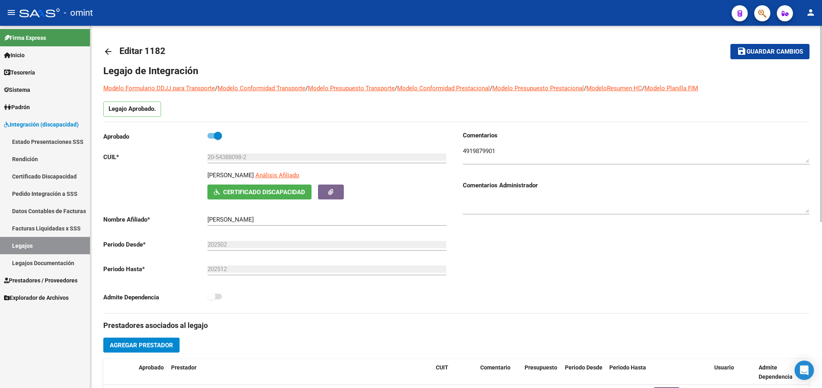
click at [820, 35] on div at bounding box center [821, 207] width 2 height 363
click at [225, 155] on input "20-54388098-2" at bounding box center [326, 157] width 239 height 7
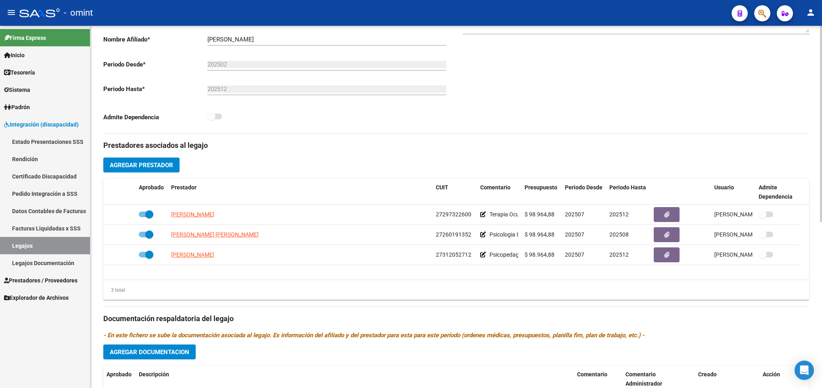
scroll to position [194, 0]
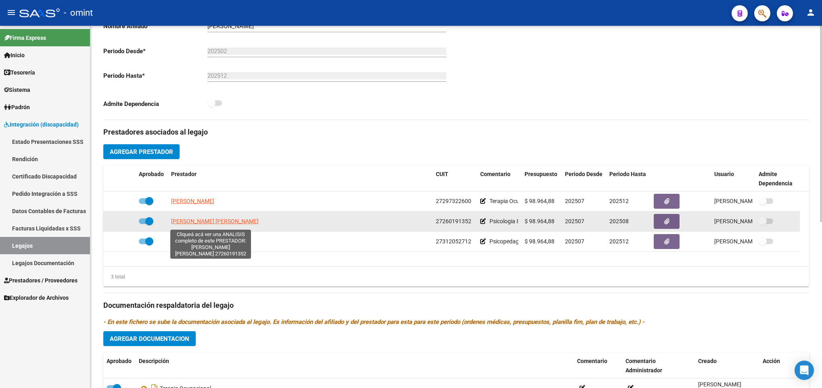
click at [218, 221] on span "GIL BALLESTER GISELA CINTIA" at bounding box center [215, 221] width 88 height 6
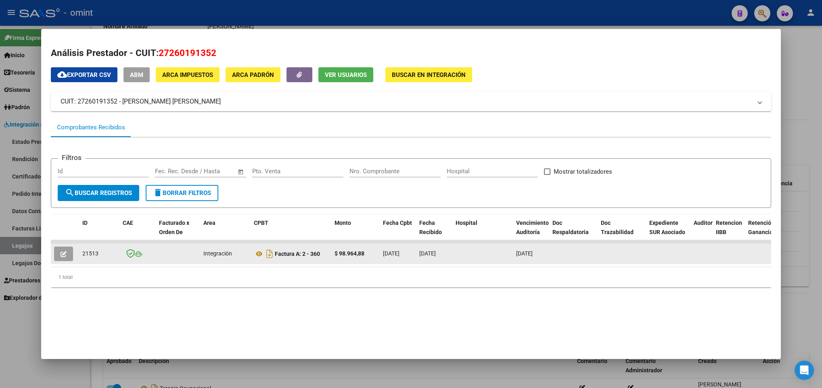
click at [90, 252] on div "21513" at bounding box center [99, 253] width 34 height 9
click at [90, 252] on span "21513" at bounding box center [90, 253] width 16 height 6
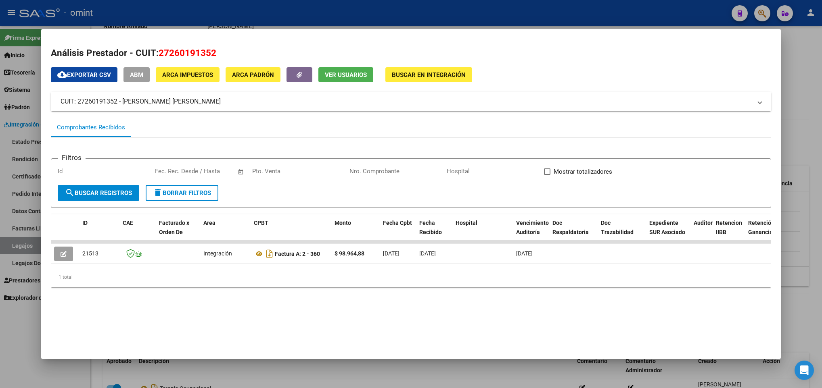
click at [180, 18] on div at bounding box center [411, 194] width 822 height 388
